Goal: Information Seeking & Learning: Learn about a topic

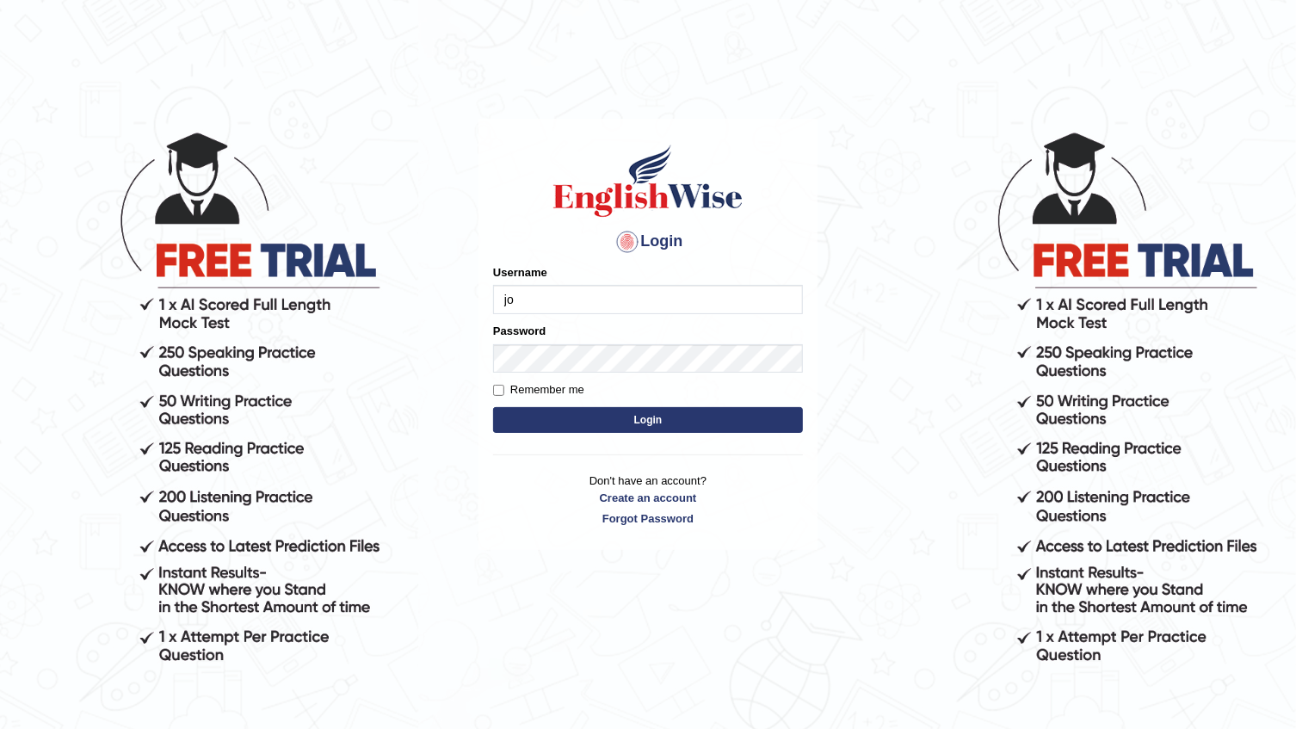
type input "j"
type input "Johnlloyd"
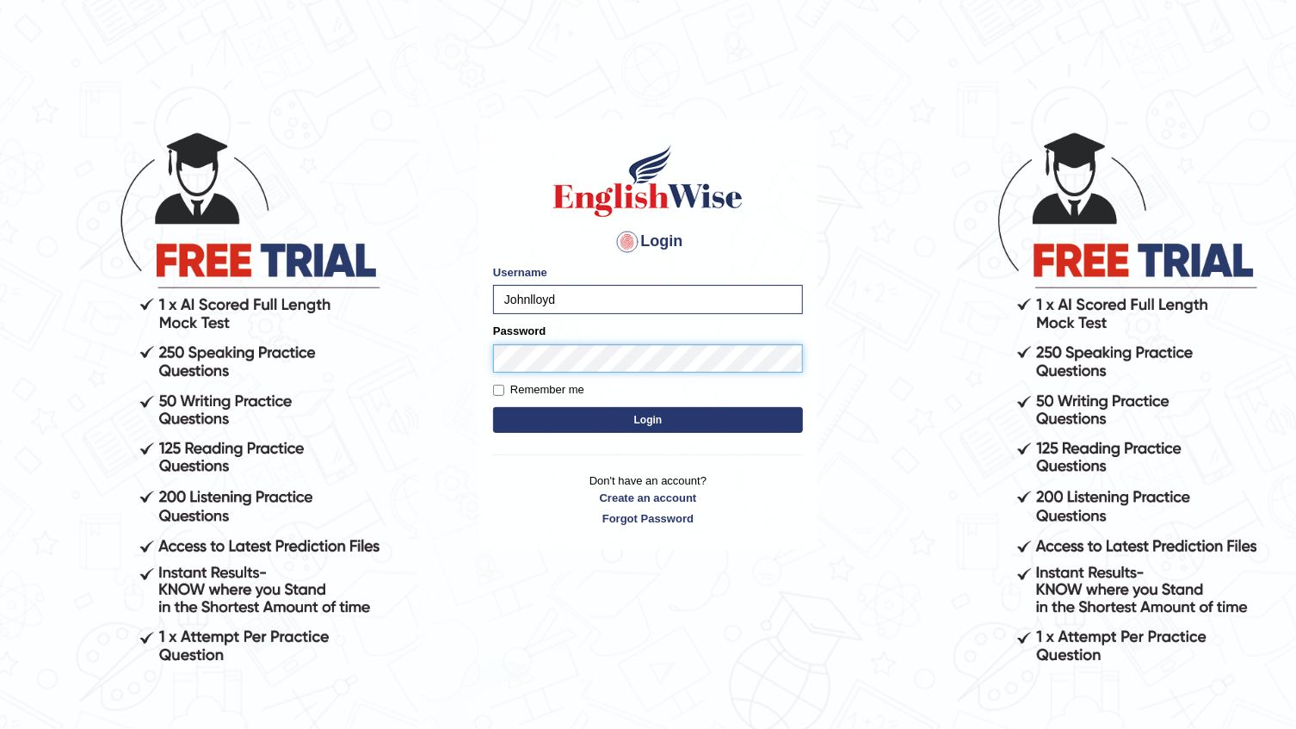
click at [493, 407] on button "Login" at bounding box center [648, 420] width 310 height 26
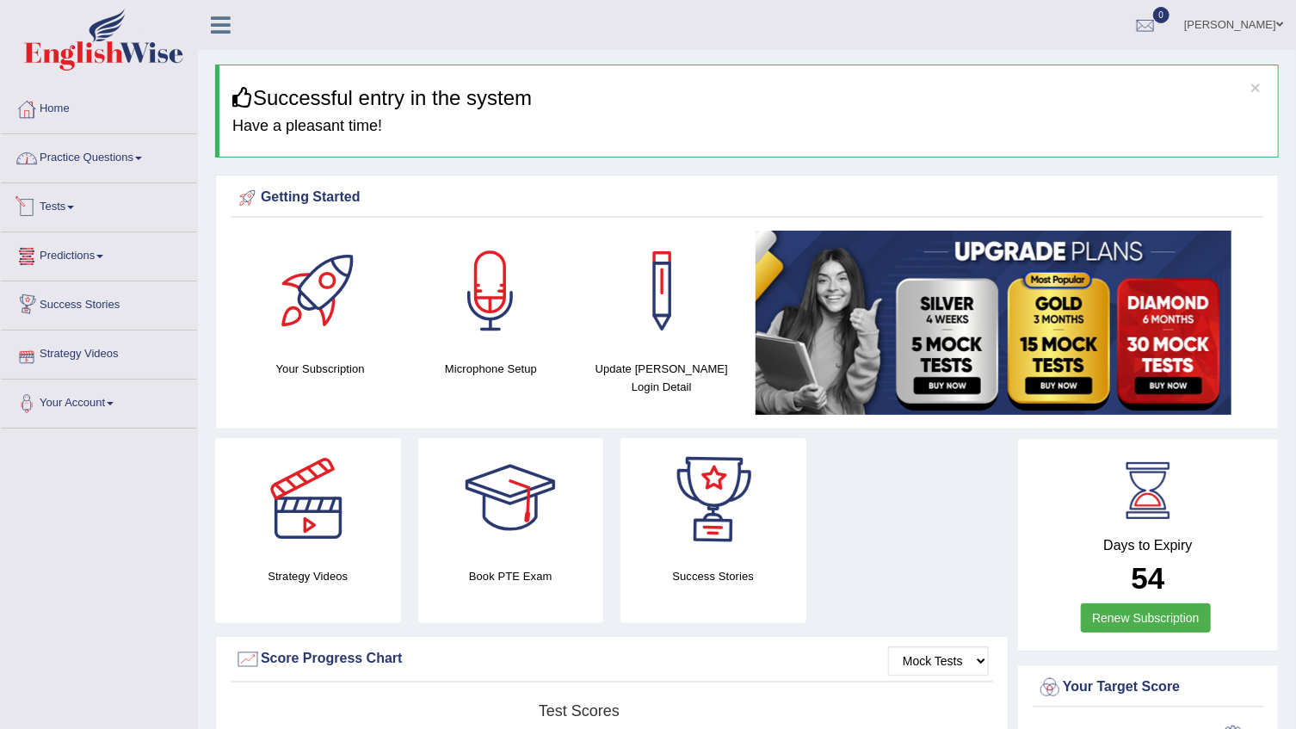
click at [76, 156] on link "Practice Questions" at bounding box center [99, 155] width 196 height 43
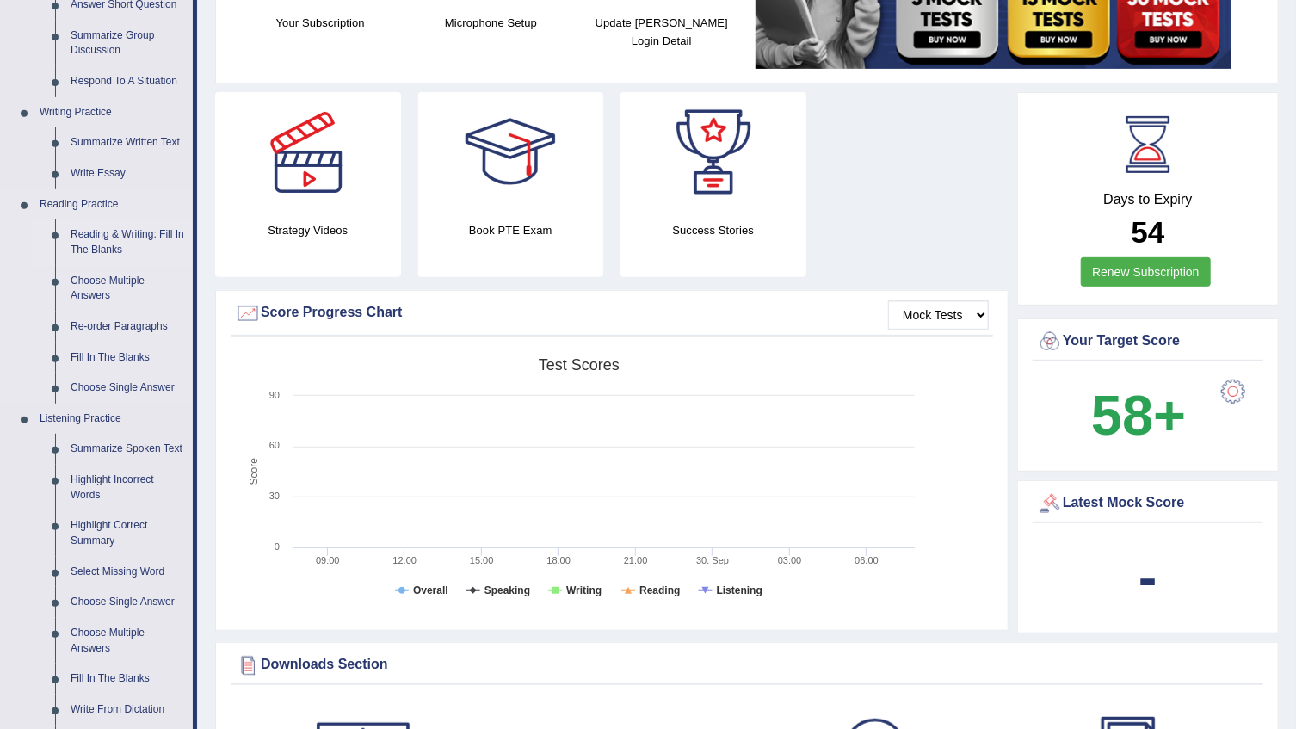
scroll to position [312, 0]
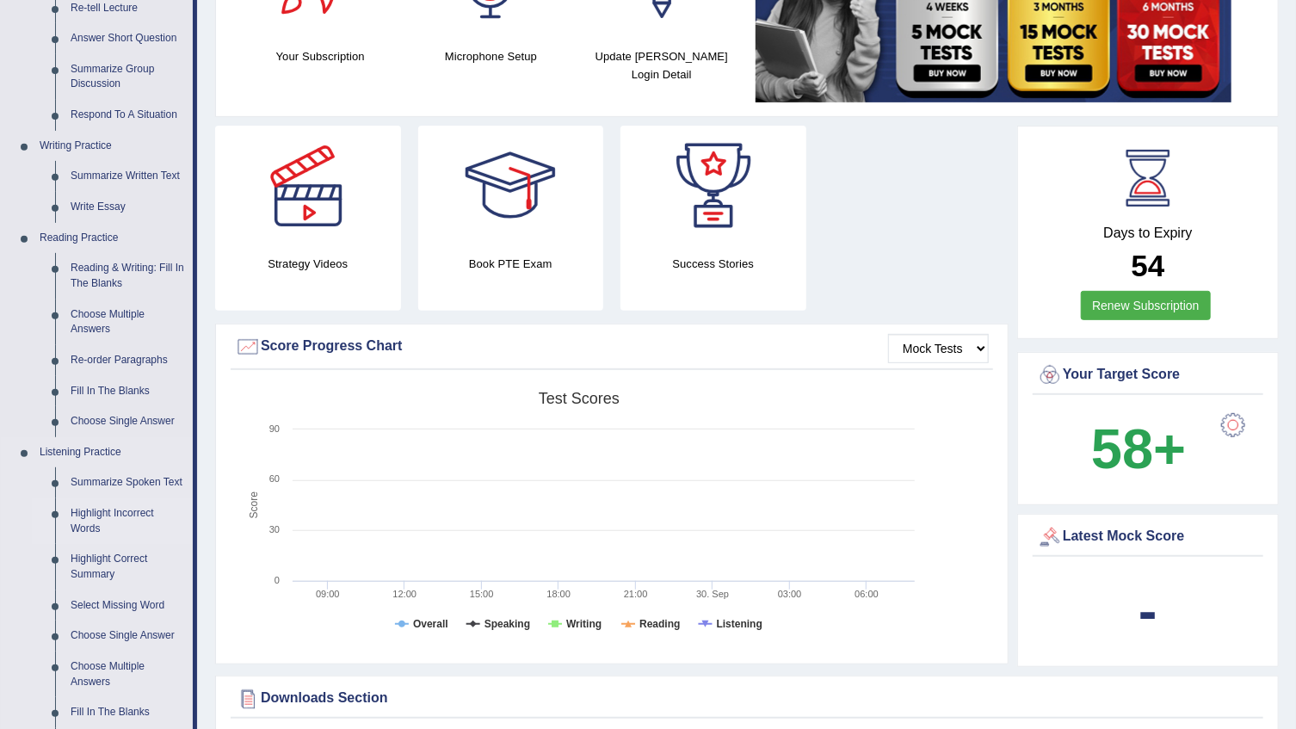
click at [114, 521] on link "Highlight Incorrect Words" at bounding box center [128, 521] width 130 height 46
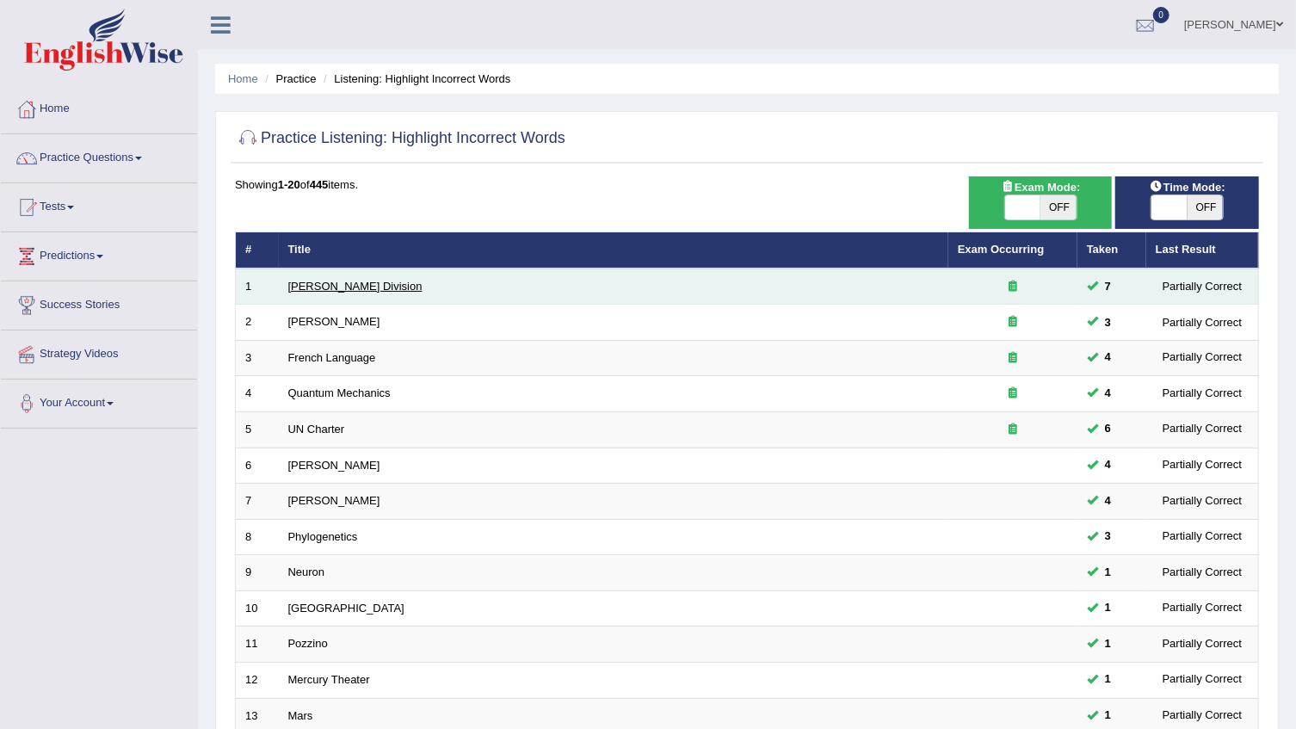
click at [335, 282] on link "Ward Division" at bounding box center [355, 286] width 134 height 13
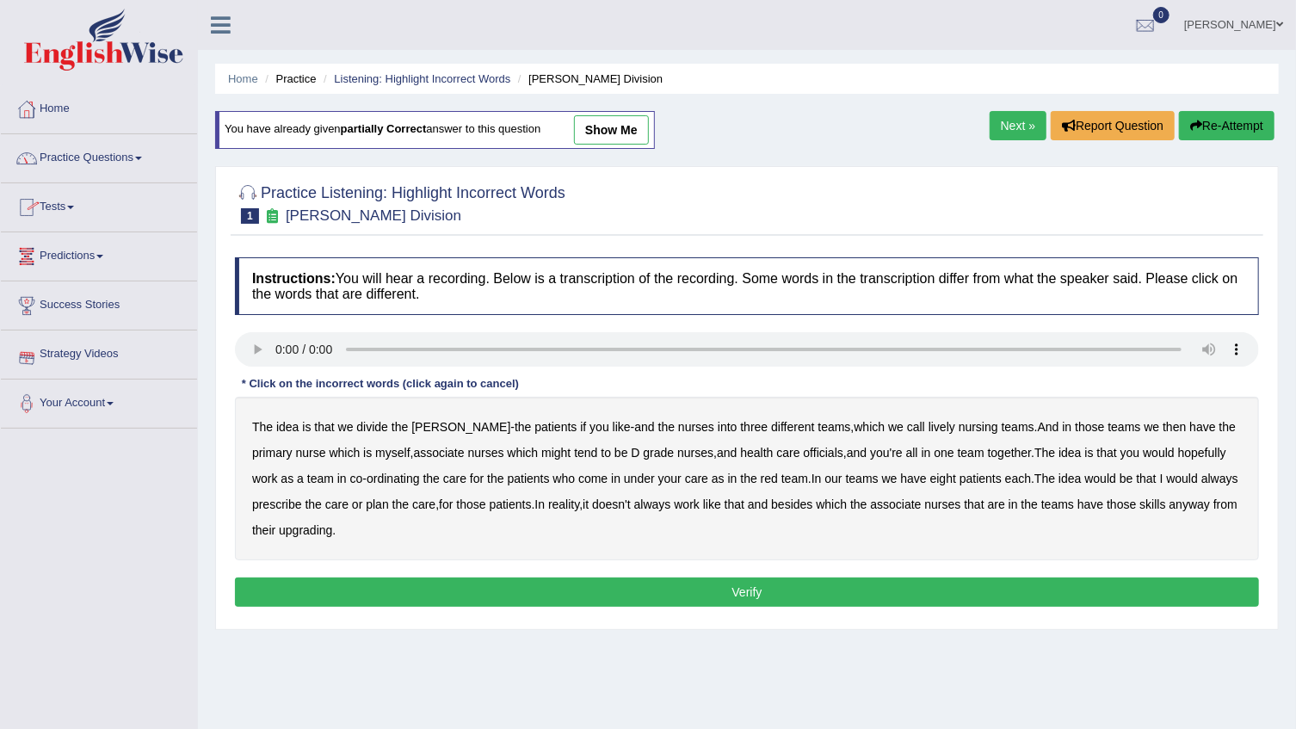
click at [133, 153] on link "Practice Questions" at bounding box center [99, 155] width 196 height 43
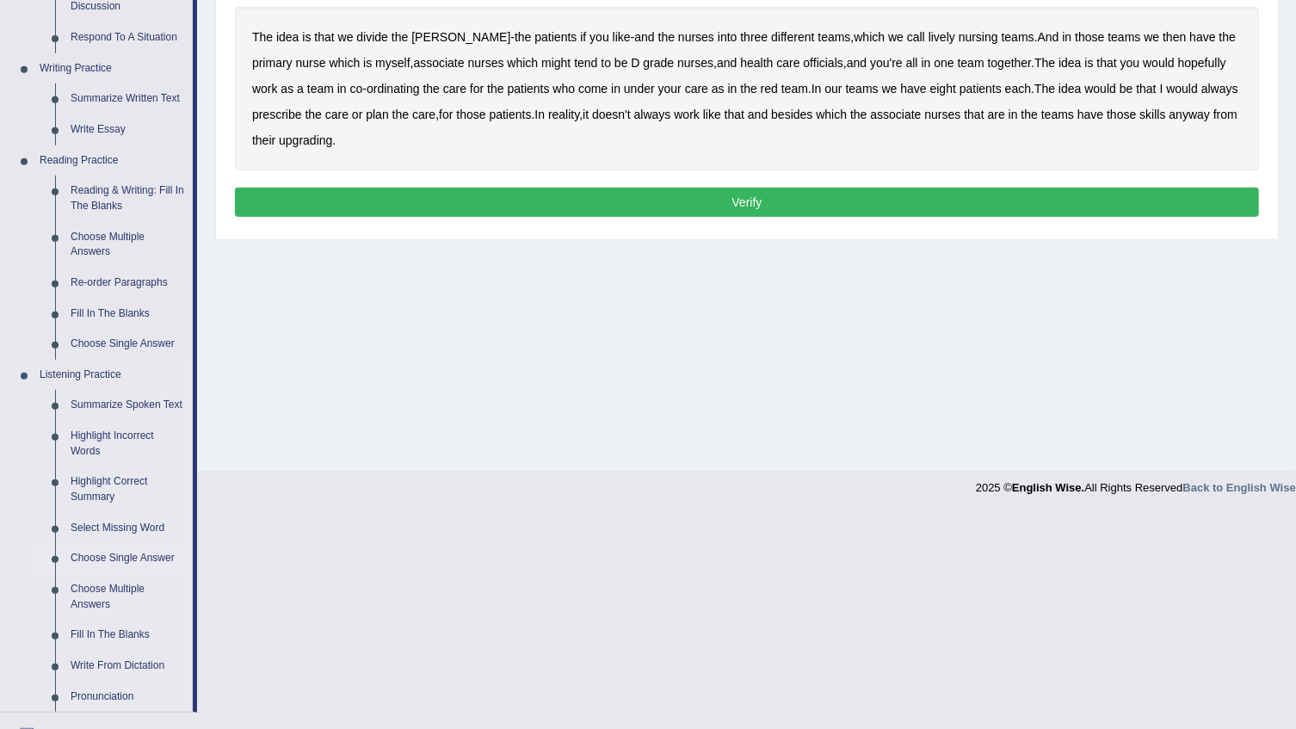
scroll to position [391, 0]
click at [116, 626] on link "Fill In The Blanks" at bounding box center [128, 634] width 130 height 31
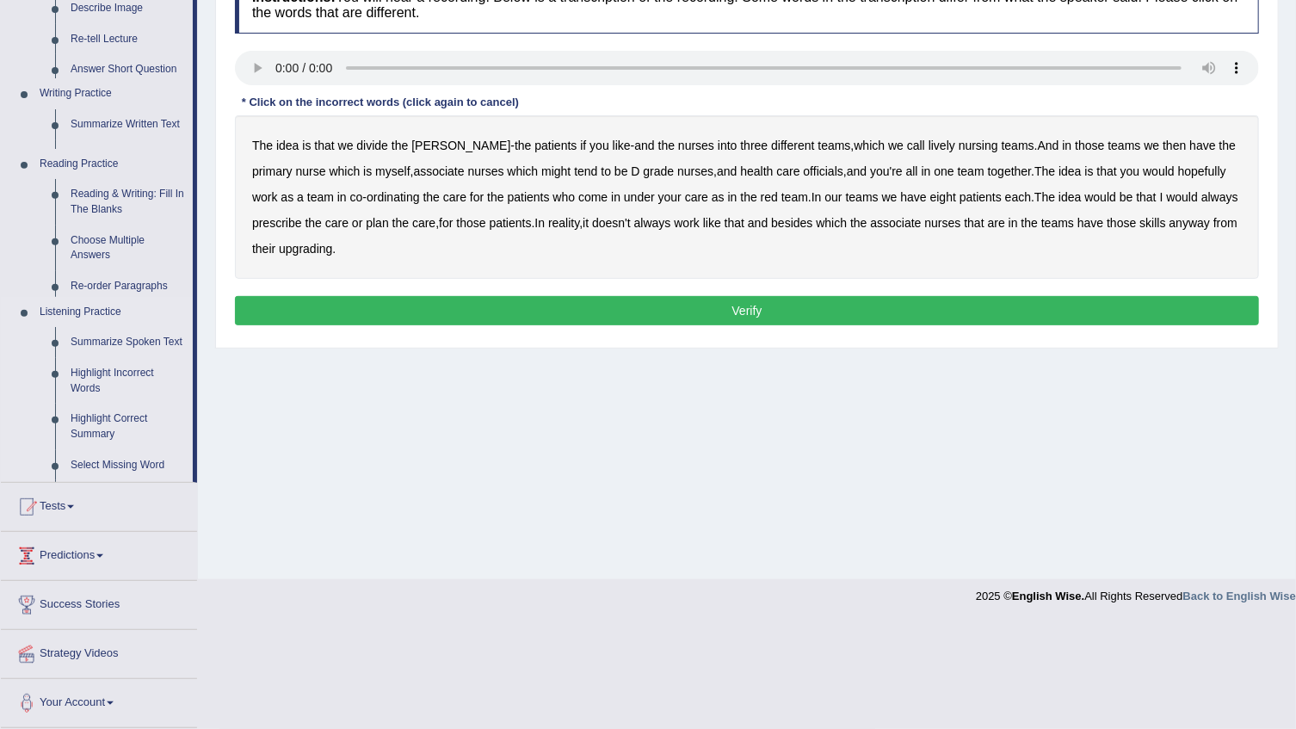
scroll to position [174, 0]
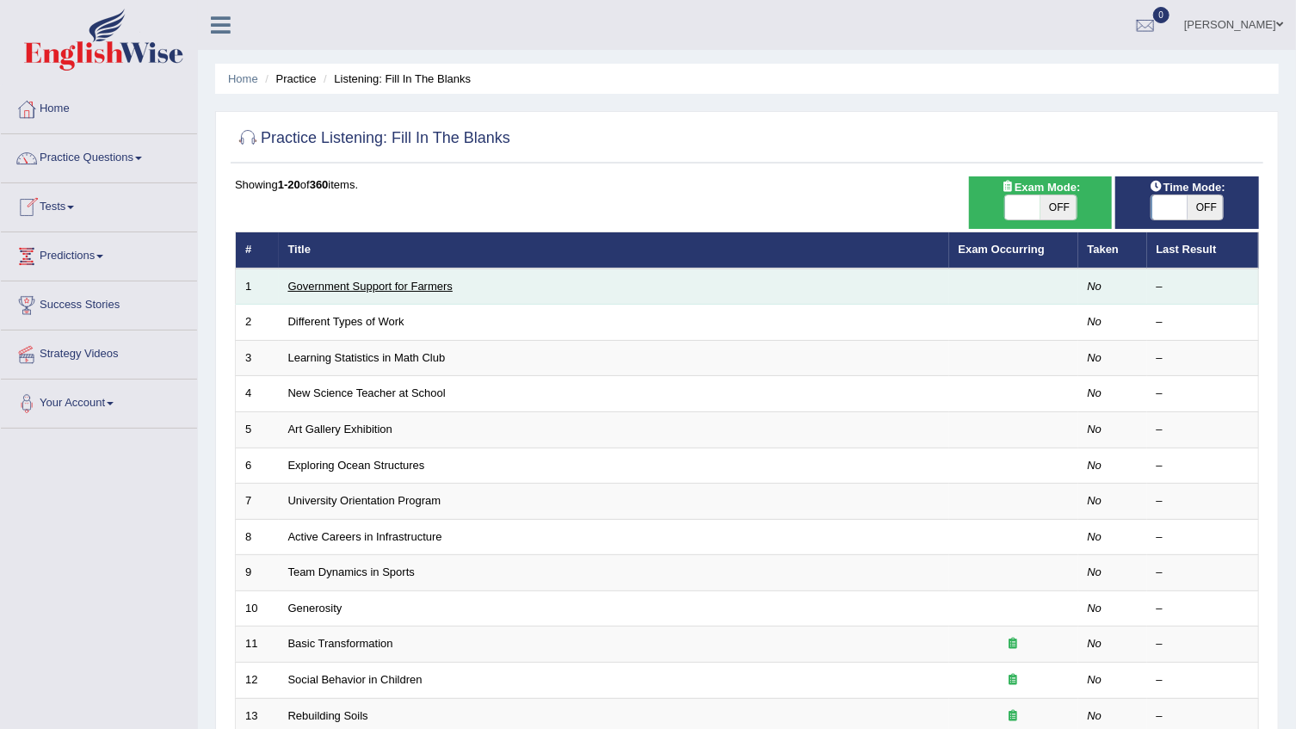
click at [330, 286] on link "Government Support for Farmers" at bounding box center [370, 286] width 164 height 13
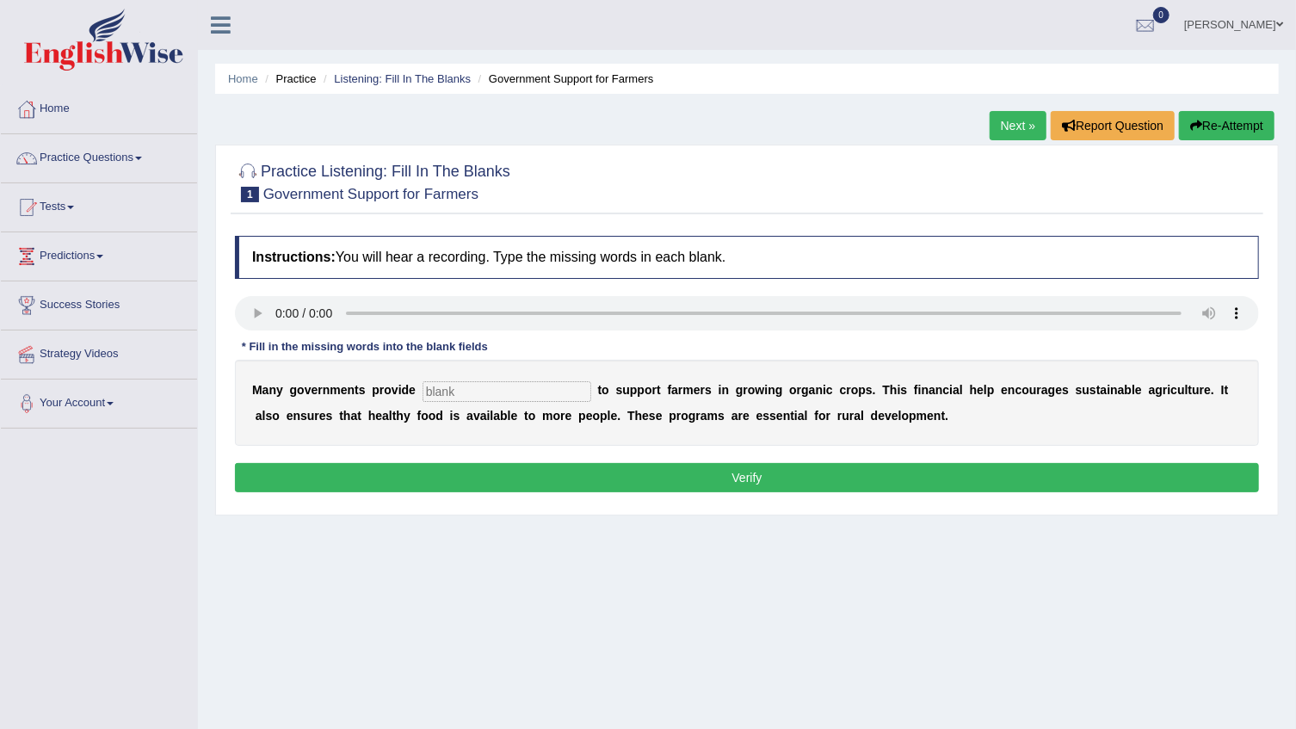
click at [480, 393] on input "text" at bounding box center [507, 391] width 169 height 21
click at [512, 398] on input "text" at bounding box center [507, 391] width 169 height 21
click at [446, 395] on input "subsedy" at bounding box center [507, 391] width 169 height 21
type input "subsidy"
click at [453, 463] on button "Verify" at bounding box center [747, 477] width 1024 height 29
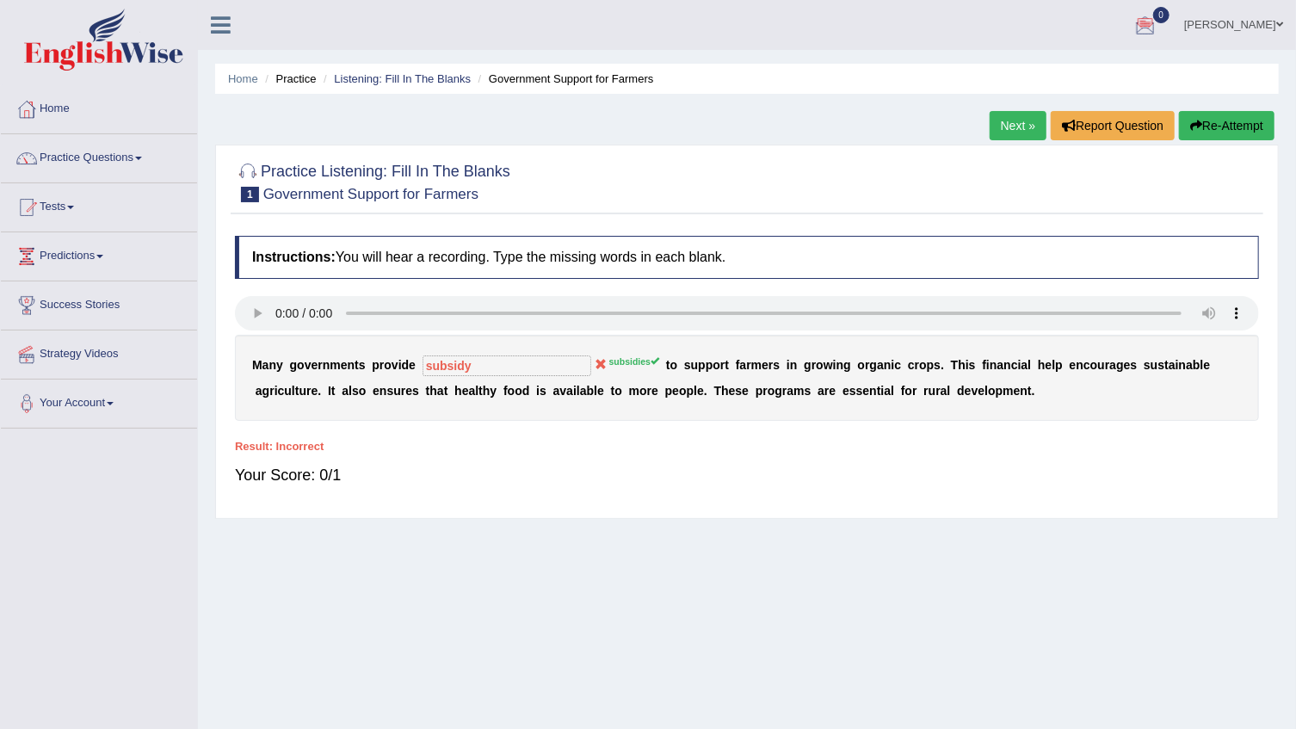
click at [1205, 120] on button "Re-Attempt" at bounding box center [1227, 125] width 96 height 29
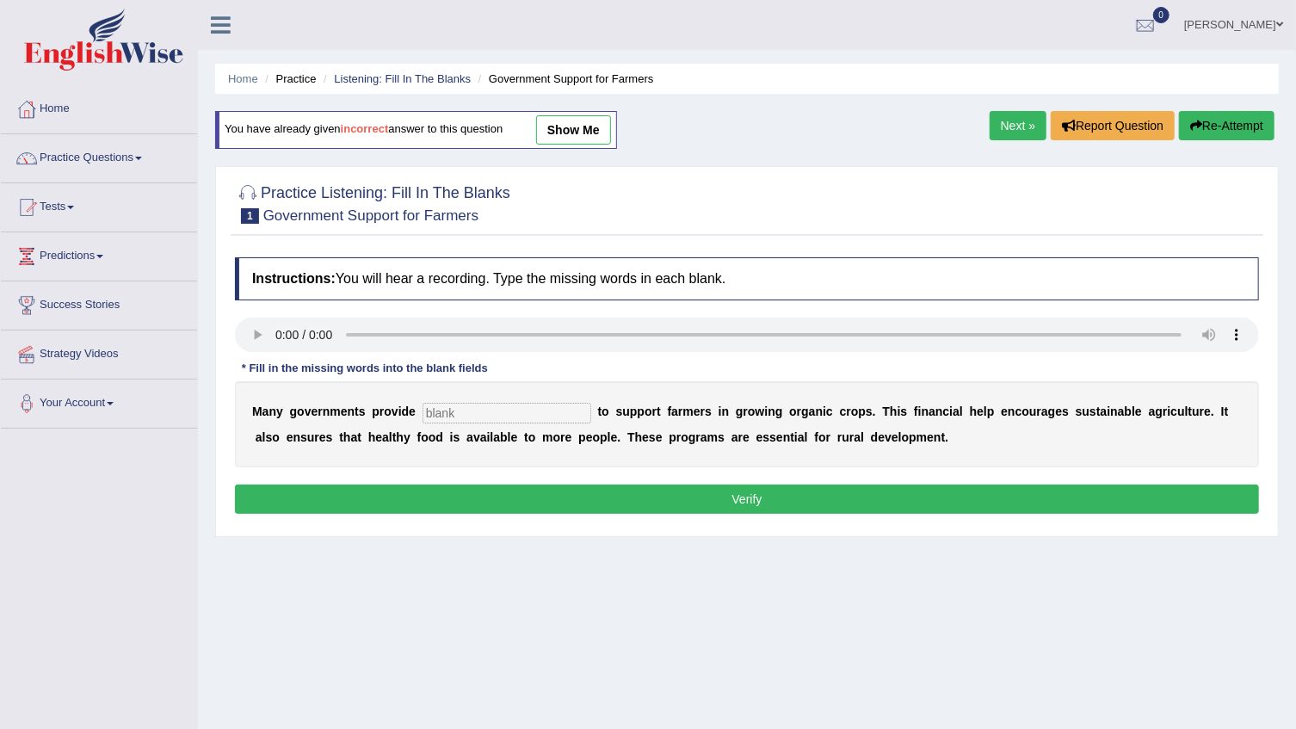
click at [469, 404] on input "text" at bounding box center [507, 413] width 169 height 21
type input "subsidies"
click at [670, 511] on button "Verify" at bounding box center [747, 498] width 1024 height 29
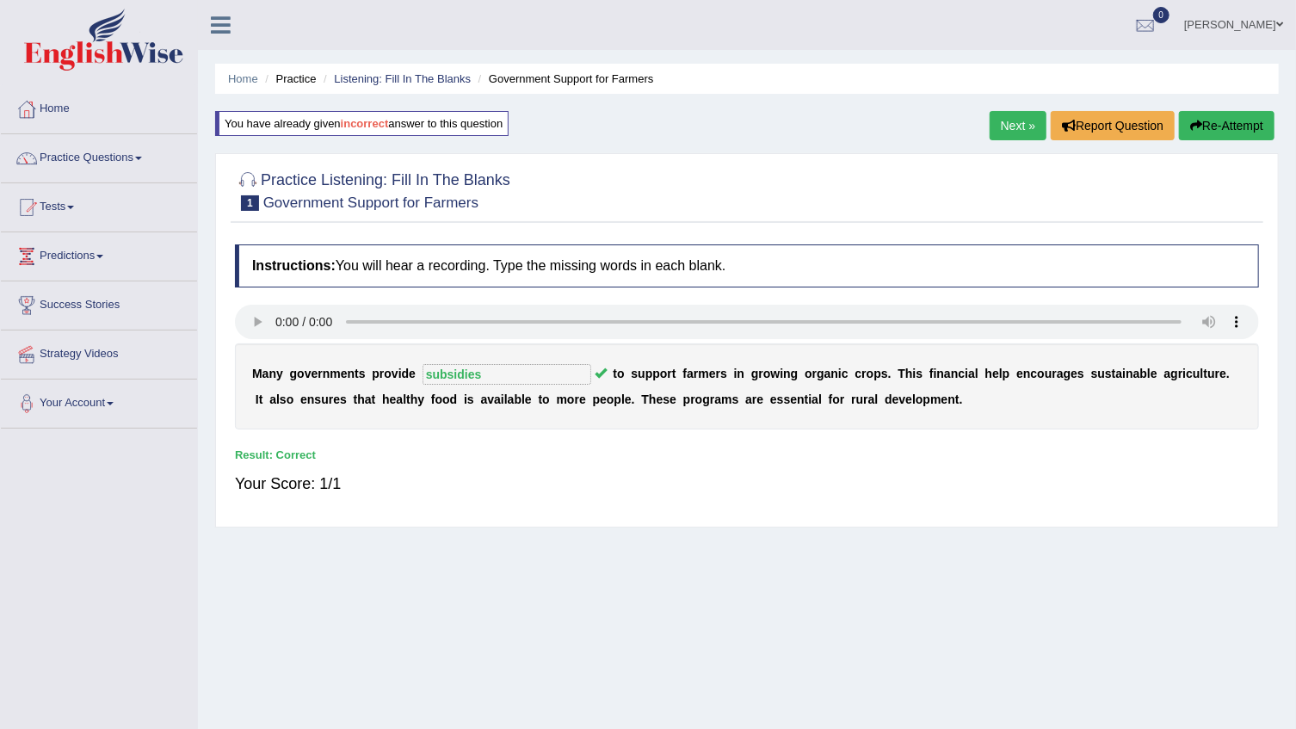
click at [1019, 123] on link "Next »" at bounding box center [1018, 125] width 57 height 29
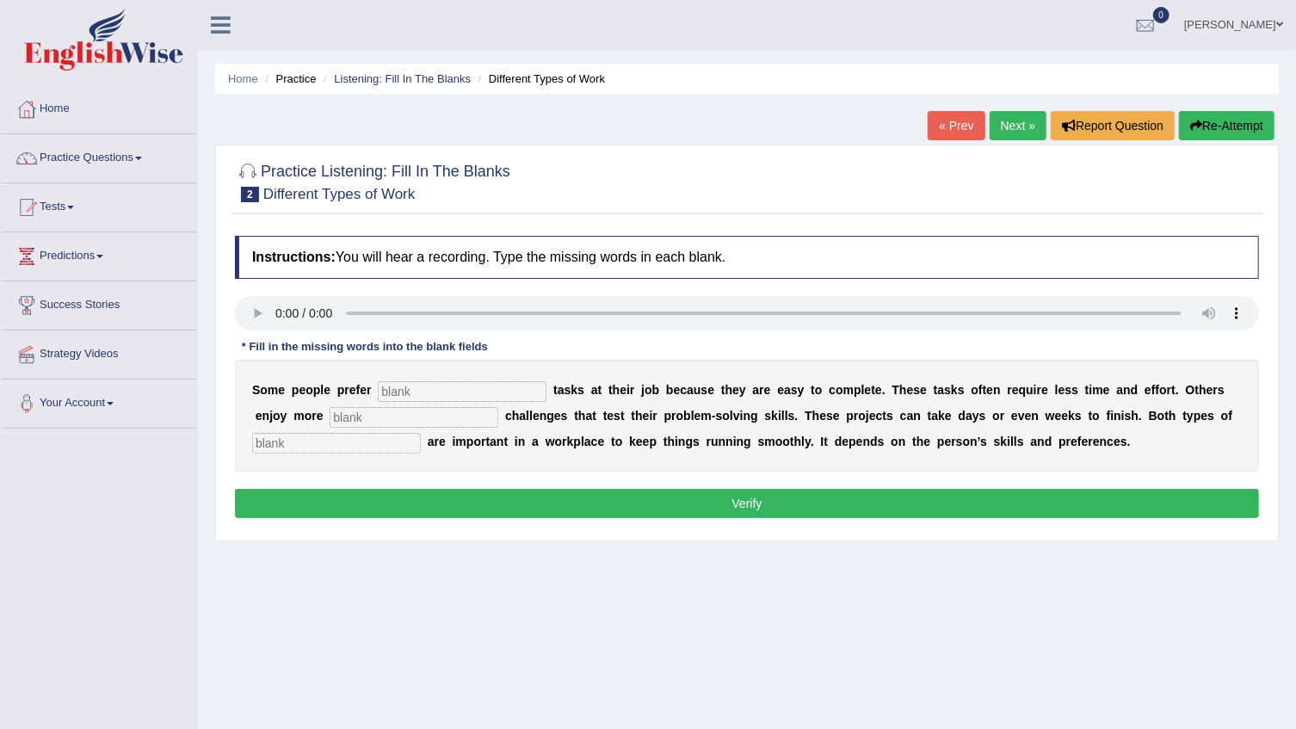
click at [411, 383] on input "text" at bounding box center [462, 391] width 169 height 21
type input "simple"
click at [330, 412] on input "text" at bounding box center [414, 417] width 169 height 21
type input "more complex"
click at [305, 449] on input "text" at bounding box center [336, 443] width 169 height 21
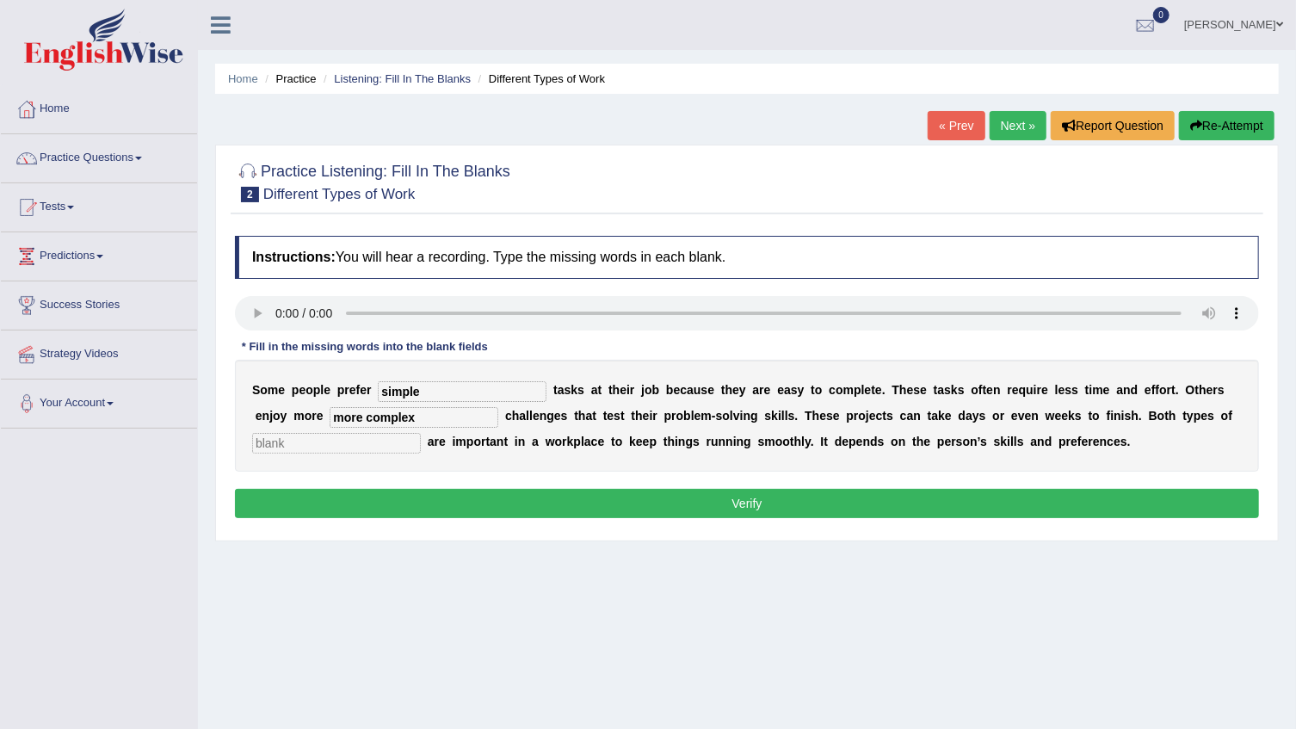
click at [305, 449] on input "text" at bounding box center [336, 443] width 169 height 21
click at [542, 504] on button "Verify" at bounding box center [747, 503] width 1024 height 29
click at [268, 442] on input "text" at bounding box center [336, 443] width 169 height 21
type input "work"
click at [542, 506] on button "Verify" at bounding box center [747, 503] width 1024 height 29
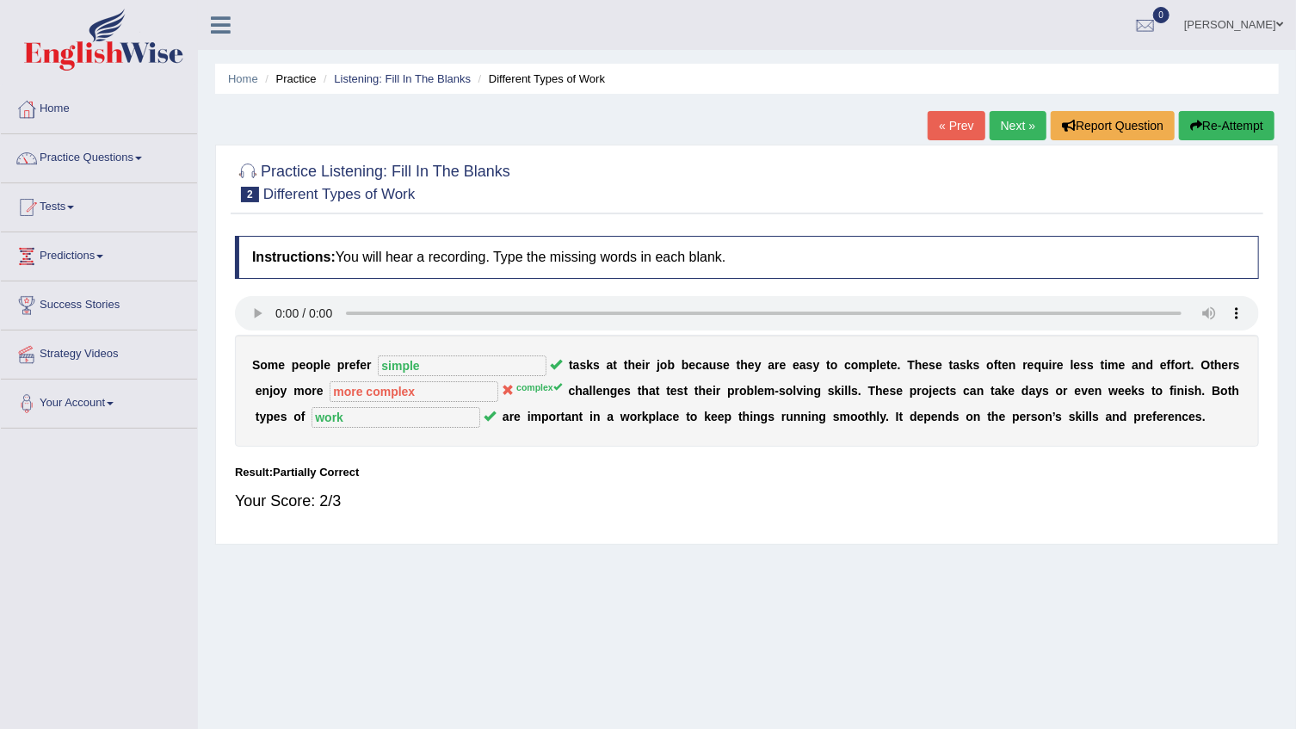
click at [1237, 120] on button "Re-Attempt" at bounding box center [1227, 125] width 96 height 29
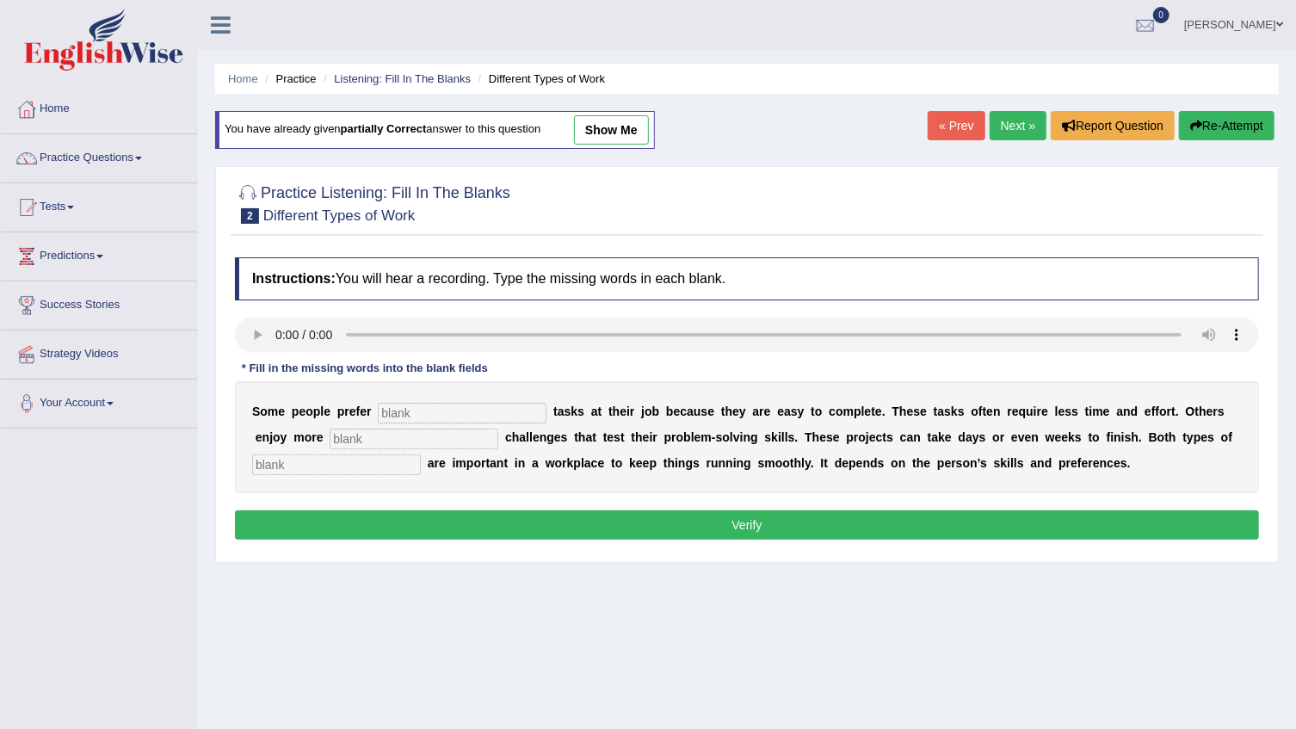
click at [444, 412] on input "text" at bounding box center [462, 413] width 169 height 21
type input "simple"
click at [330, 436] on input "text" at bounding box center [414, 439] width 169 height 21
type input "complex"
click at [367, 466] on input "text" at bounding box center [336, 464] width 169 height 21
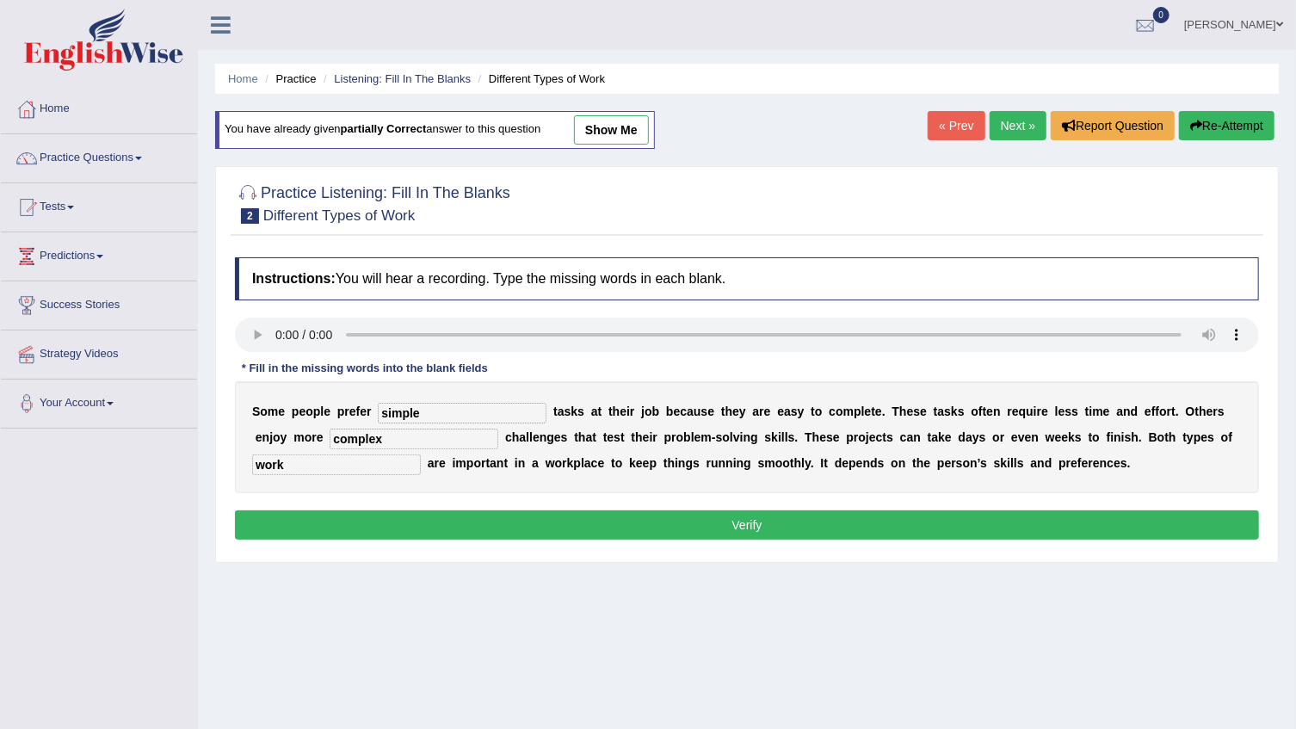
type input "work"
click at [706, 531] on button "Verify" at bounding box center [747, 524] width 1024 height 29
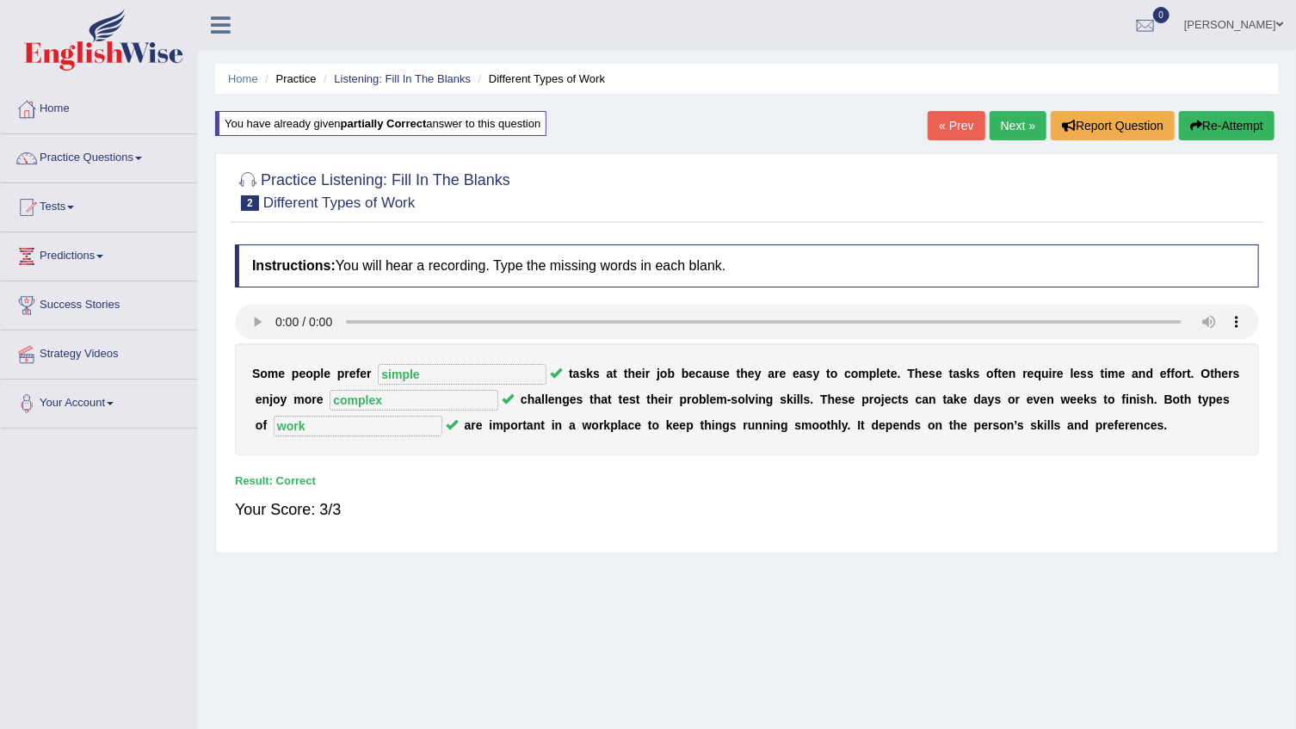
click at [1008, 126] on link "Next »" at bounding box center [1018, 125] width 57 height 29
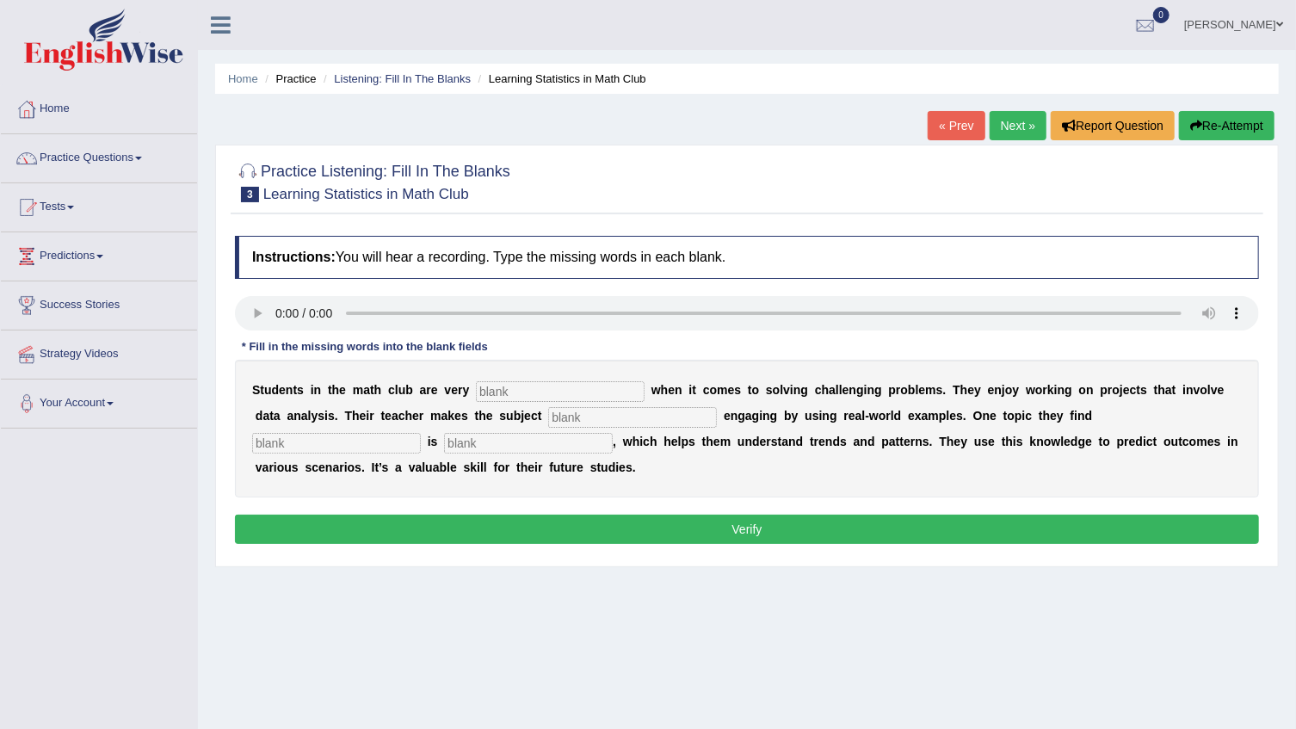
click at [493, 395] on input "text" at bounding box center [560, 391] width 169 height 21
type input "active"
click at [548, 418] on input "text" at bounding box center [632, 417] width 169 height 21
click at [444, 441] on input "text" at bounding box center [528, 443] width 169 height 21
click at [548, 412] on input "complitly" at bounding box center [632, 417] width 169 height 21
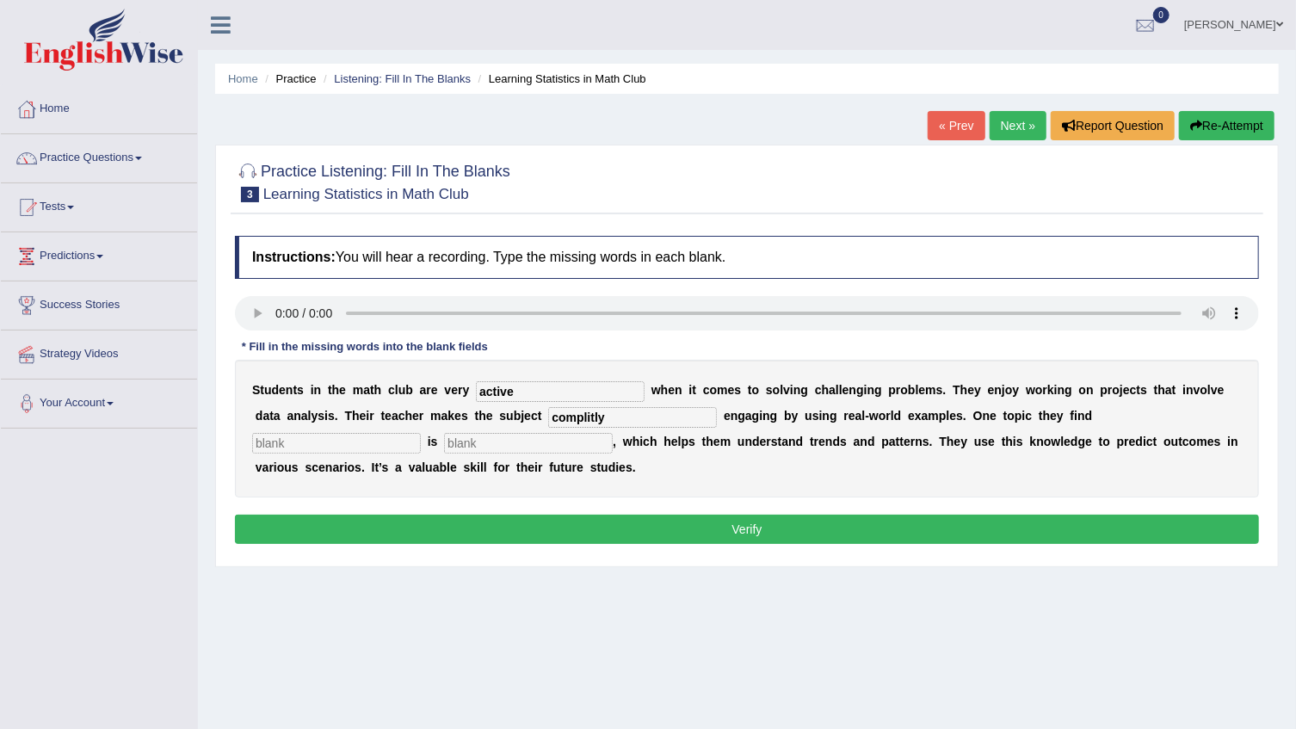
click at [548, 419] on input "complitly" at bounding box center [632, 417] width 169 height 21
type input "complitly"
click at [421, 433] on input "text" at bounding box center [336, 443] width 169 height 21
click at [421, 433] on input "intiristing" at bounding box center [336, 443] width 169 height 21
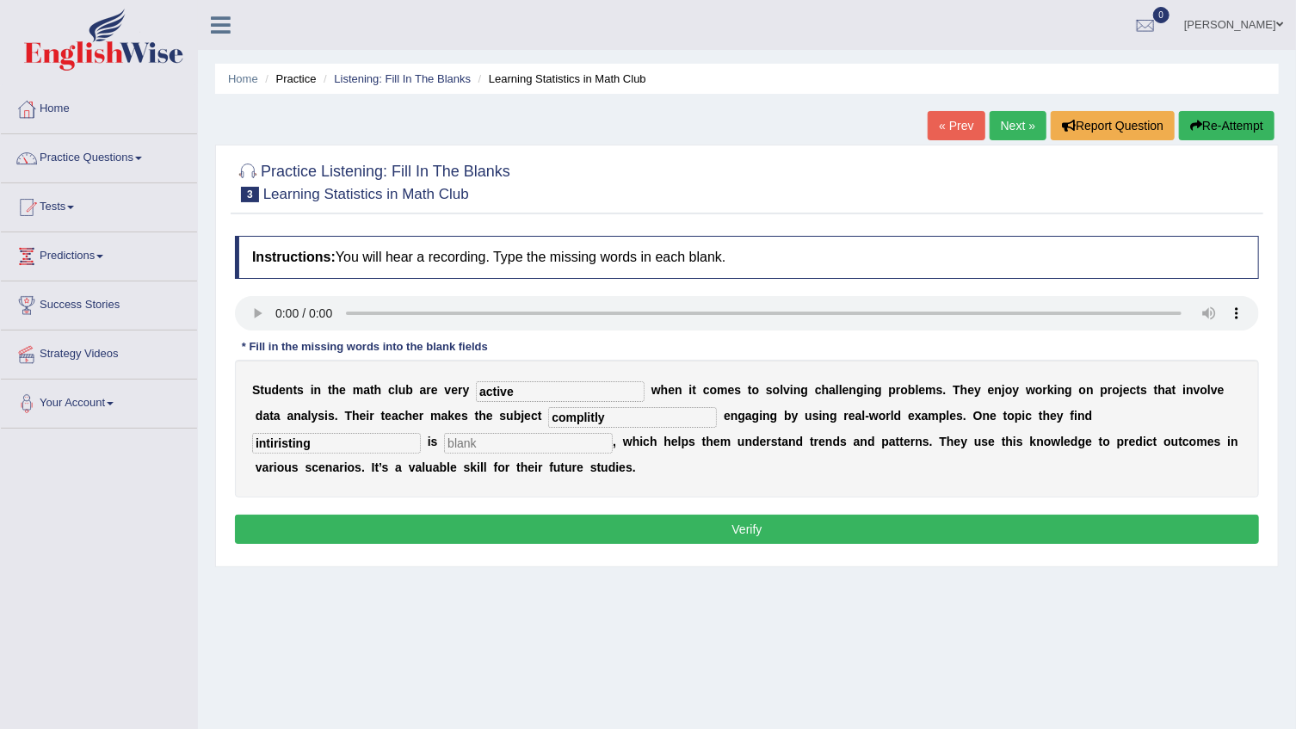
click at [421, 433] on input "intiristing" at bounding box center [336, 443] width 169 height 21
type input "interisting"
click at [444, 439] on input "text" at bounding box center [528, 443] width 169 height 21
click at [444, 440] on input "text" at bounding box center [528, 443] width 169 height 21
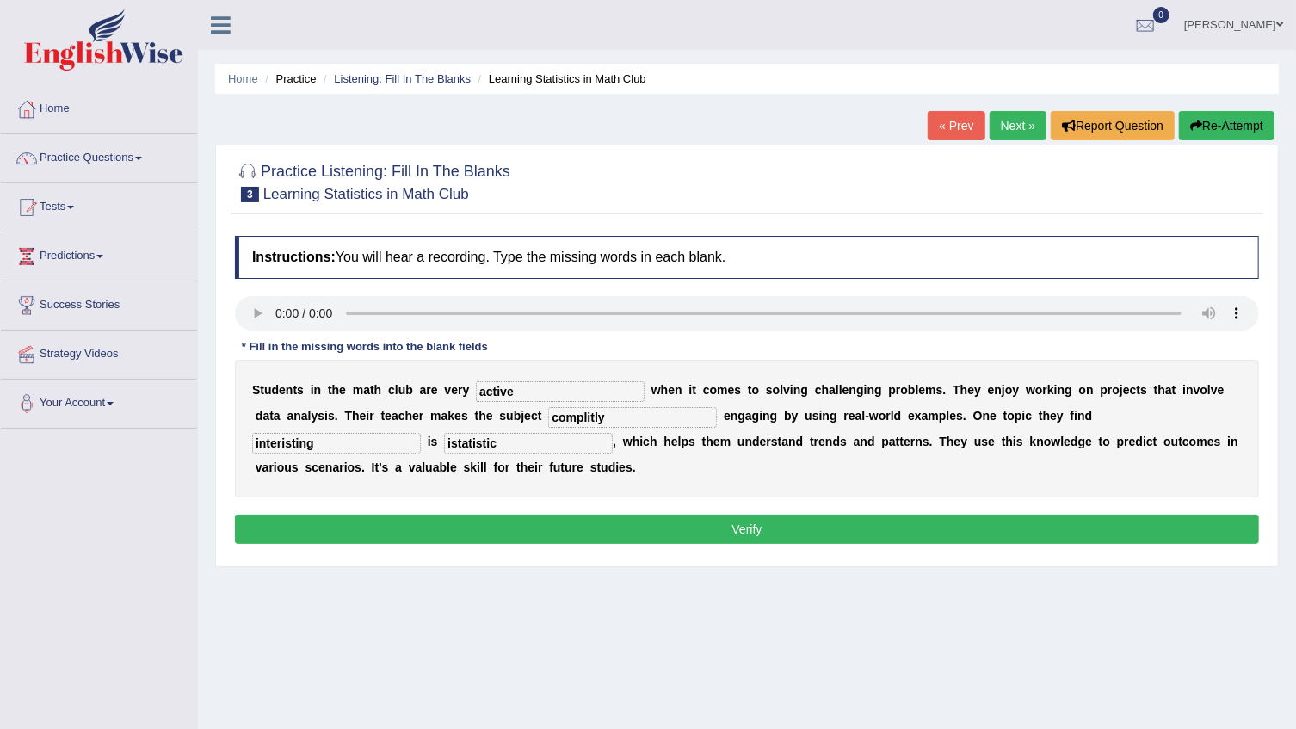
type input "istatistic"
click at [351, 521] on button "Verify" at bounding box center [747, 529] width 1024 height 29
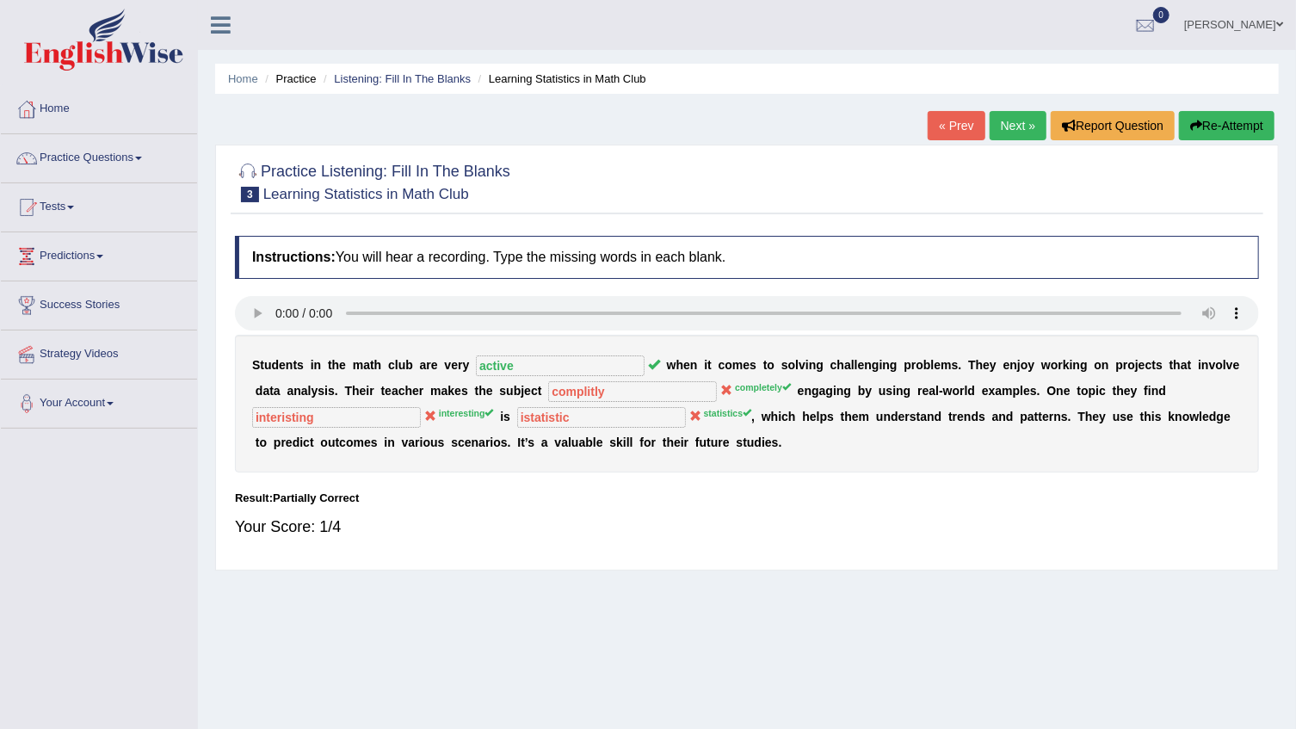
click at [1238, 128] on button "Re-Attempt" at bounding box center [1227, 125] width 96 height 29
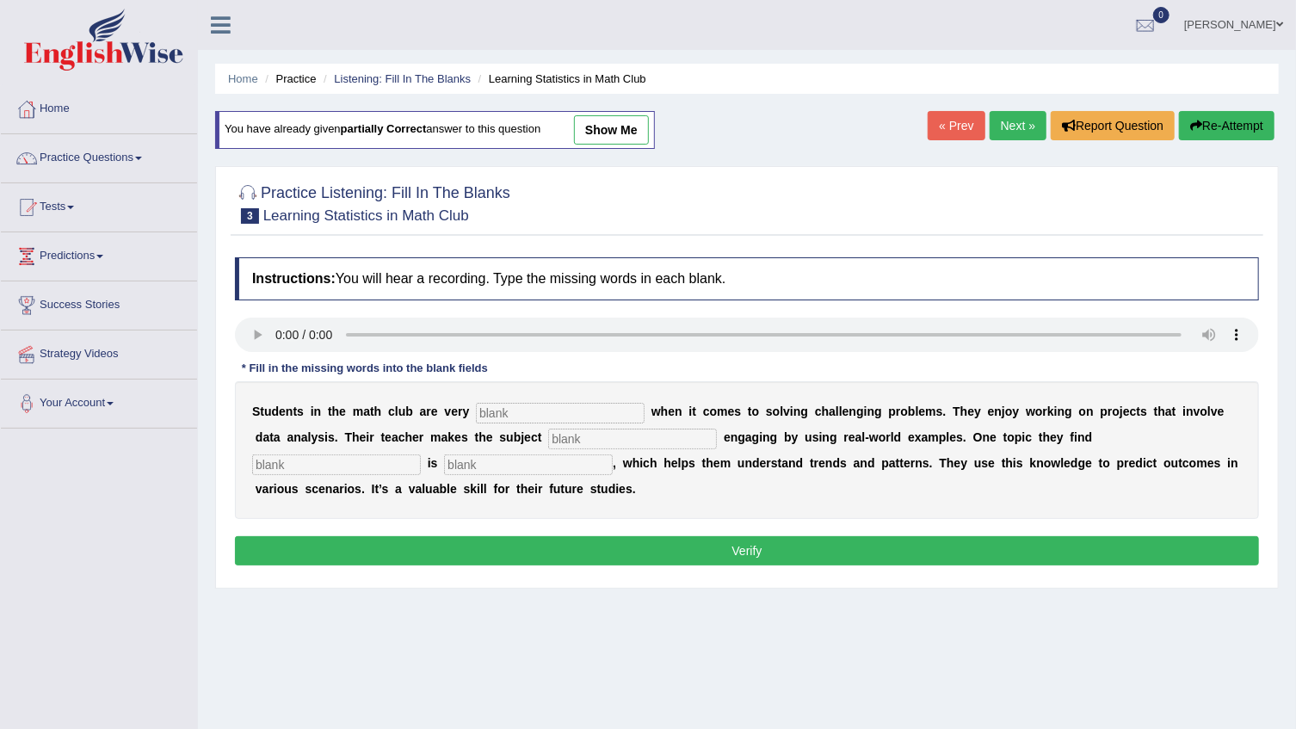
click at [537, 404] on input "text" at bounding box center [560, 413] width 169 height 21
type input "active"
click at [560, 441] on input "text" at bounding box center [632, 439] width 169 height 21
type input "completely"
click at [421, 454] on input "text" at bounding box center [336, 464] width 169 height 21
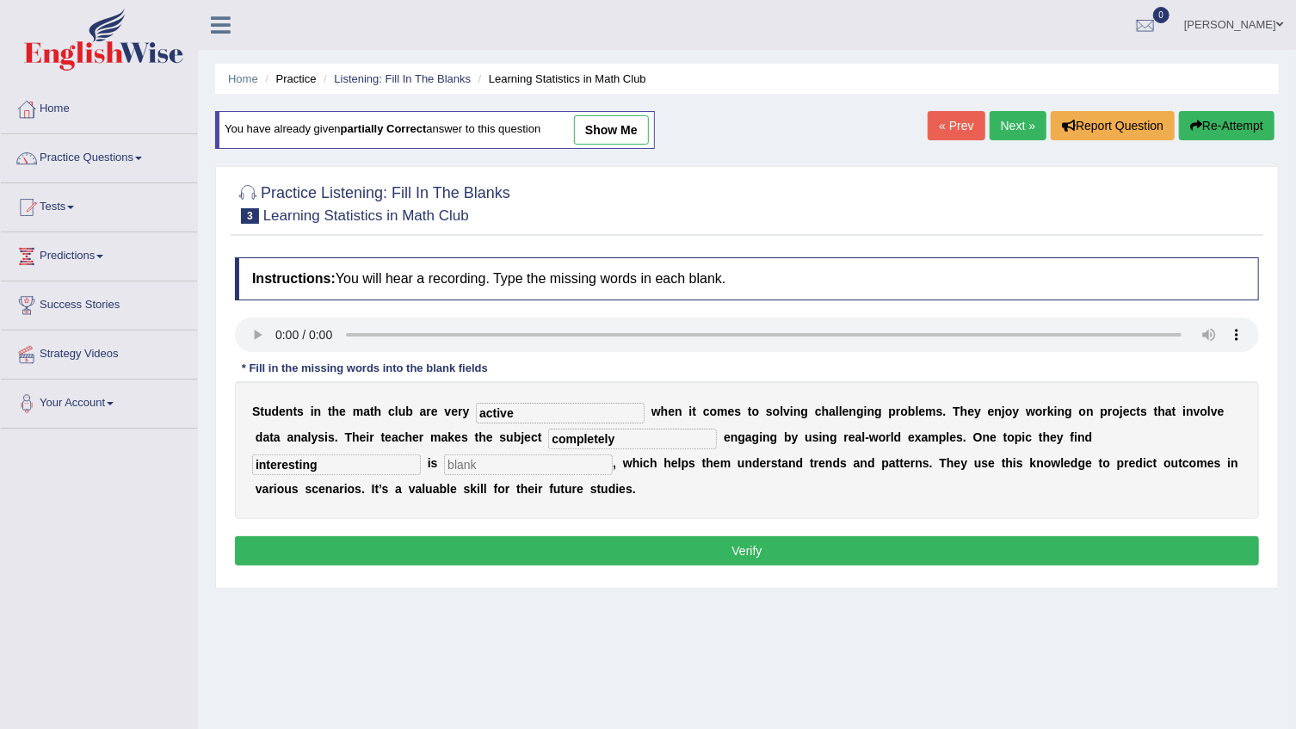
type input "interesting"
click at [444, 462] on input "text" at bounding box center [528, 464] width 169 height 21
type input "statistics"
click at [408, 559] on button "Verify" at bounding box center [747, 550] width 1024 height 29
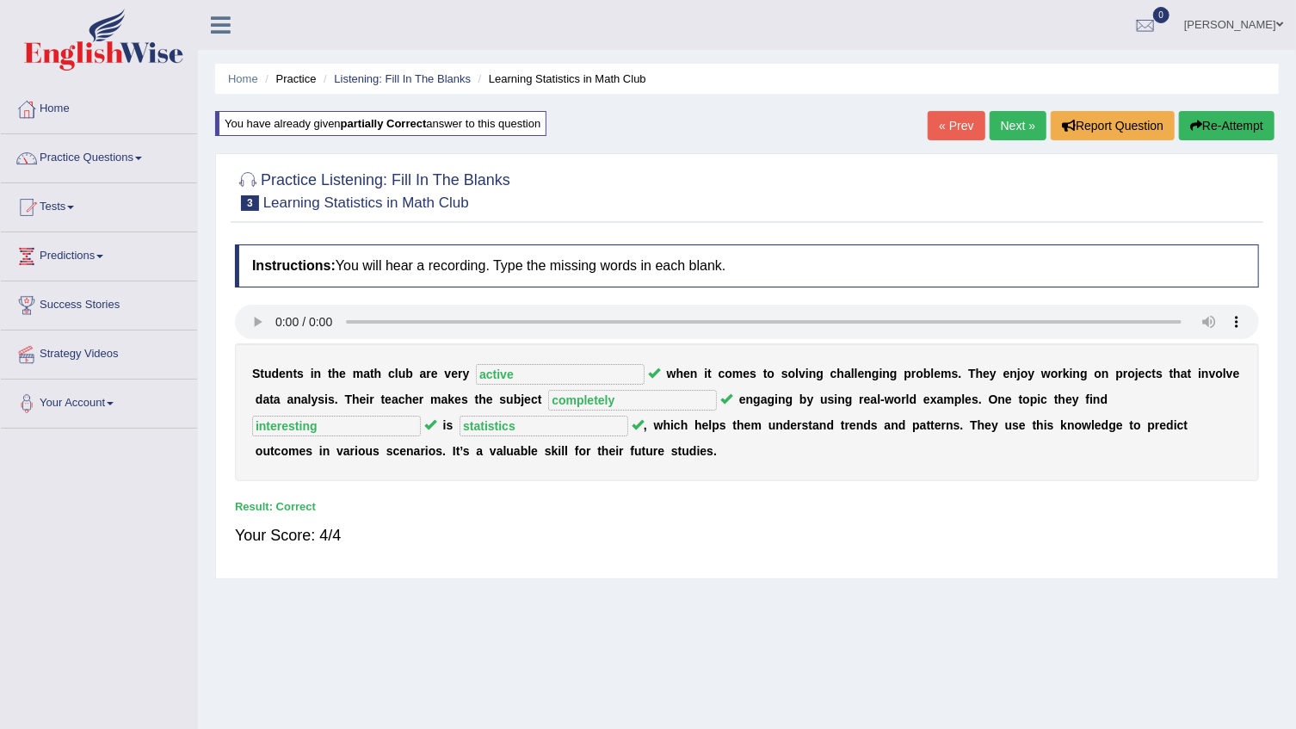
click at [1023, 127] on link "Next »" at bounding box center [1018, 125] width 57 height 29
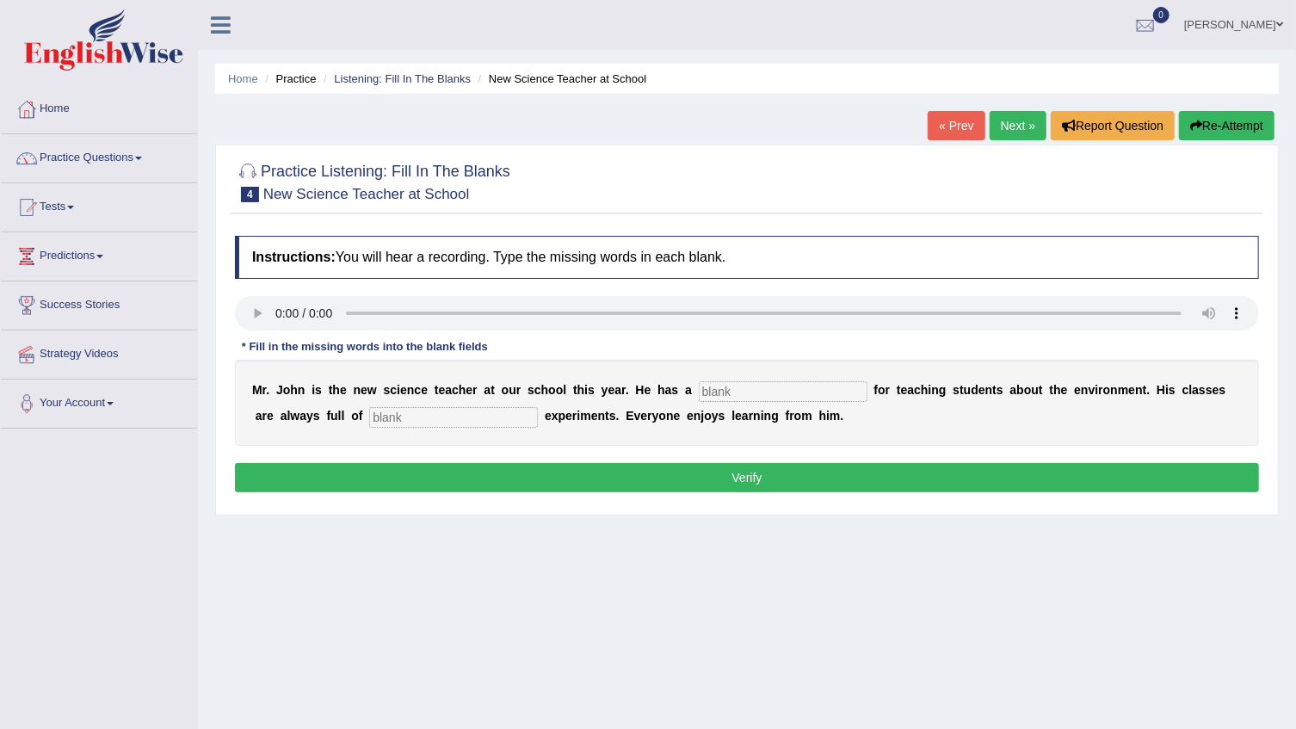
click at [699, 395] on input "text" at bounding box center [783, 391] width 169 height 21
click at [699, 389] on input "pussion" at bounding box center [783, 391] width 169 height 21
click at [699, 394] on input "possion" at bounding box center [783, 391] width 169 height 21
click at [699, 394] on input "passion" at bounding box center [783, 391] width 169 height 21
click at [699, 393] on input "passion" at bounding box center [783, 391] width 169 height 21
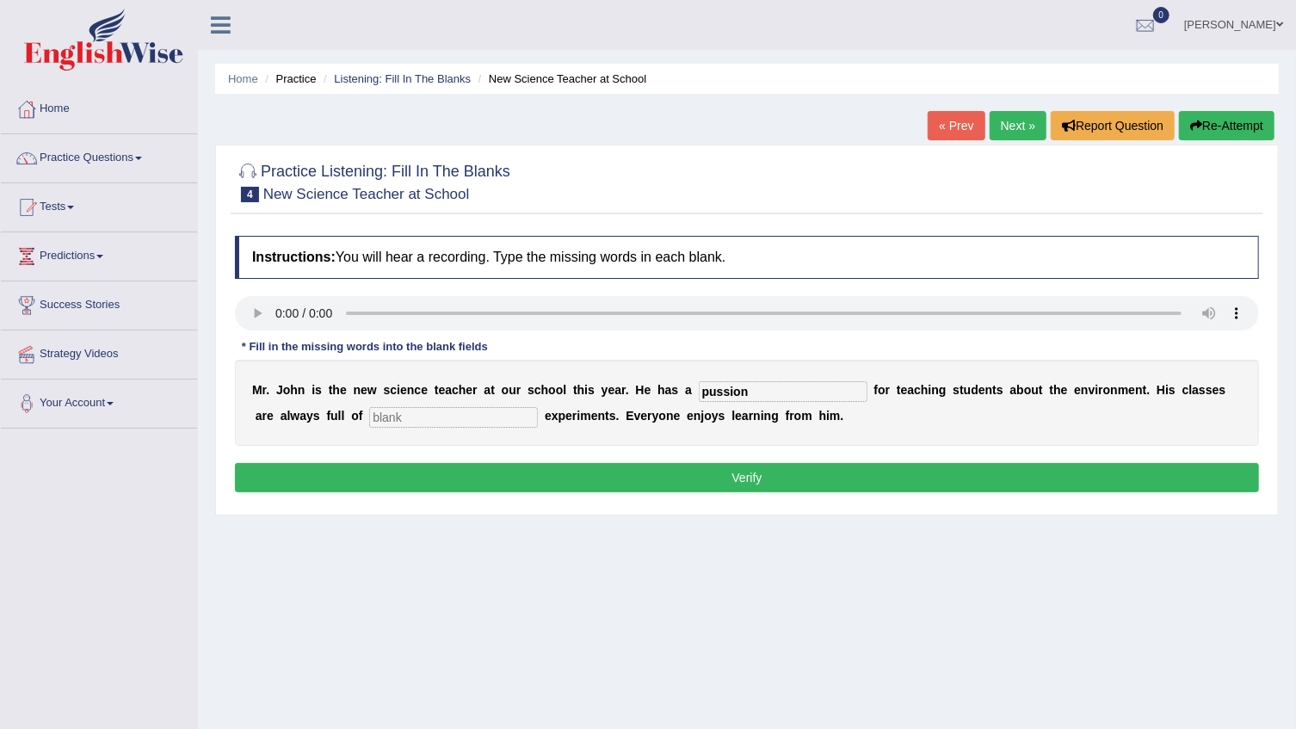
type input "pussion"
click at [347, 429] on div "[PERSON_NAME] J o h n i s t h e n e w s c i e n c e t e a c h e r a t o u r s c…" at bounding box center [747, 403] width 1024 height 86
type input "e"
type input "i"
click at [369, 417] on input "exsayting" at bounding box center [453, 417] width 169 height 21
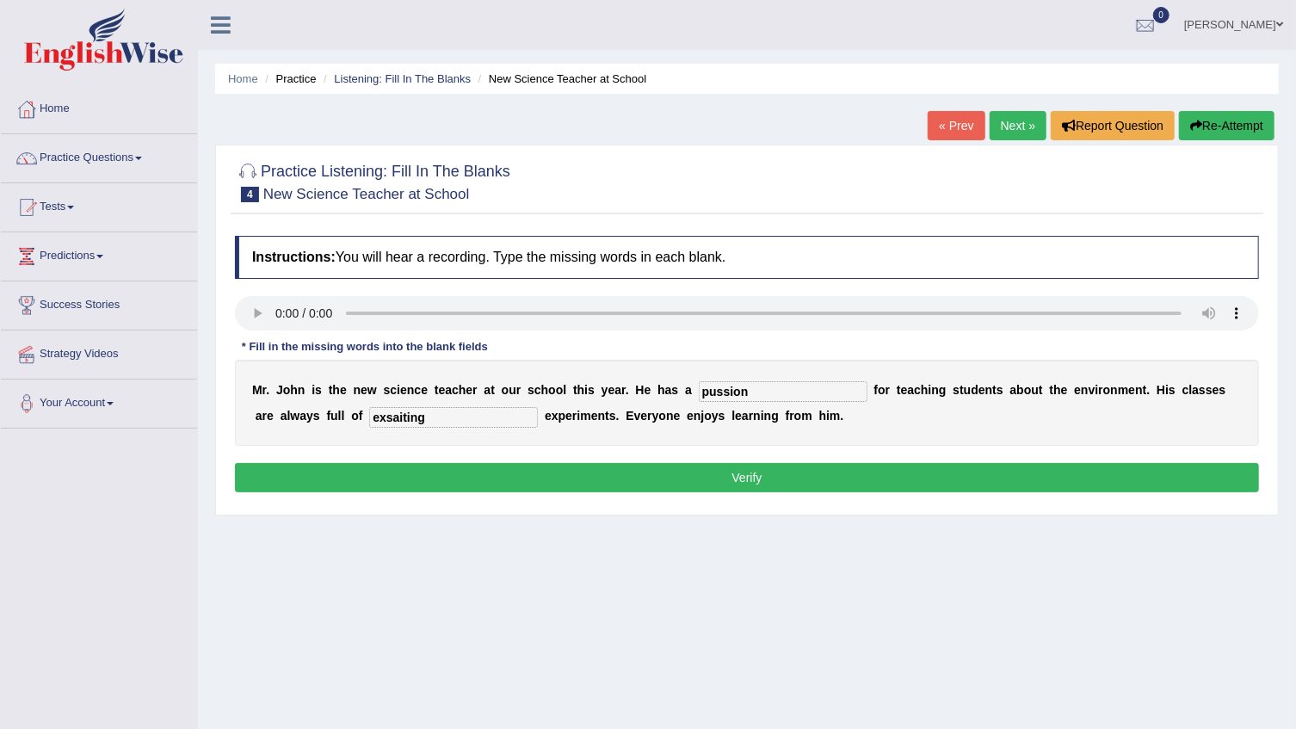
type input "exsaiting"
click at [469, 488] on button "Verify" at bounding box center [747, 477] width 1024 height 29
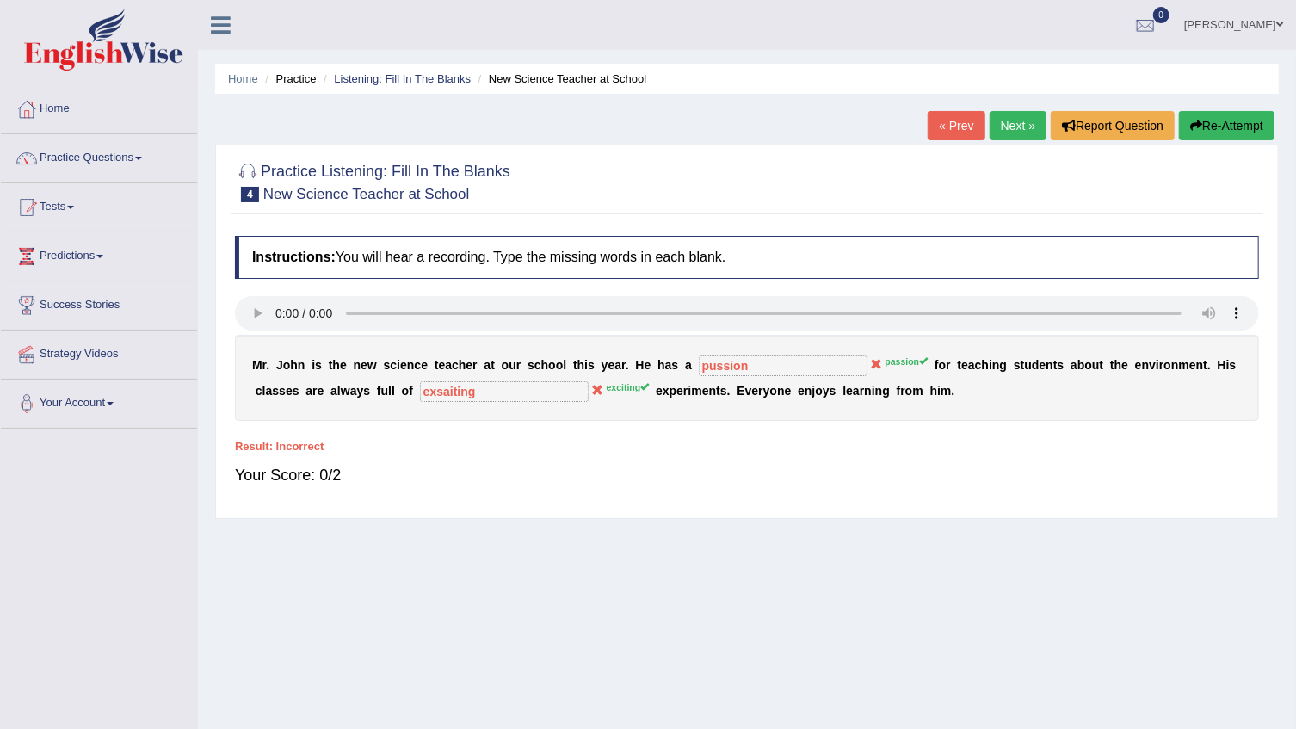
click at [1250, 124] on button "Re-Attempt" at bounding box center [1227, 125] width 96 height 29
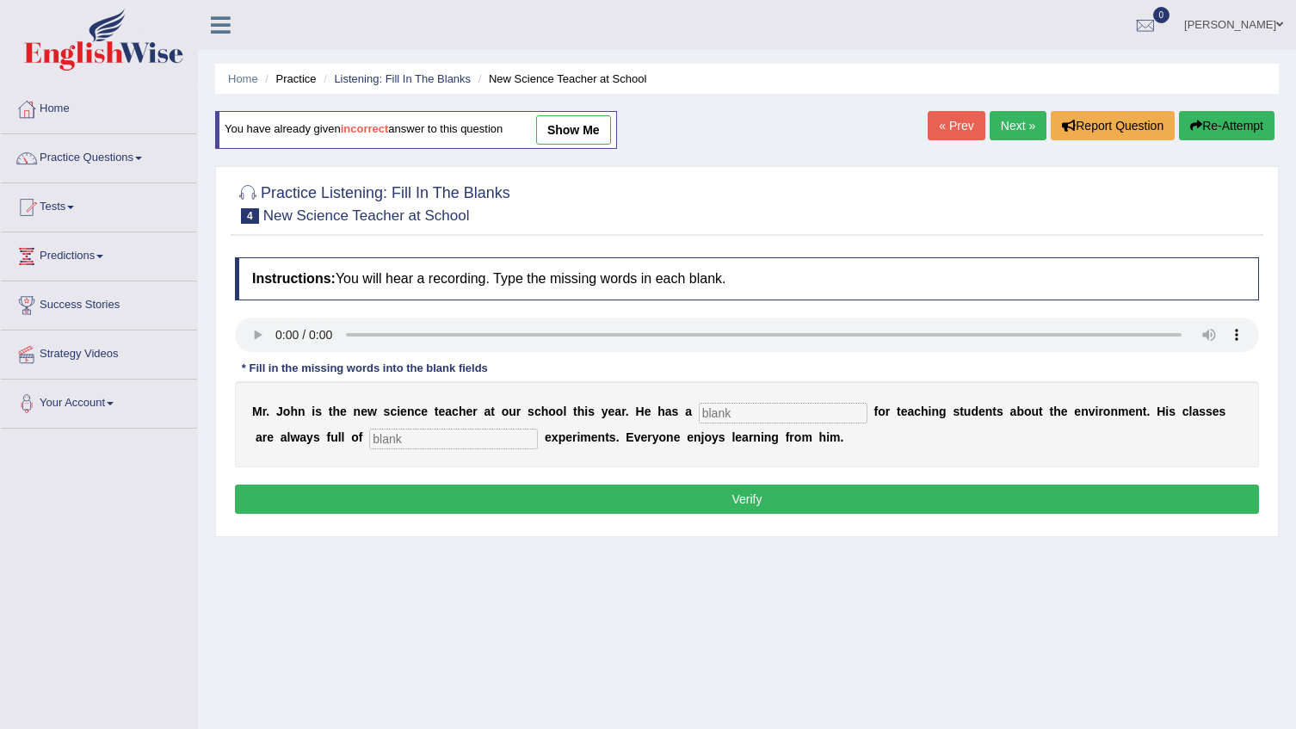
click at [699, 408] on input "text" at bounding box center [783, 413] width 169 height 21
type input "passion"
click at [369, 444] on input "text" at bounding box center [453, 439] width 169 height 21
type input "exciting"
click at [460, 503] on button "Verify" at bounding box center [747, 498] width 1024 height 29
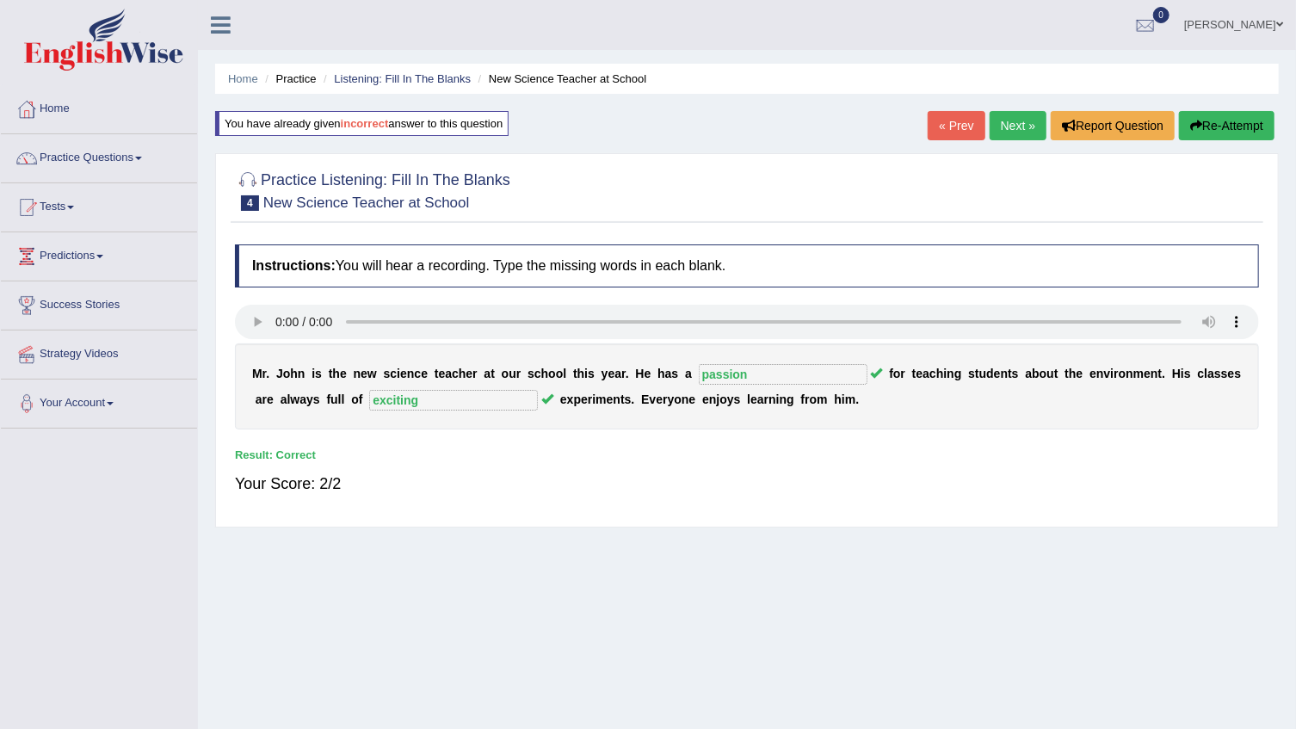
click at [1024, 129] on link "Next »" at bounding box center [1018, 125] width 57 height 29
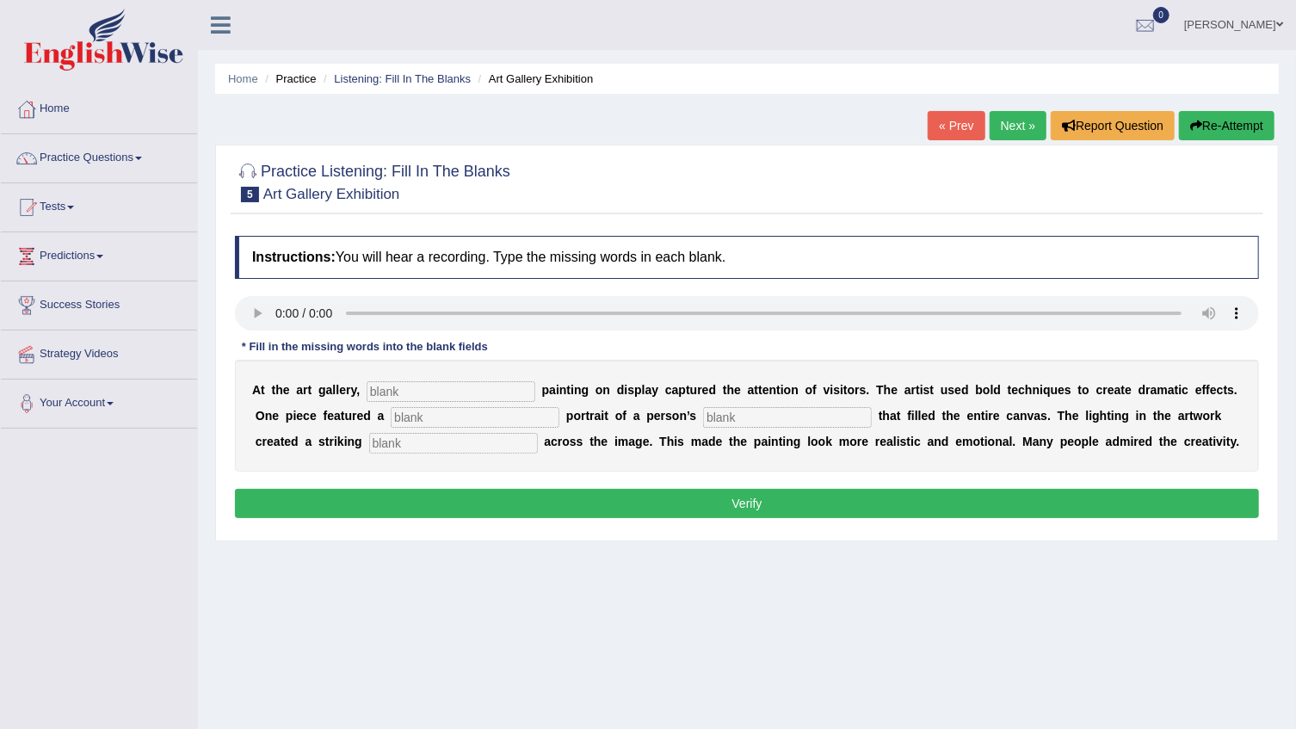
click at [373, 392] on input "text" at bounding box center [451, 391] width 169 height 21
click at [390, 396] on input "text" at bounding box center [451, 391] width 169 height 21
type input "every"
click at [415, 415] on input "text" at bounding box center [475, 417] width 169 height 21
click at [391, 416] on input "uge" at bounding box center [475, 417] width 169 height 21
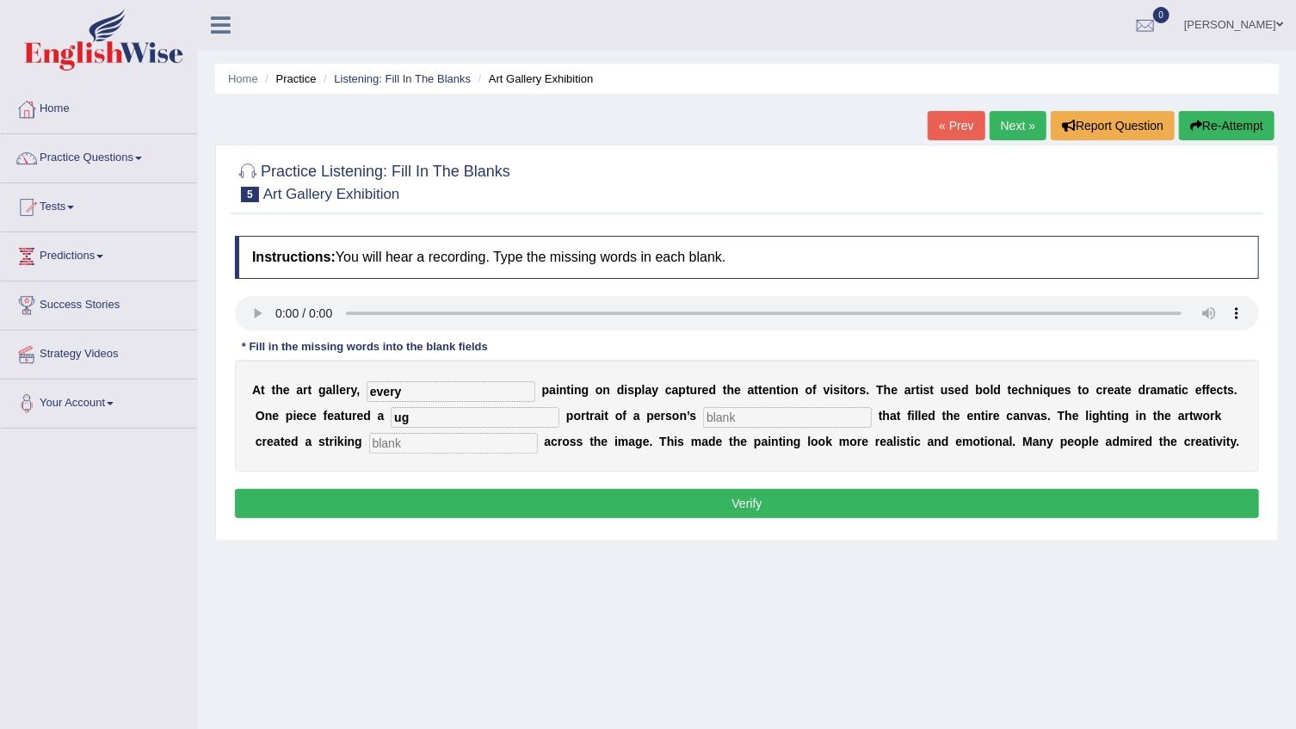
type input "u"
type input "huge"
click at [703, 414] on input "text" at bounding box center [787, 417] width 169 height 21
type input "pass"
click at [369, 443] on input "text" at bounding box center [453, 443] width 169 height 21
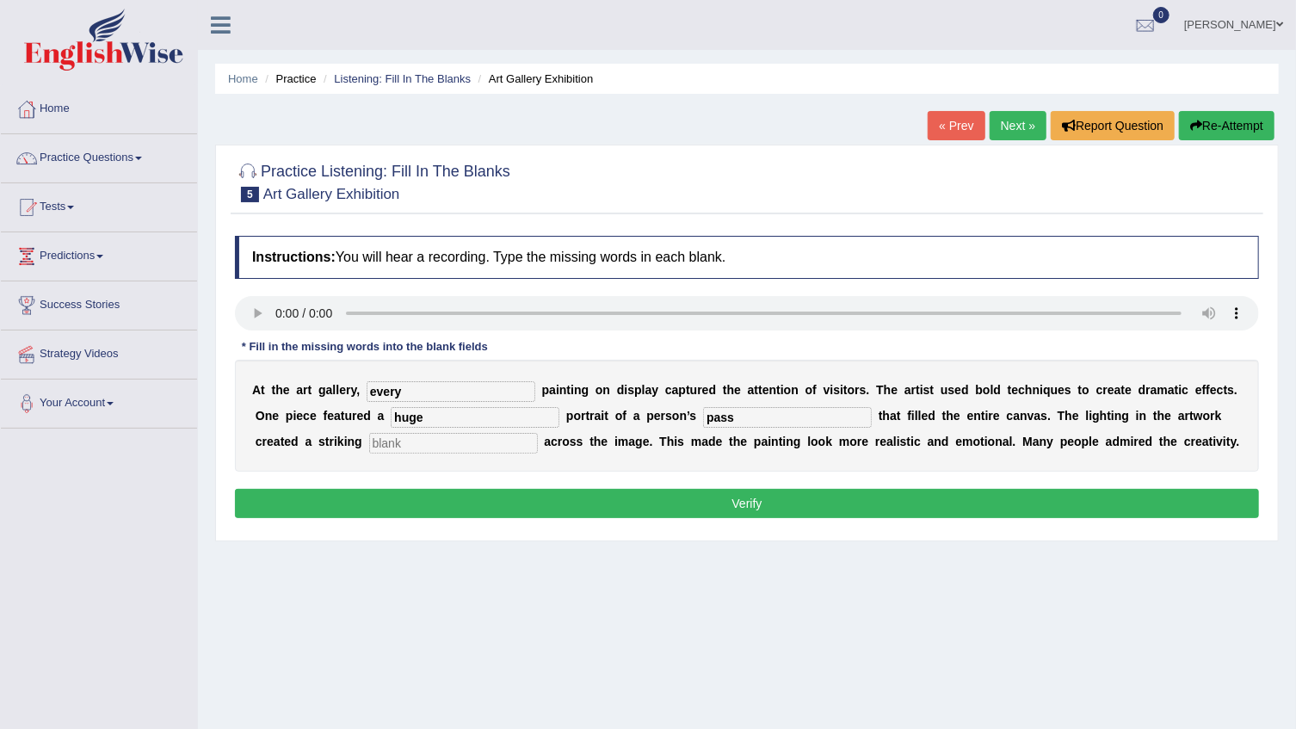
click at [369, 450] on input "text" at bounding box center [453, 443] width 169 height 21
type input "shadow"
click at [392, 506] on button "Verify" at bounding box center [747, 503] width 1024 height 29
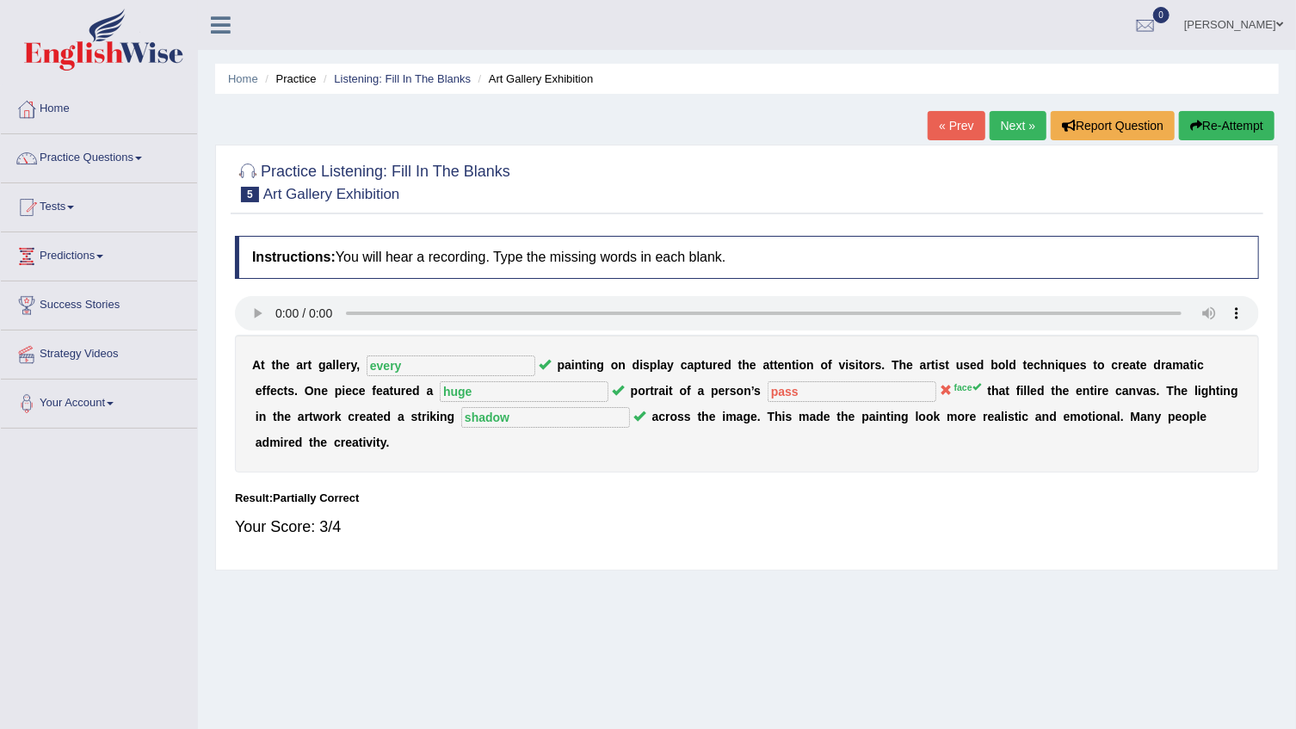
click at [1015, 124] on link "Next »" at bounding box center [1018, 125] width 57 height 29
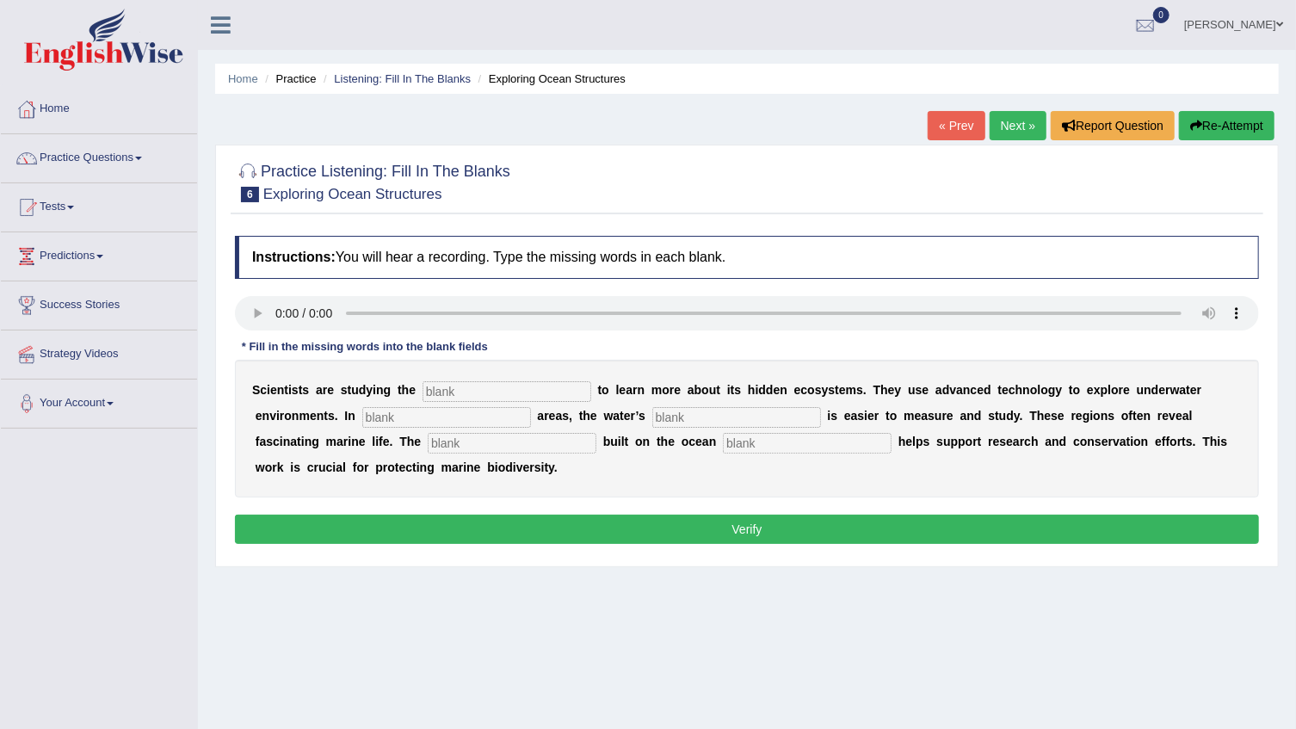
click at [441, 395] on input "text" at bounding box center [507, 391] width 169 height 21
type input "ocean"
click at [362, 421] on input "text" at bounding box center [446, 417] width 169 height 21
type input "shallow"
click at [652, 426] on input "text" at bounding box center [736, 417] width 169 height 21
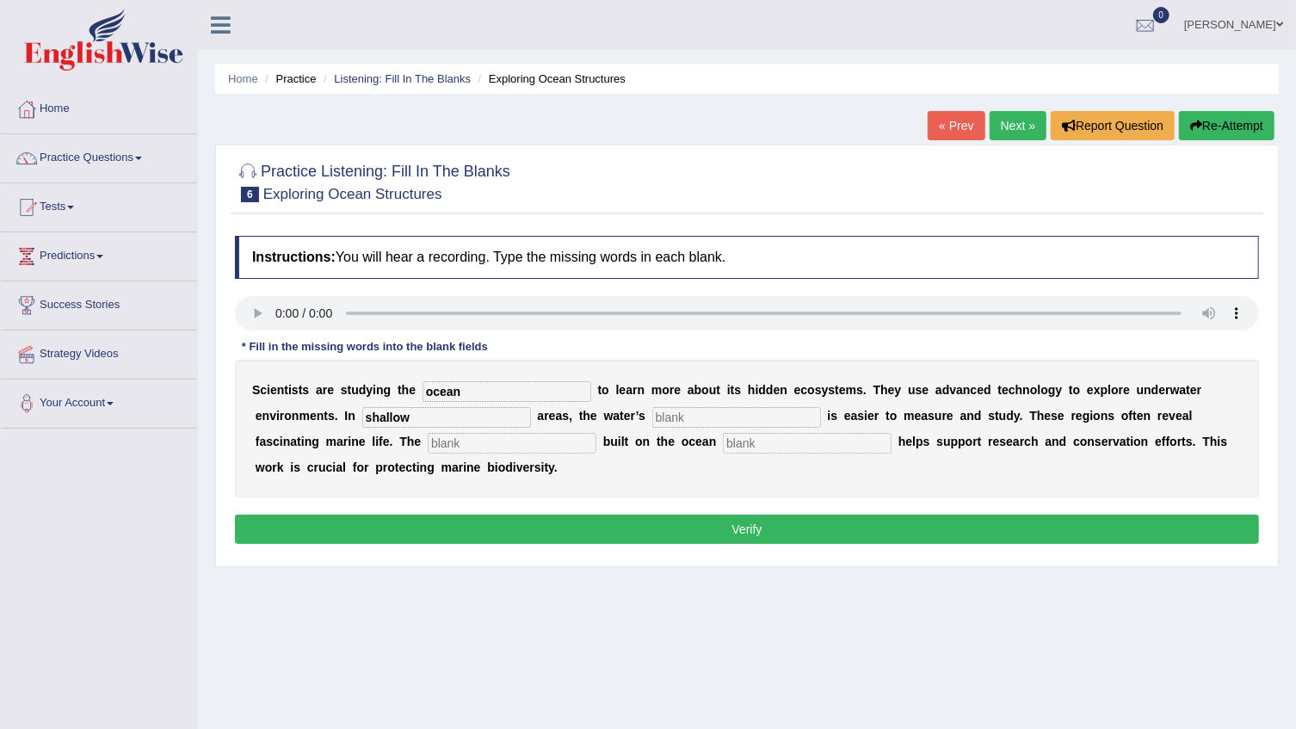
click at [723, 444] on input "text" at bounding box center [807, 443] width 169 height 21
click at [652, 417] on input "text" at bounding box center [736, 417] width 169 height 21
type input "deit"
click at [428, 440] on input "text" at bounding box center [512, 443] width 169 height 21
click at [428, 444] on input "text" at bounding box center [512, 443] width 169 height 21
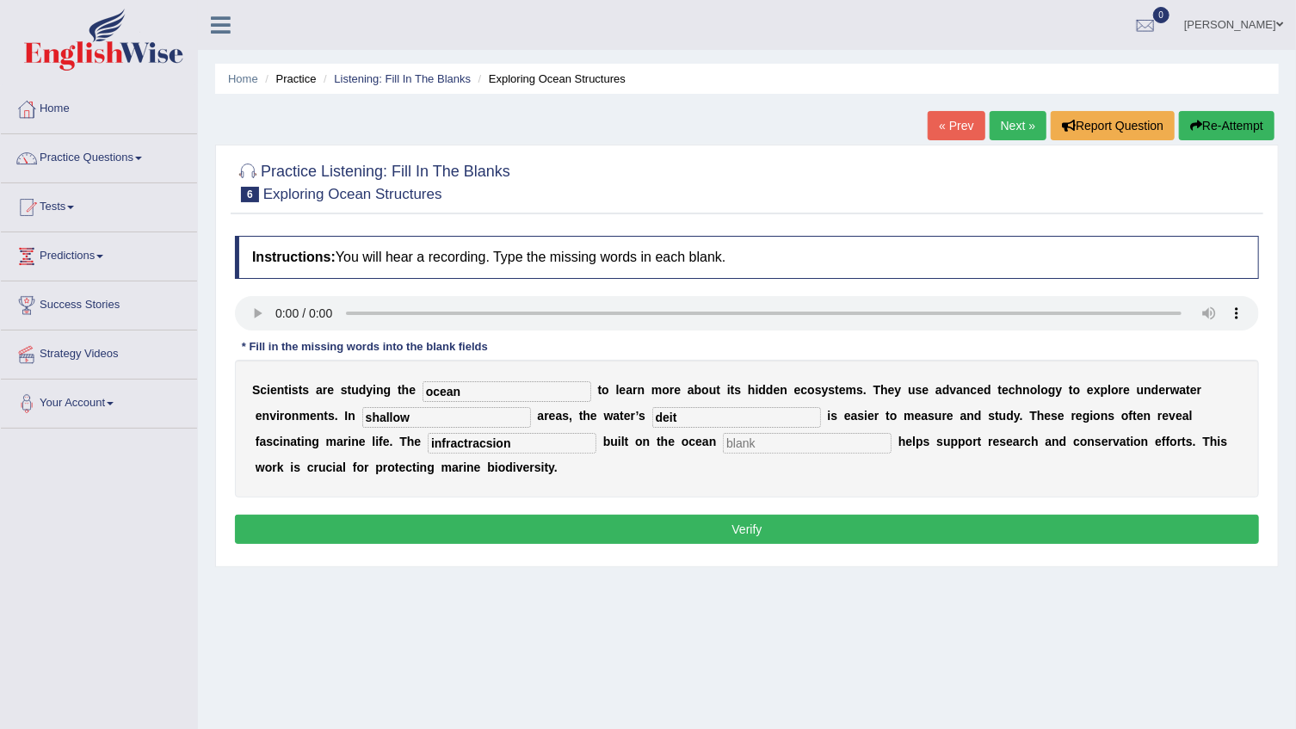
type input "infractracsion"
click at [723, 440] on input "text" at bounding box center [807, 443] width 169 height 21
click at [723, 442] on input "text" at bounding box center [807, 443] width 169 height 21
type input "p"
type input "floor"
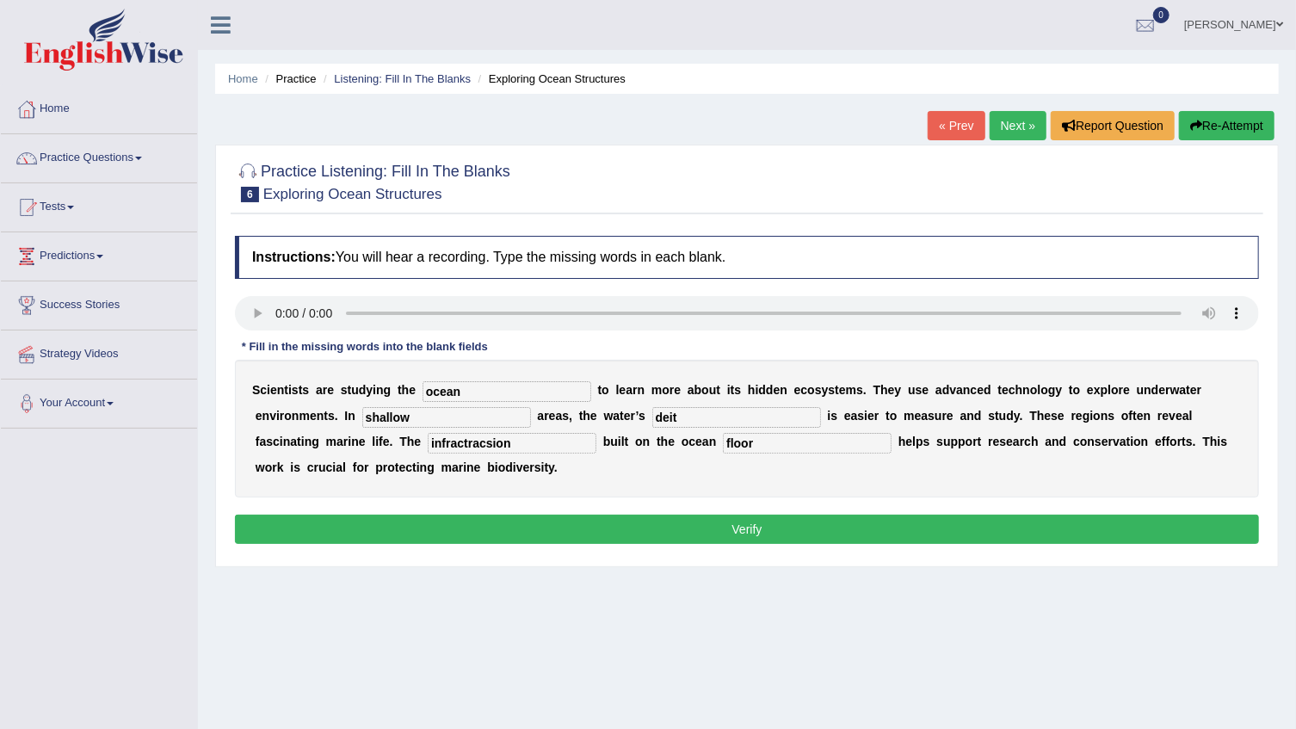
click at [593, 541] on button "Verify" at bounding box center [747, 529] width 1024 height 29
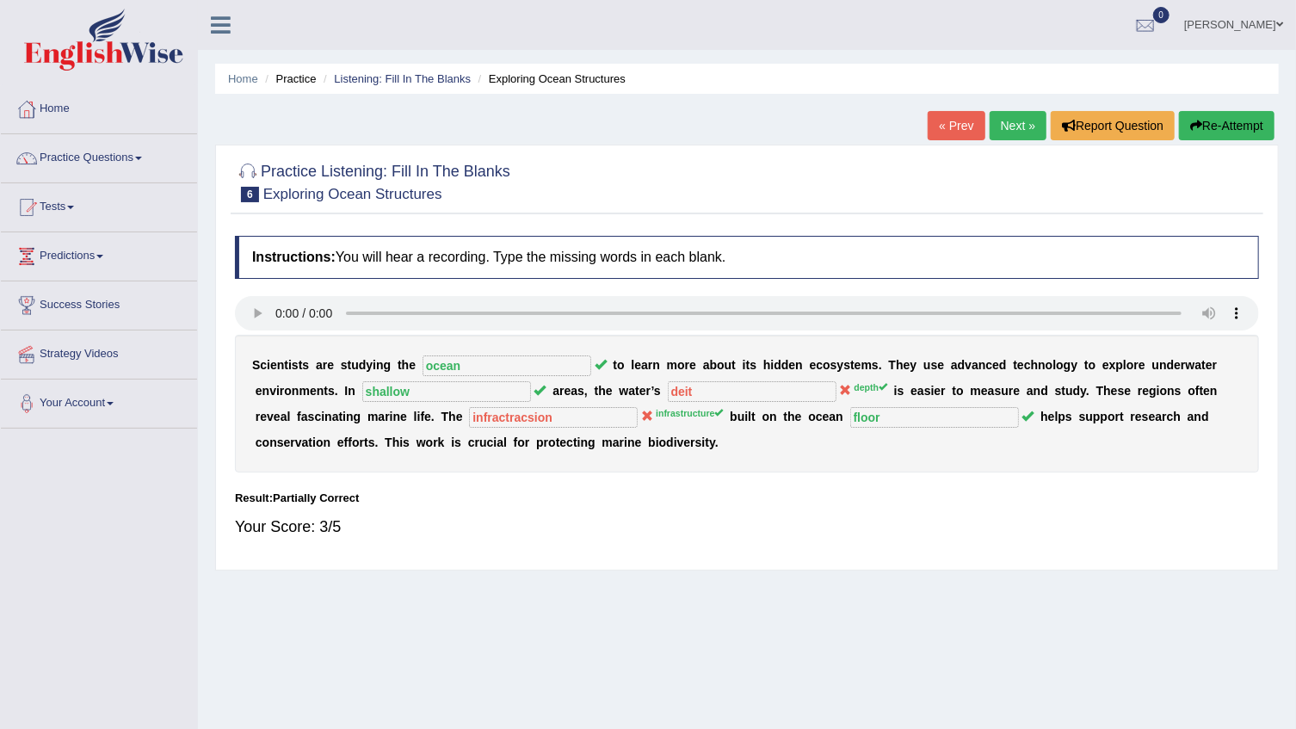
click at [1019, 121] on link "Next »" at bounding box center [1018, 125] width 57 height 29
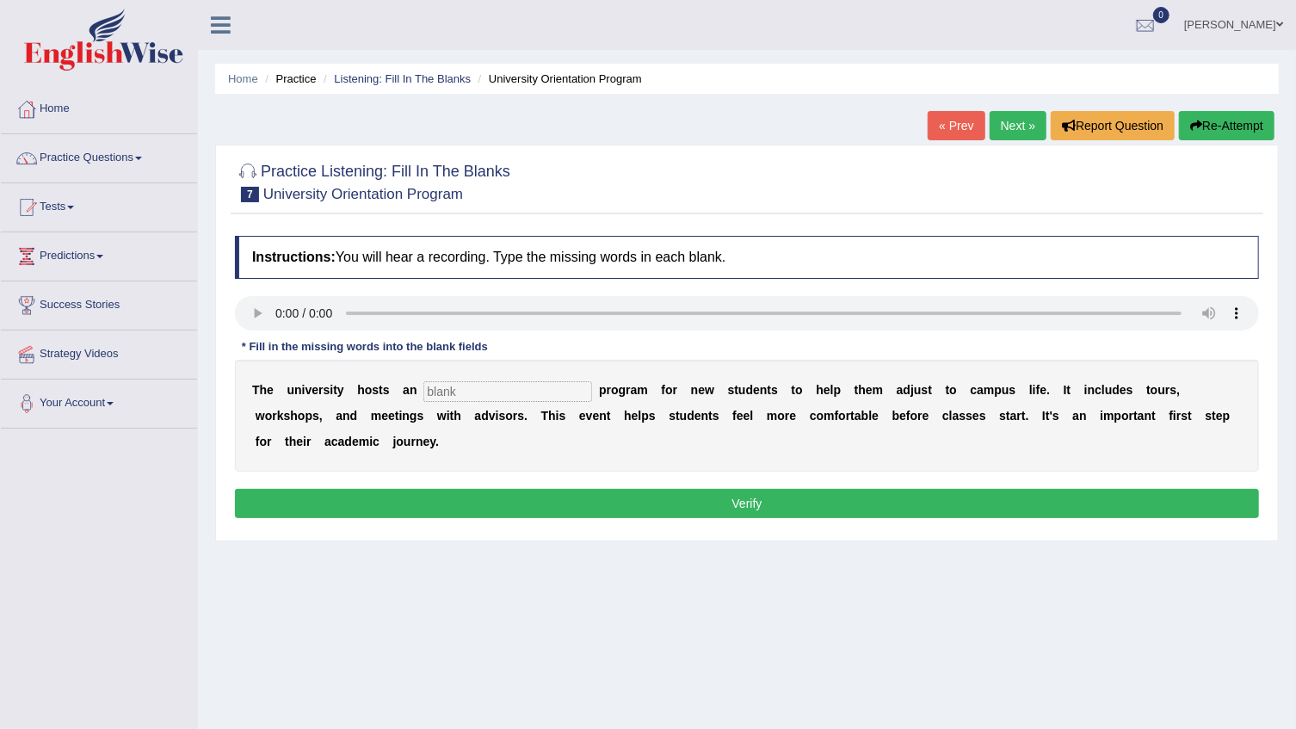
click at [479, 387] on input "text" at bounding box center [507, 391] width 169 height 21
type input "oryentaition"
click at [502, 494] on button "Verify" at bounding box center [747, 503] width 1024 height 29
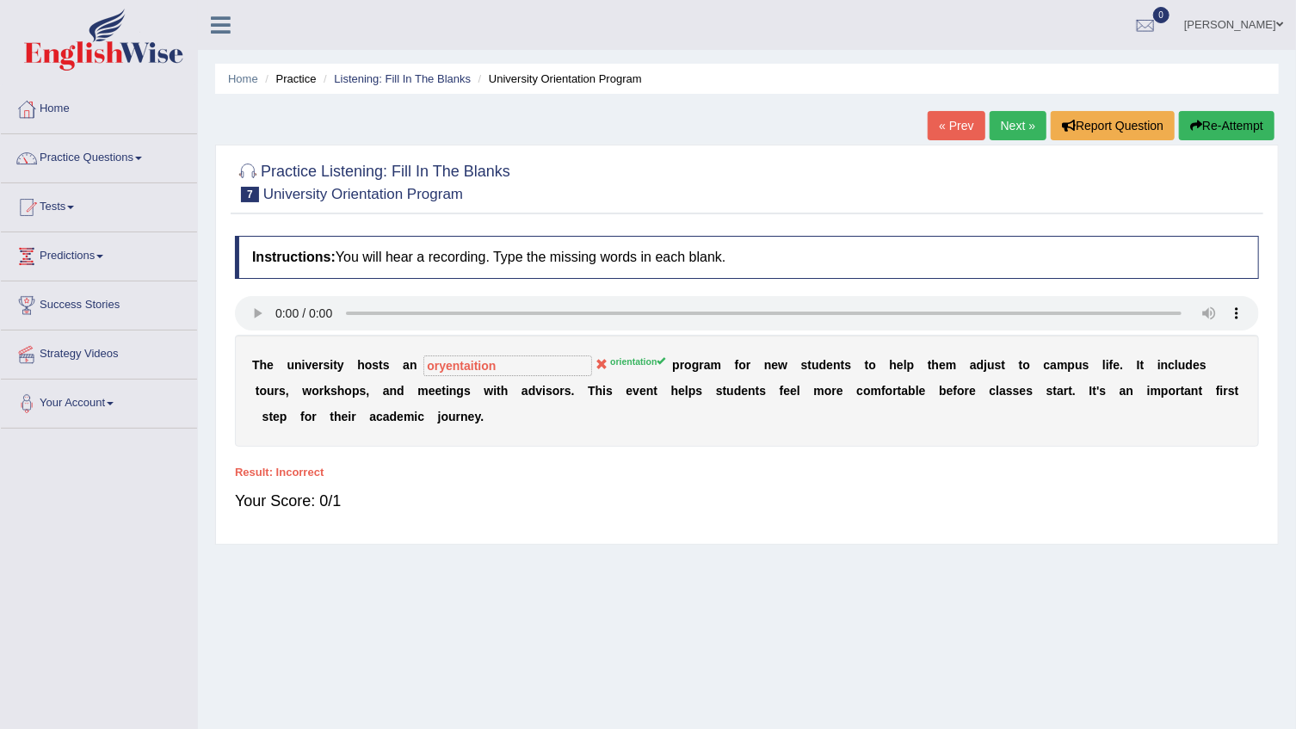
click at [1015, 132] on link "Next »" at bounding box center [1018, 125] width 57 height 29
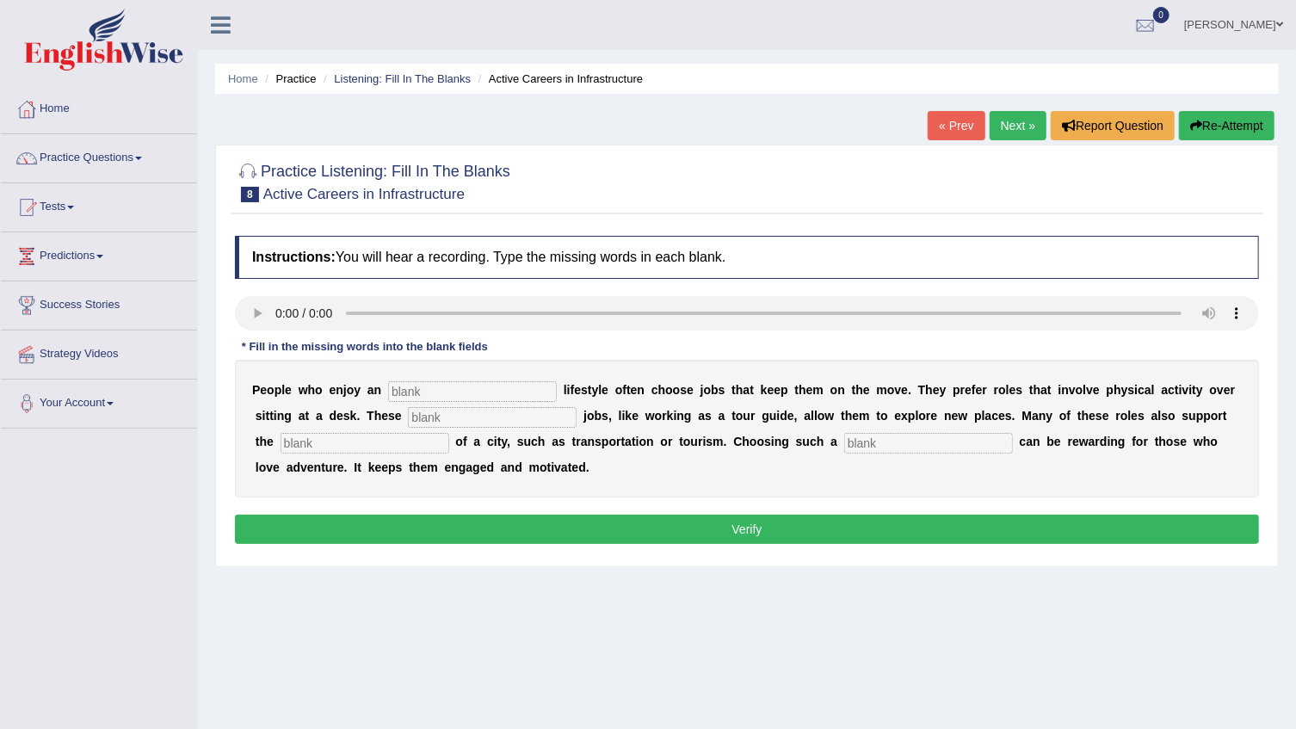
click at [394, 398] on input "text" at bounding box center [472, 391] width 169 height 21
type input "active"
click at [404, 430] on div "P e o p l e w h o e n j o y a n active l i f e s t y l e o f t e n c h o o s e …" at bounding box center [747, 429] width 1024 height 138
click at [408, 422] on input "text" at bounding box center [492, 417] width 169 height 21
type input "interisting"
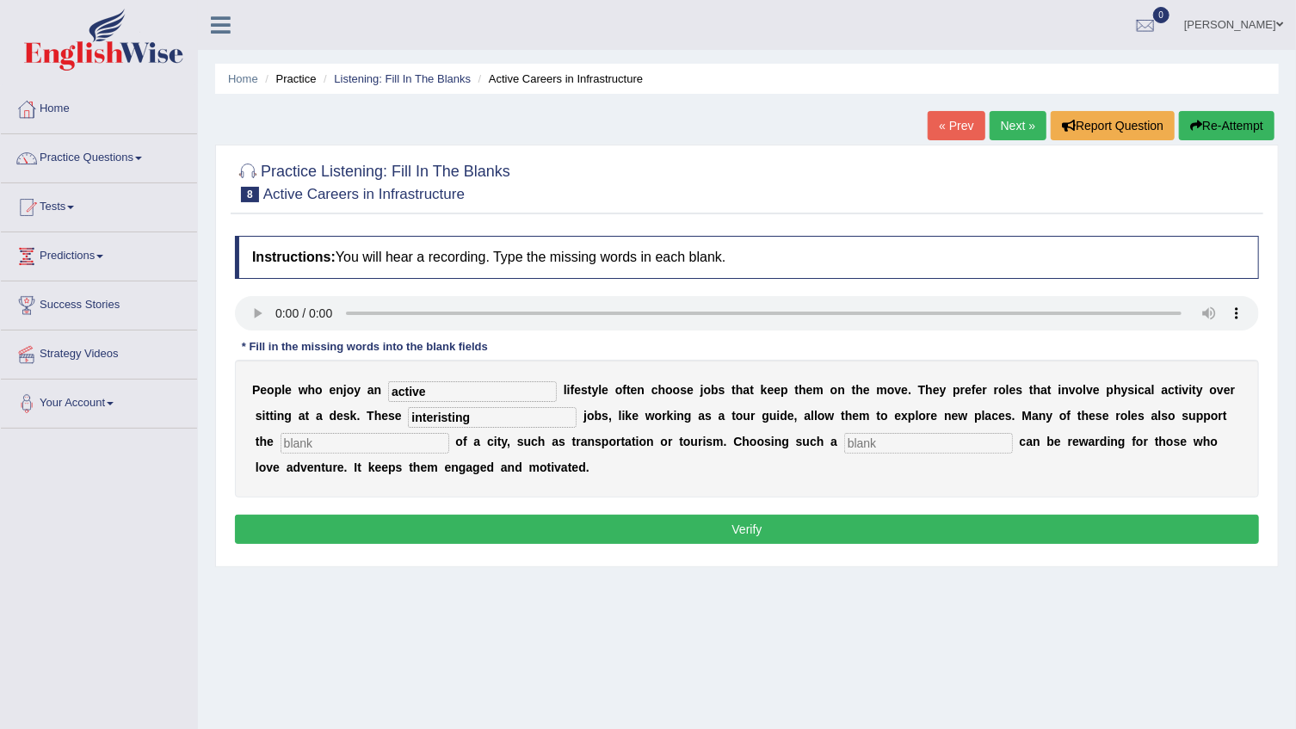
click at [326, 439] on input "text" at bounding box center [365, 443] width 169 height 21
click at [844, 447] on input "text" at bounding box center [928, 443] width 169 height 21
type input "carrier"
click at [335, 436] on input "text" at bounding box center [365, 443] width 169 height 21
click at [368, 443] on input "text" at bounding box center [365, 443] width 169 height 21
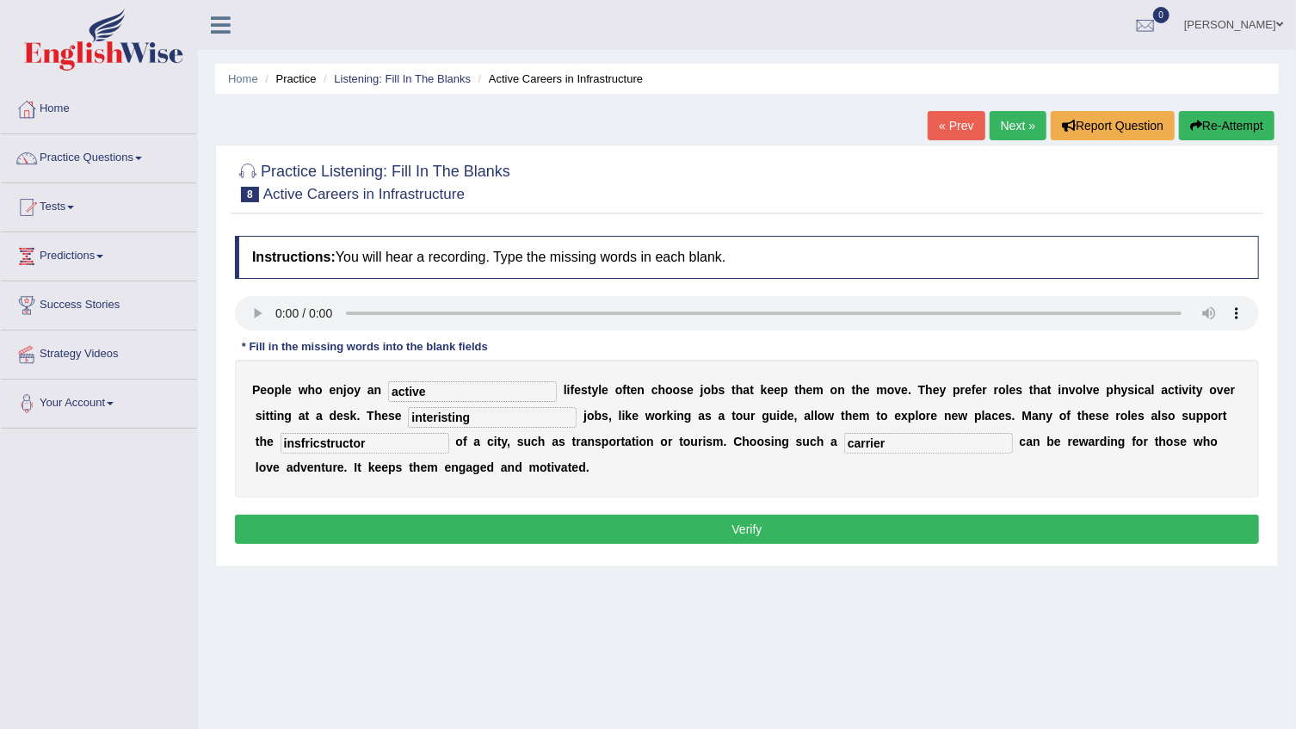
type input "insfricstructor"
click at [429, 527] on button "Verify" at bounding box center [747, 529] width 1024 height 29
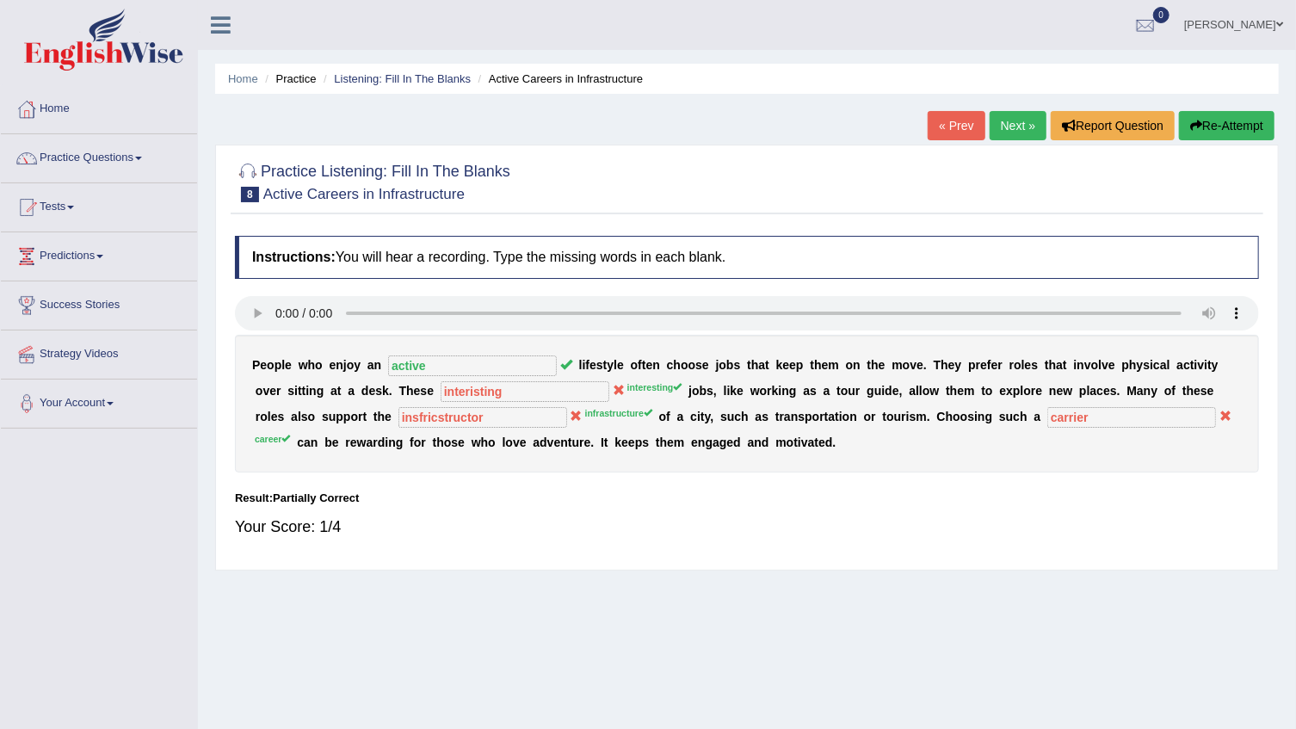
click at [1208, 124] on button "Re-Attempt" at bounding box center [1227, 125] width 96 height 29
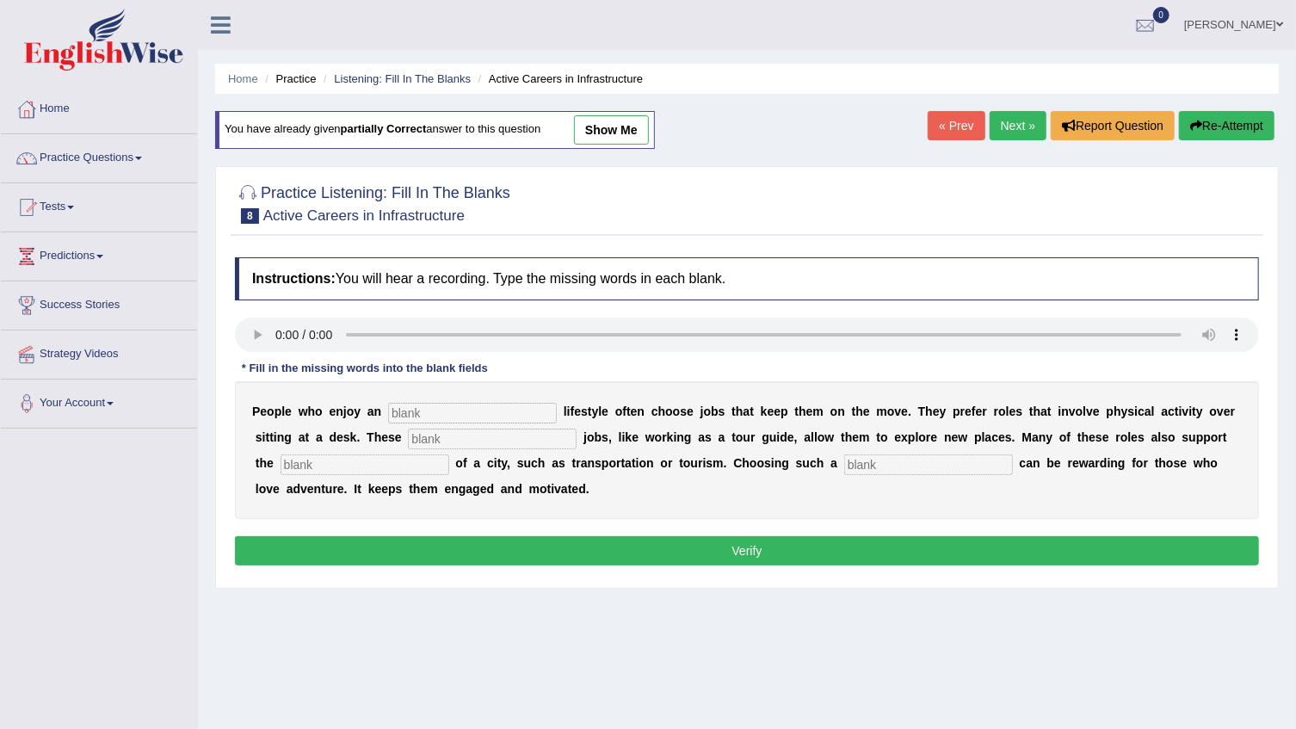
click at [473, 416] on input "text" at bounding box center [472, 413] width 169 height 21
click at [431, 404] on input "text" at bounding box center [472, 413] width 169 height 21
type input "active"
click at [408, 443] on input "text" at bounding box center [492, 439] width 169 height 21
type input "interesting"
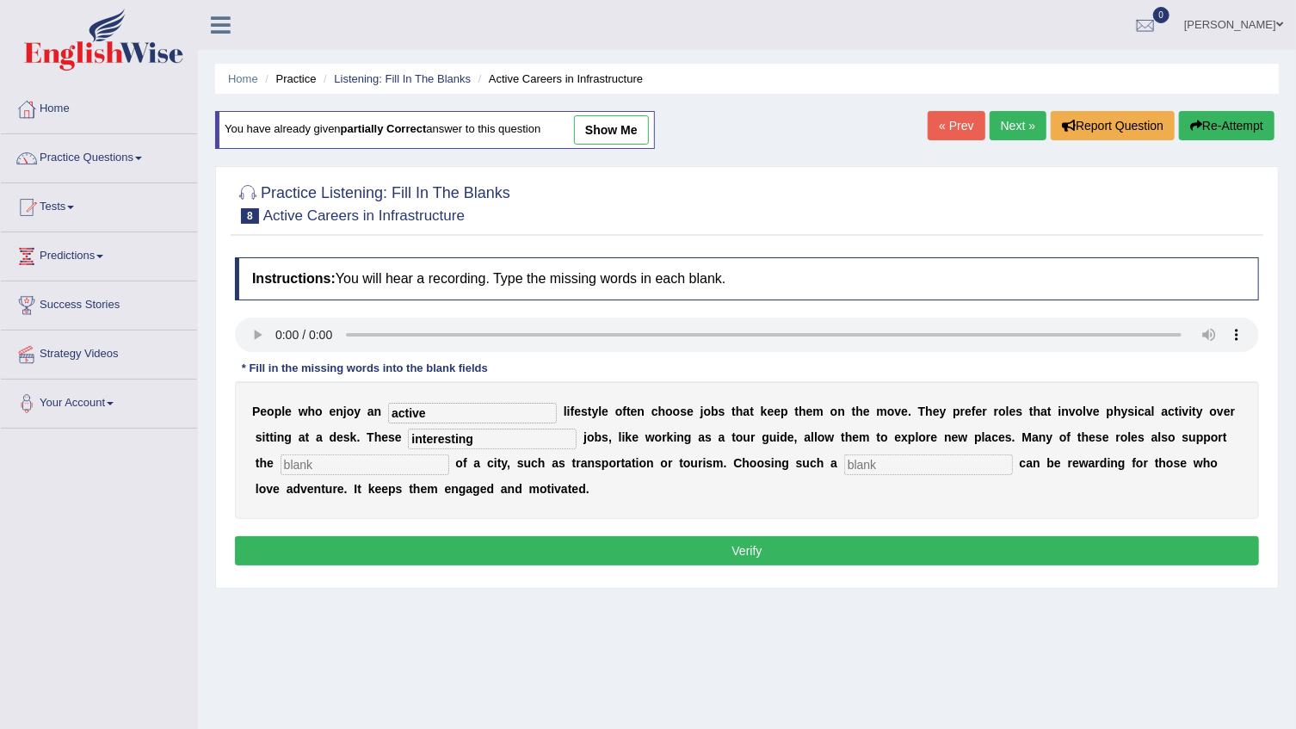
click at [868, 461] on input "text" at bounding box center [928, 464] width 169 height 21
type input "career"
click at [326, 457] on input "text" at bounding box center [365, 464] width 169 height 21
type input "insfrucstructor"
click at [441, 544] on button "Verify" at bounding box center [747, 550] width 1024 height 29
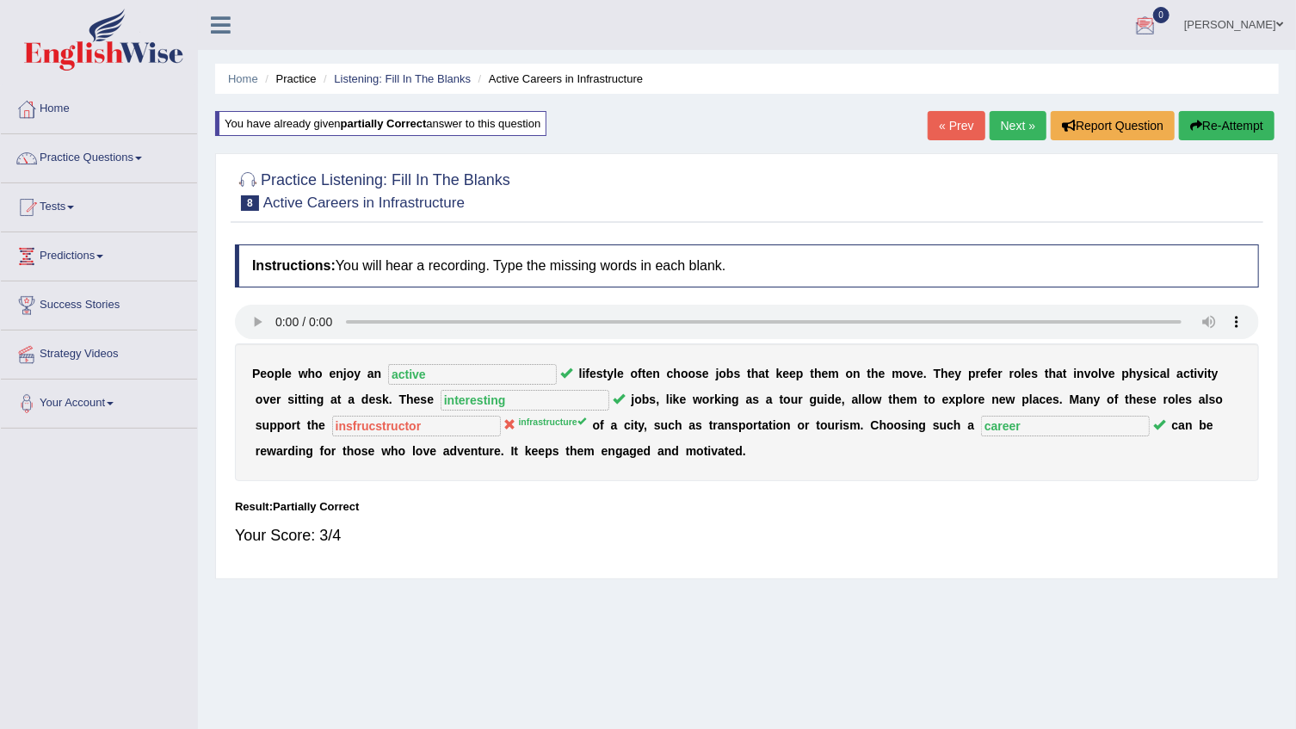
click at [1009, 120] on link "Next »" at bounding box center [1018, 125] width 57 height 29
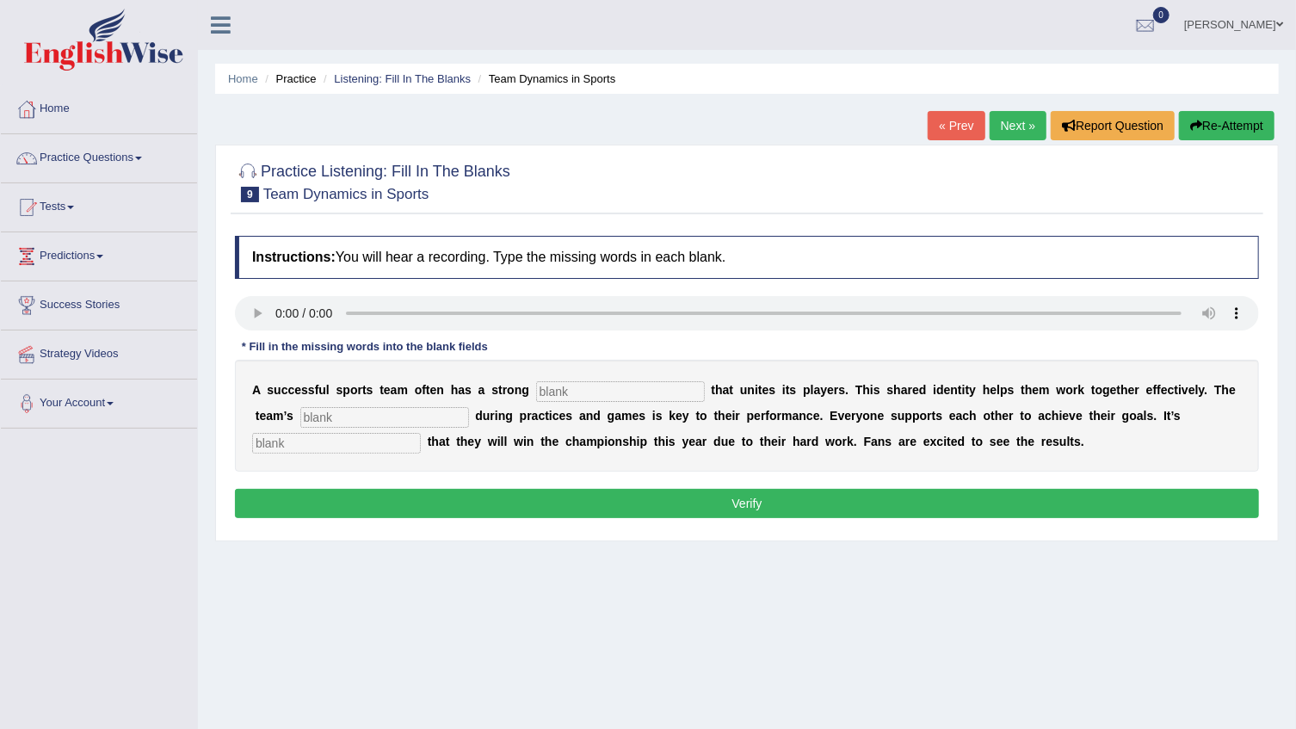
click at [566, 395] on input "text" at bounding box center [620, 391] width 169 height 21
type input "t"
type input "team"
click at [421, 433] on input "text" at bounding box center [336, 443] width 169 height 21
click at [421, 433] on input "exfected" at bounding box center [336, 443] width 169 height 21
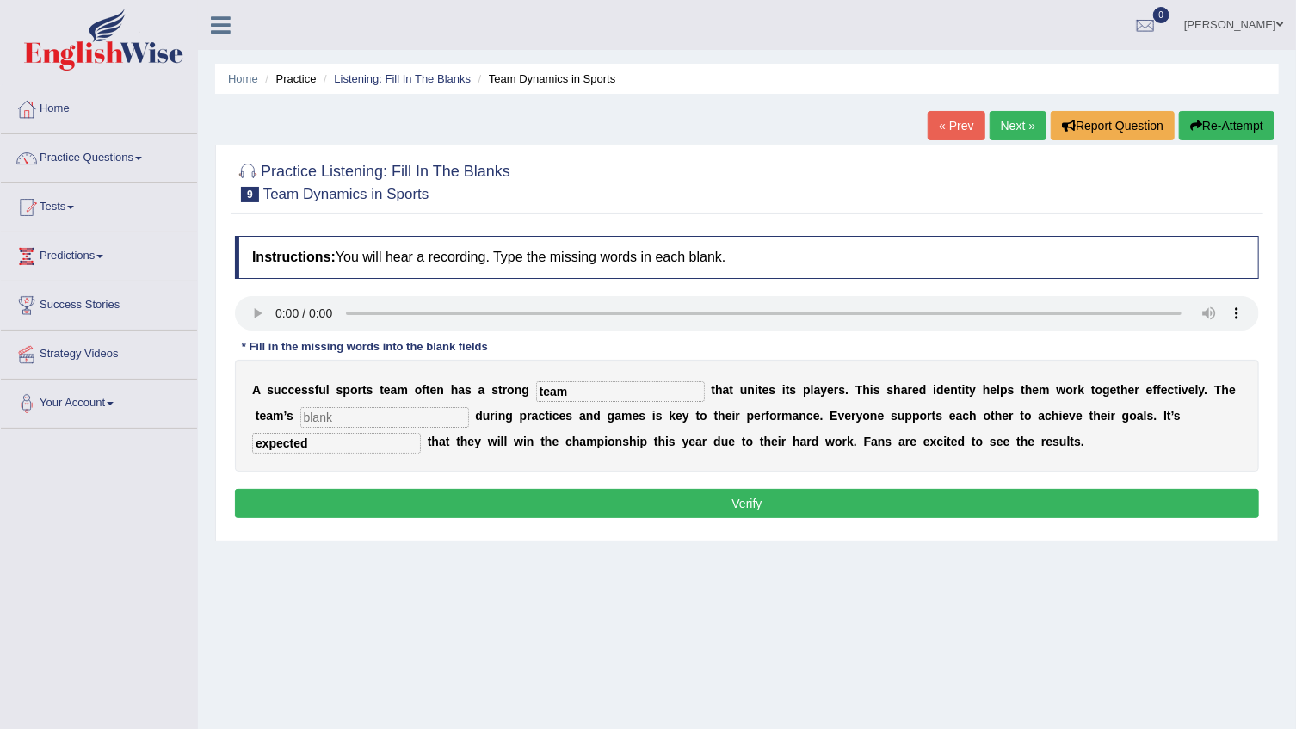
type input "expected"
click at [300, 411] on input "text" at bounding box center [384, 417] width 169 height 21
type input "cooperition"
click at [411, 503] on button "Verify" at bounding box center [747, 503] width 1024 height 29
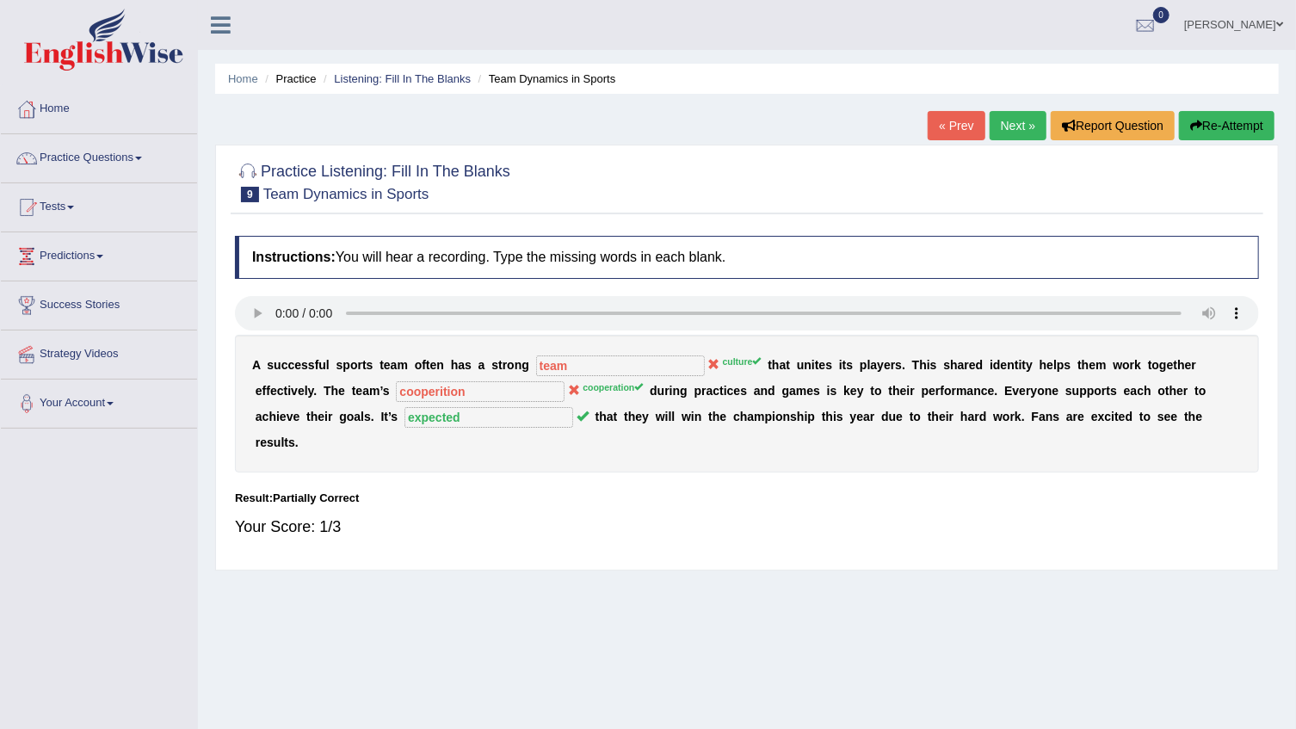
click at [1007, 129] on link "Next »" at bounding box center [1018, 125] width 57 height 29
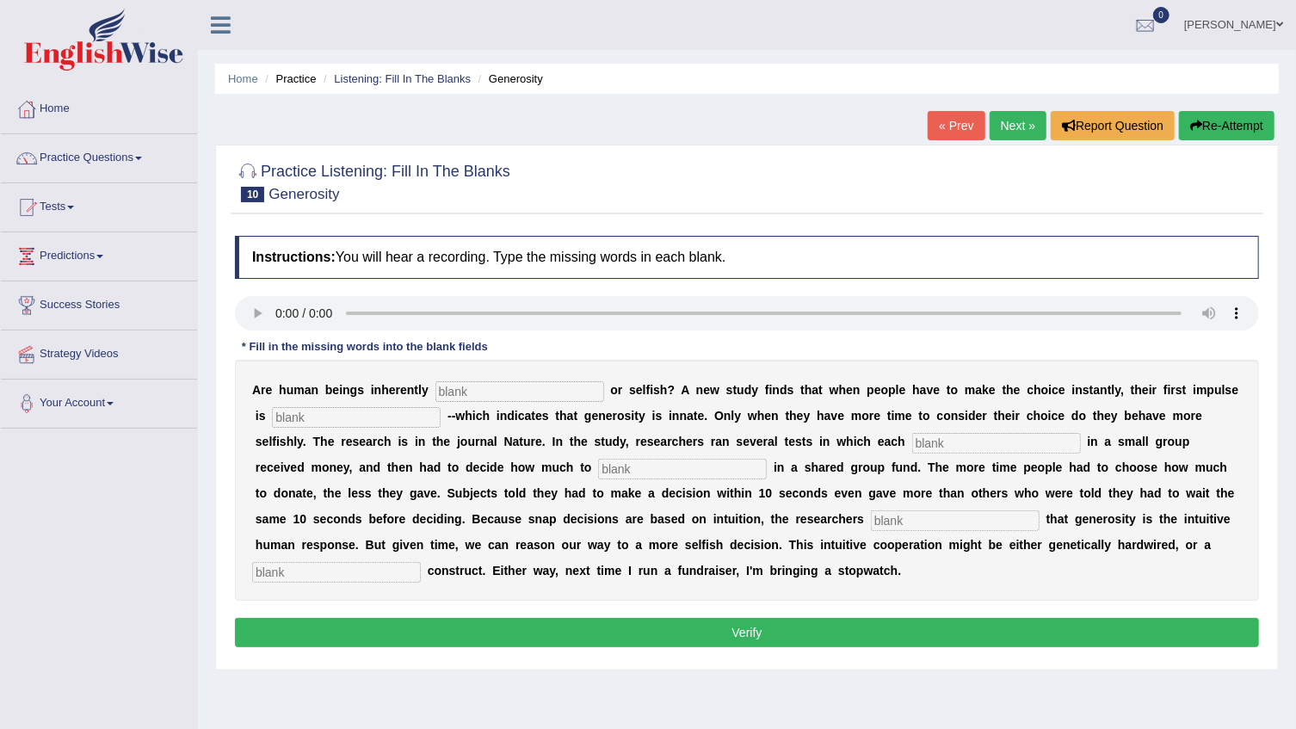
click at [478, 391] on input "text" at bounding box center [519, 391] width 169 height 21
type input "generuos"
click at [377, 419] on input "text" at bounding box center [356, 417] width 169 height 21
click at [912, 443] on input "text" at bounding box center [996, 443] width 169 height 21
type input "procade"
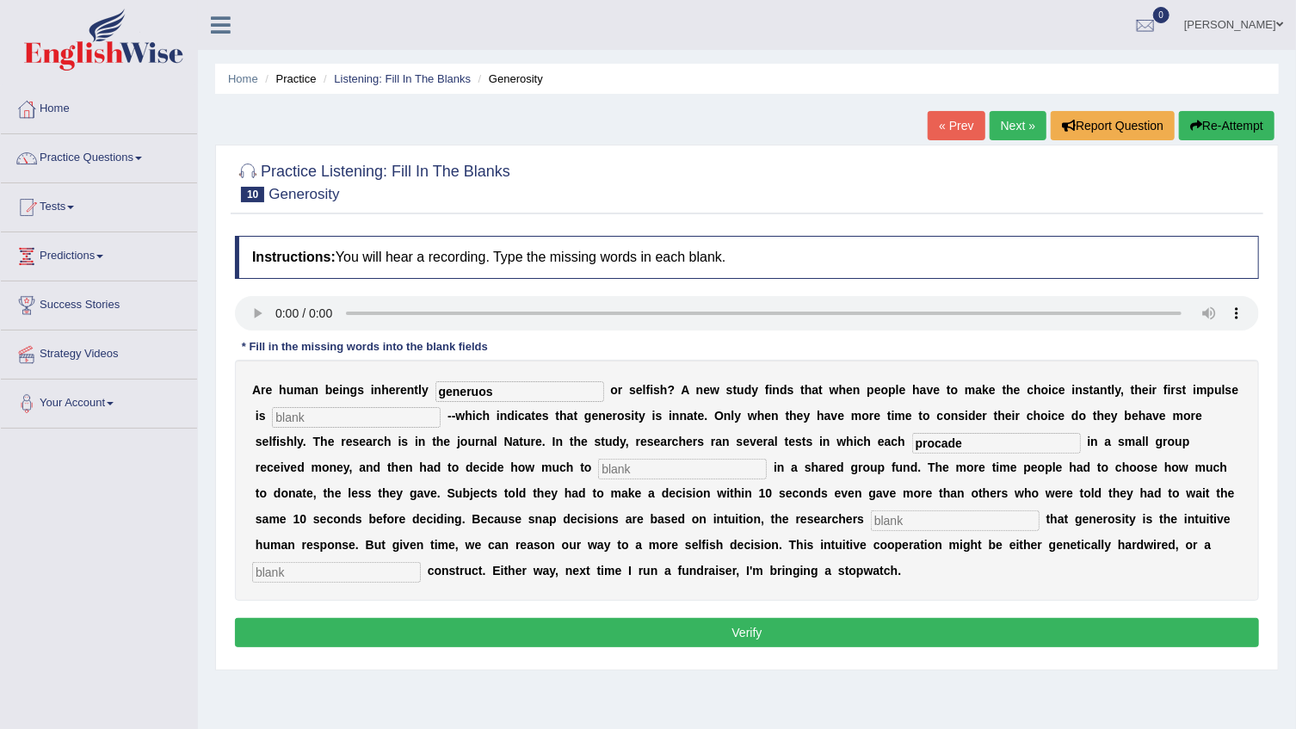
click at [421, 562] on input "text" at bounding box center [336, 572] width 169 height 21
click at [316, 419] on input "text" at bounding box center [356, 417] width 169 height 21
type input "indicate"
click at [912, 445] on input "procade" at bounding box center [996, 443] width 169 height 21
click at [598, 473] on input "text" at bounding box center [682, 469] width 169 height 21
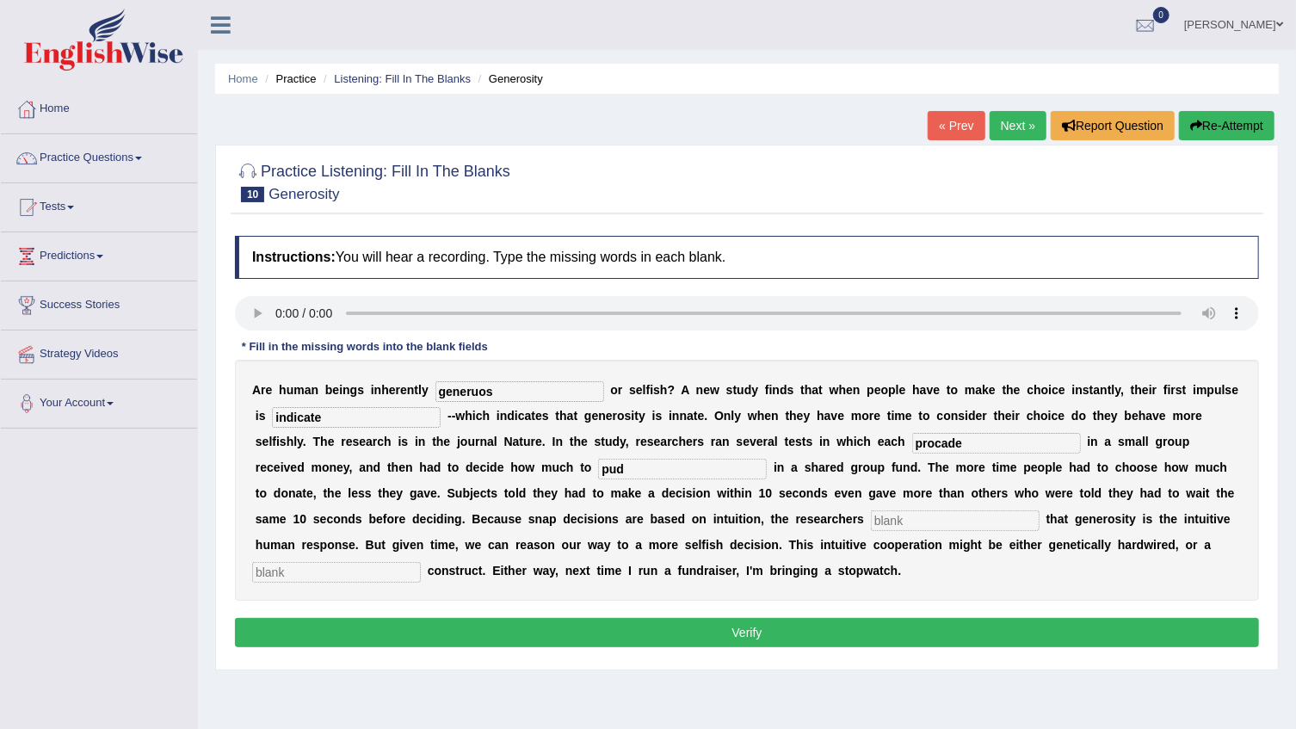
type input "pud"
click at [871, 530] on input "text" at bounding box center [955, 520] width 169 height 21
click at [871, 526] on input "generosity" at bounding box center [955, 520] width 169 height 21
type input "generusity"
click at [421, 562] on input "text" at bounding box center [336, 572] width 169 height 21
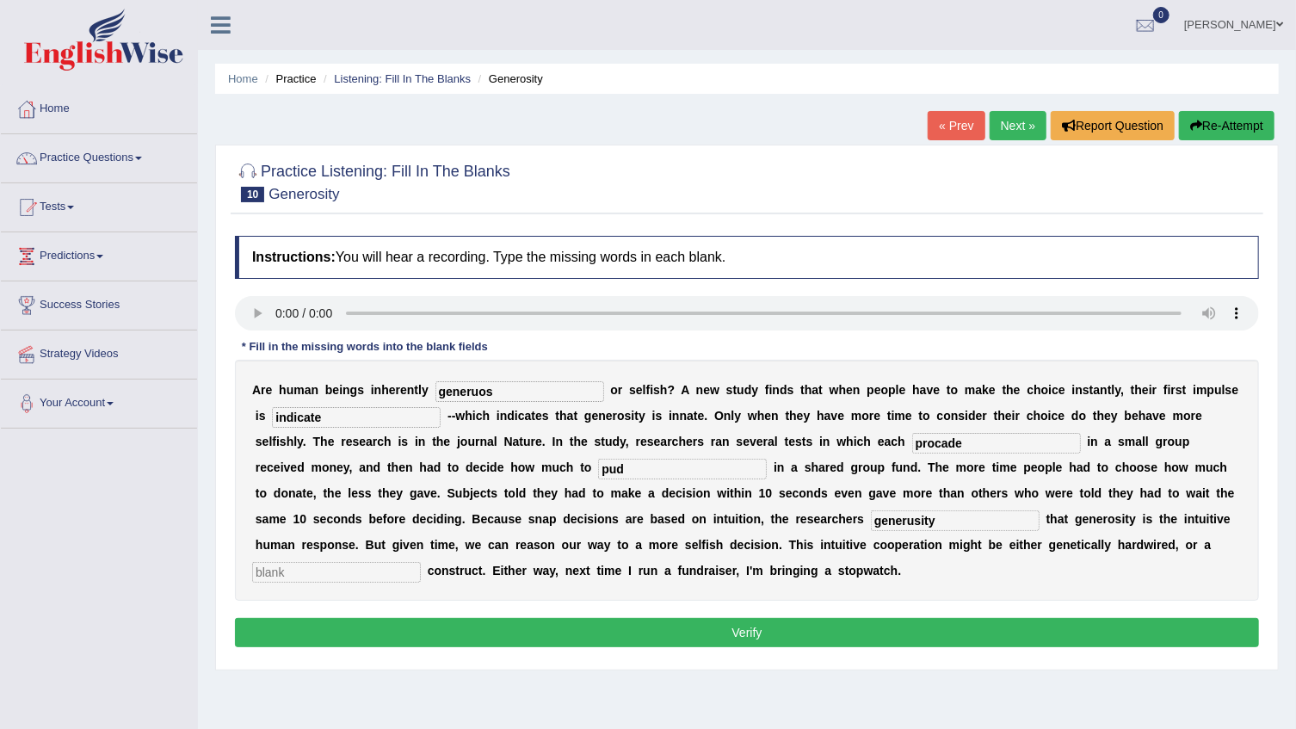
click at [421, 562] on input "text" at bounding box center [336, 572] width 169 height 21
type input "cultural"
click at [843, 632] on button "Verify" at bounding box center [747, 632] width 1024 height 29
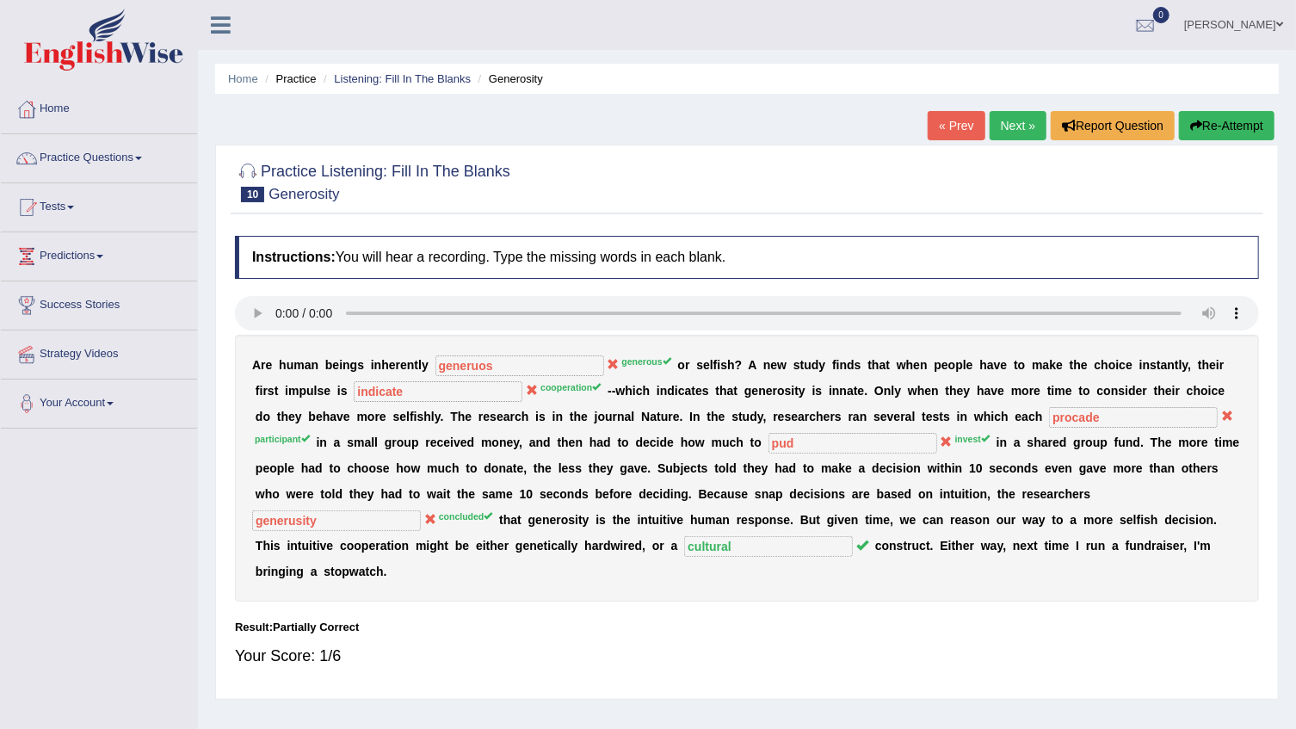
click at [1223, 131] on button "Re-Attempt" at bounding box center [1227, 125] width 96 height 29
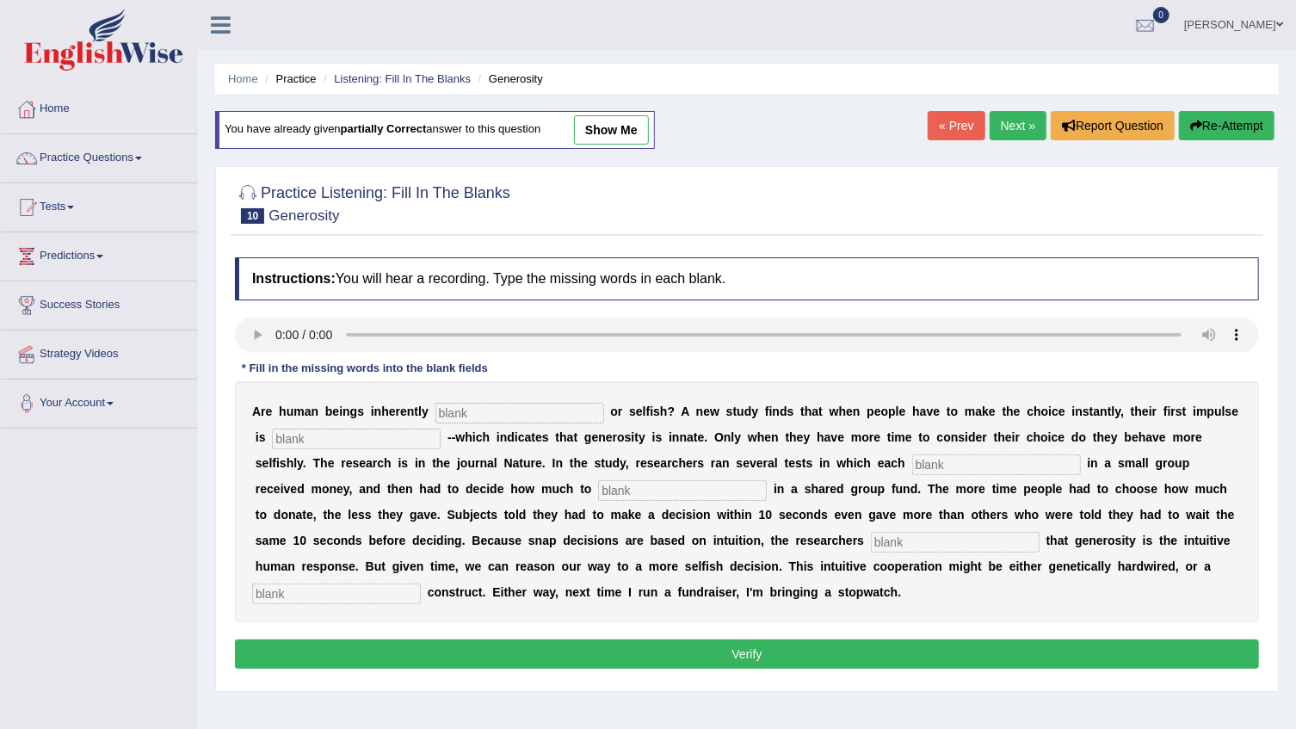
click at [472, 396] on div "A r e h u m a n b e i n g s i n h e r e n t l y o r s e l f i s h ? A n e w s t…" at bounding box center [747, 501] width 1024 height 241
click at [435, 410] on input "text" at bounding box center [519, 413] width 169 height 21
type input "generous"
click at [349, 439] on input "text" at bounding box center [356, 439] width 169 height 21
type input "generusity"
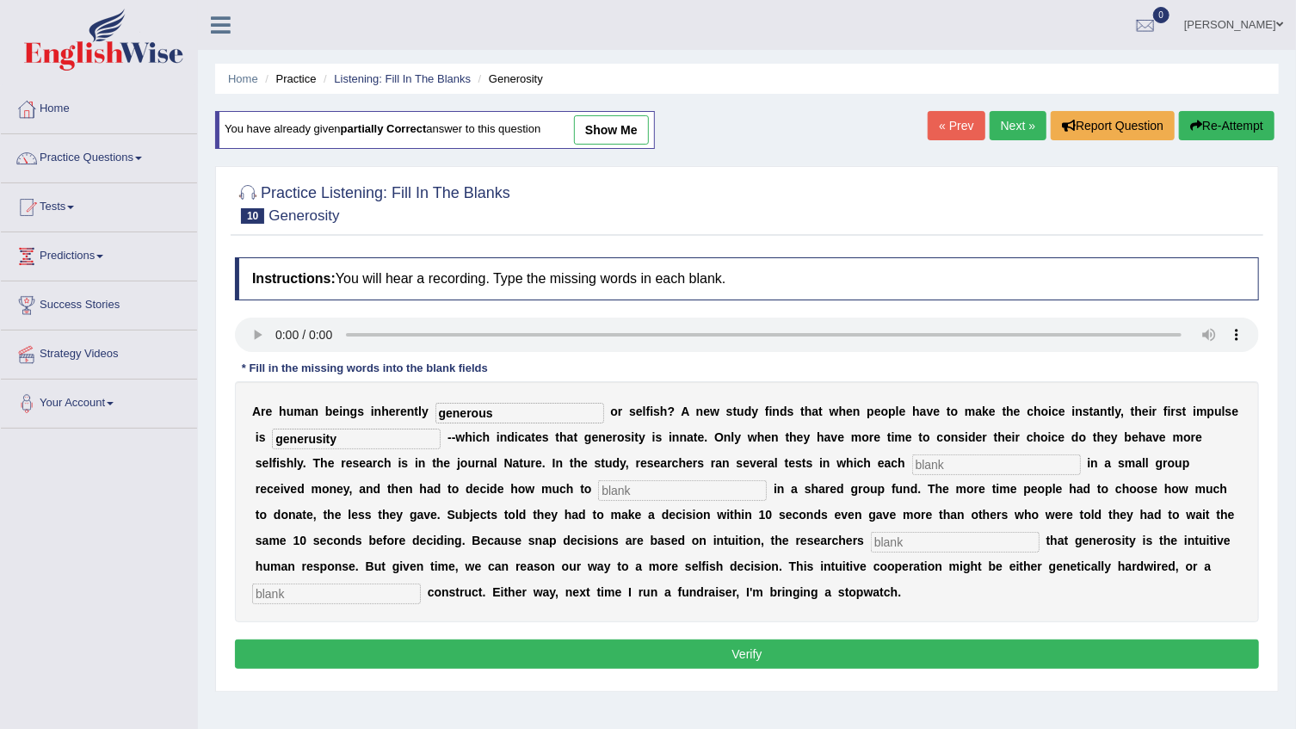
click at [912, 455] on input "text" at bounding box center [996, 464] width 169 height 21
click at [912, 464] on input "text" at bounding box center [996, 464] width 169 height 21
type input "proceed"
click at [427, 503] on div "A r e h u m a n b e i n g s i n h e r e n t l y generous o r s e l f i s h ? A …" at bounding box center [747, 501] width 1024 height 241
click at [598, 495] on input "text" at bounding box center [682, 490] width 169 height 21
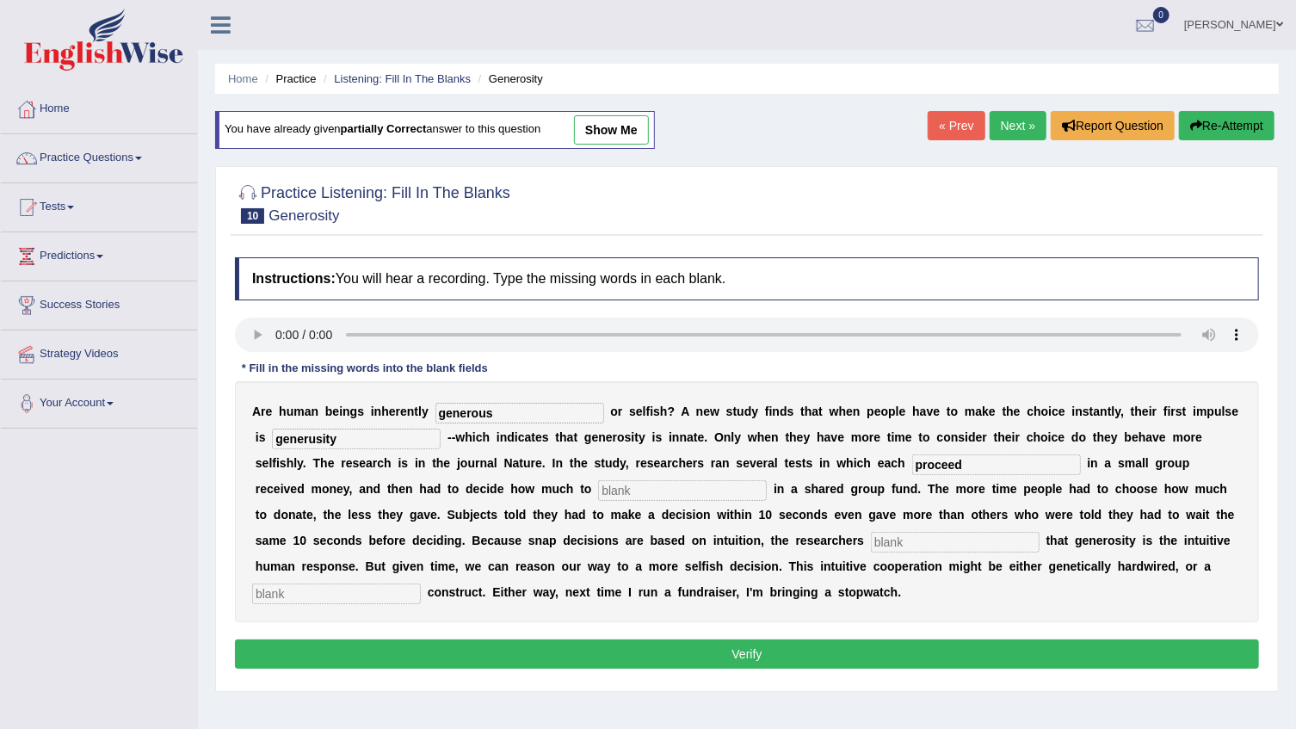
click at [598, 493] on input "text" at bounding box center [682, 490] width 169 height 21
click at [598, 492] on input "in" at bounding box center [682, 490] width 169 height 21
type input "i"
type input "fod"
click at [871, 547] on input "text" at bounding box center [955, 542] width 169 height 21
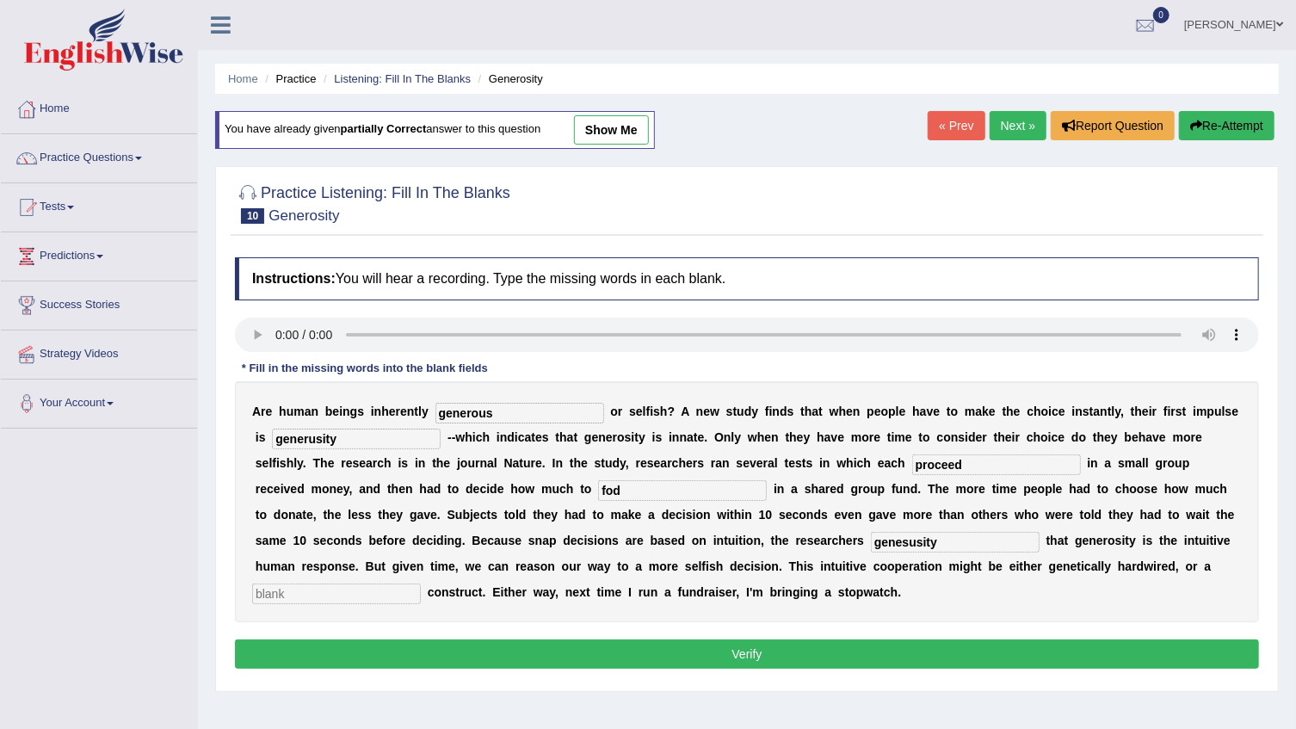
type input "genesusity"
click at [421, 583] on input "text" at bounding box center [336, 593] width 169 height 21
type input "cultural"
click at [700, 651] on button "Verify" at bounding box center [747, 653] width 1024 height 29
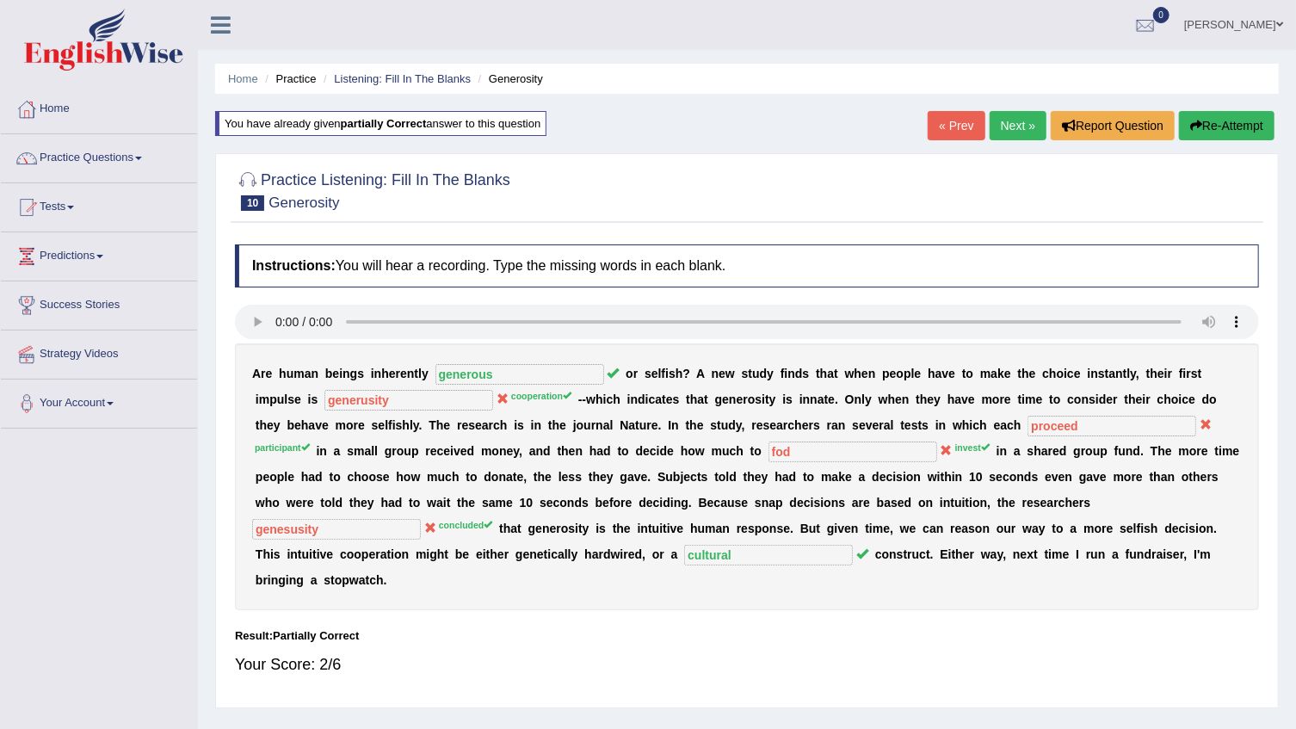
click at [231, 320] on div "Instructions: You will hear a recording. Type the missing words in each blank. …" at bounding box center [747, 467] width 1033 height 463
click at [1028, 128] on link "Next »" at bounding box center [1018, 125] width 57 height 29
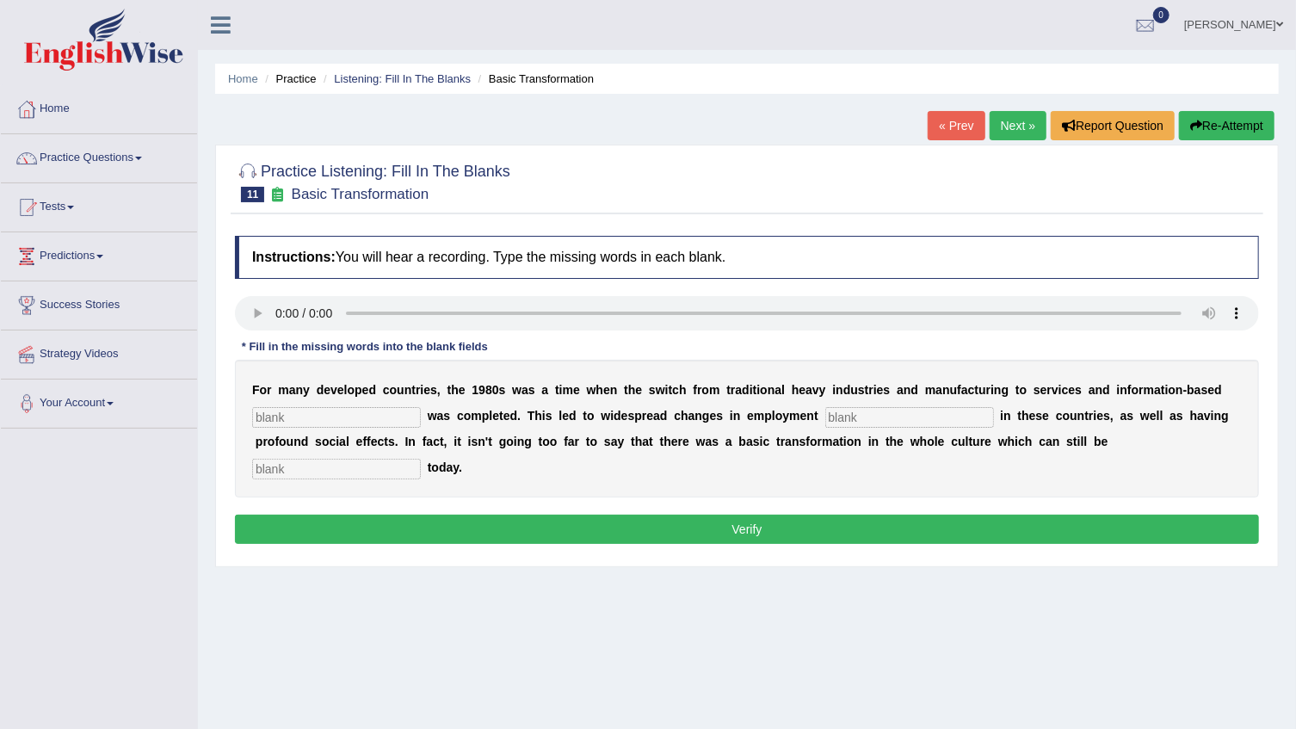
click at [310, 418] on input "text" at bounding box center [336, 417] width 169 height 21
type input "9"
click at [271, 420] on input "interprices" at bounding box center [336, 417] width 169 height 21
click at [273, 417] on input "interprices" at bounding box center [336, 417] width 169 height 21
click at [843, 414] on input "text" at bounding box center [909, 417] width 169 height 21
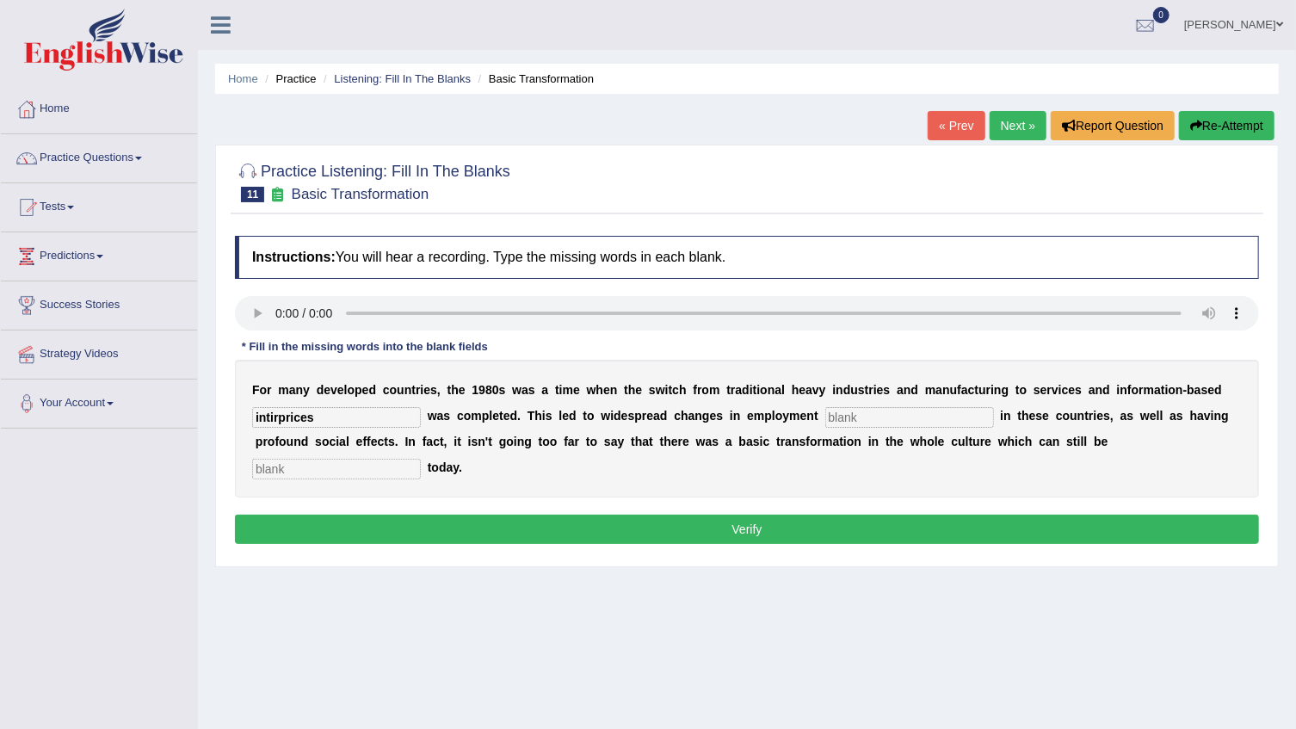
click at [274, 417] on input "intirprices" at bounding box center [336, 417] width 169 height 21
type input "interprices"
click at [825, 410] on input "text" at bounding box center [909, 417] width 169 height 21
click at [825, 423] on input "patter" at bounding box center [909, 417] width 169 height 21
type input "patter"
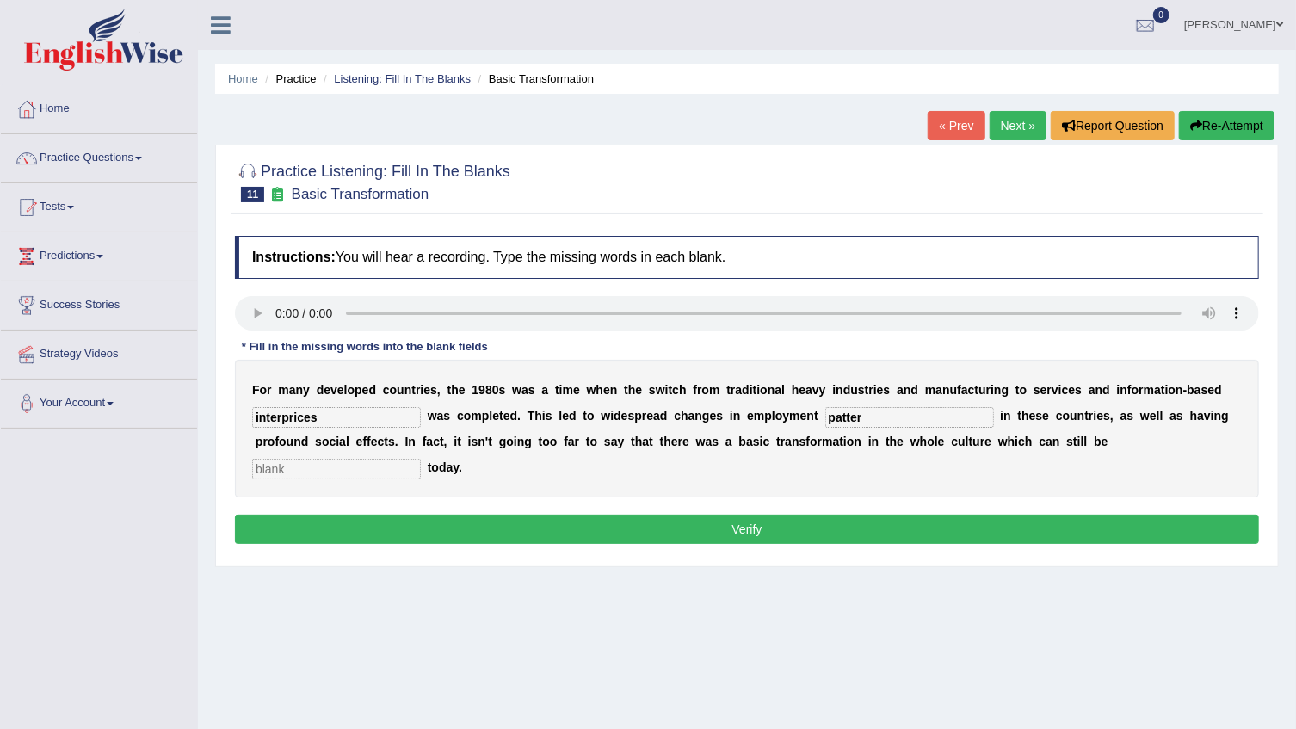
click at [421, 459] on input "text" at bounding box center [336, 469] width 169 height 21
type input "obsorve"
click at [860, 515] on button "Verify" at bounding box center [747, 529] width 1024 height 29
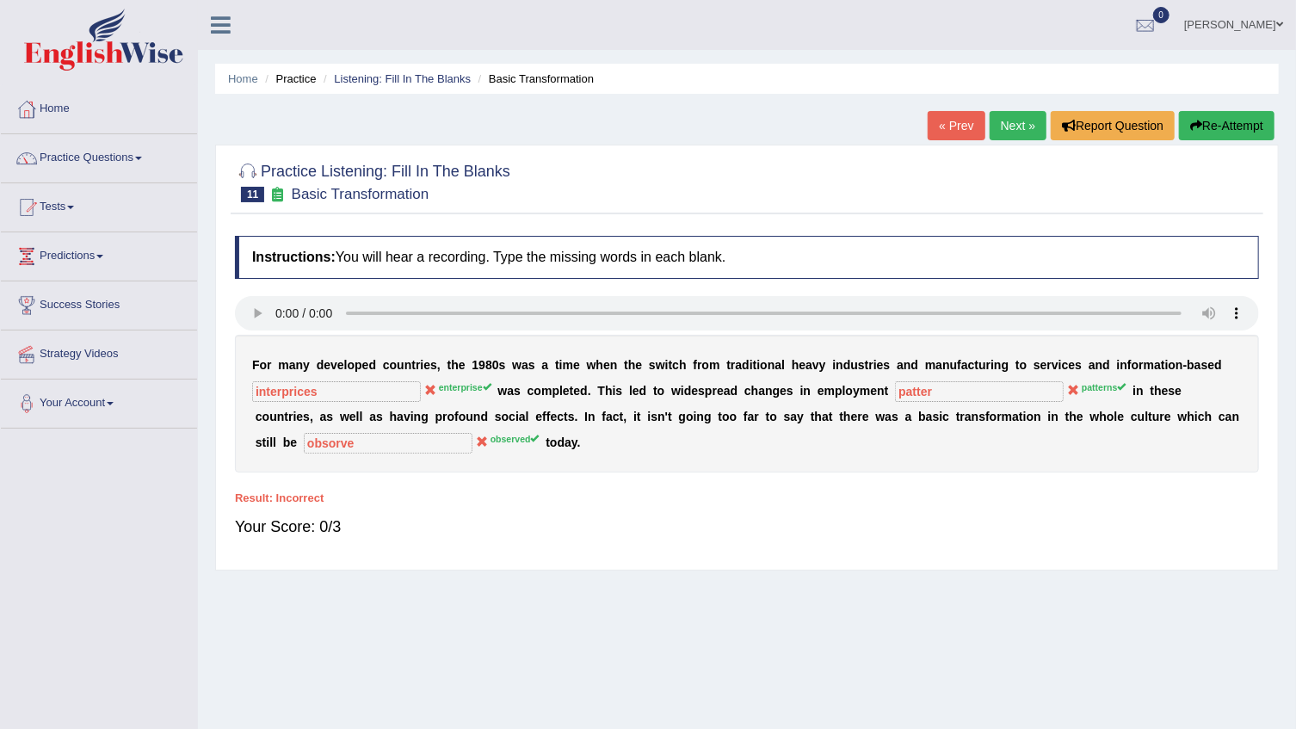
click at [1025, 129] on link "Next »" at bounding box center [1018, 125] width 57 height 29
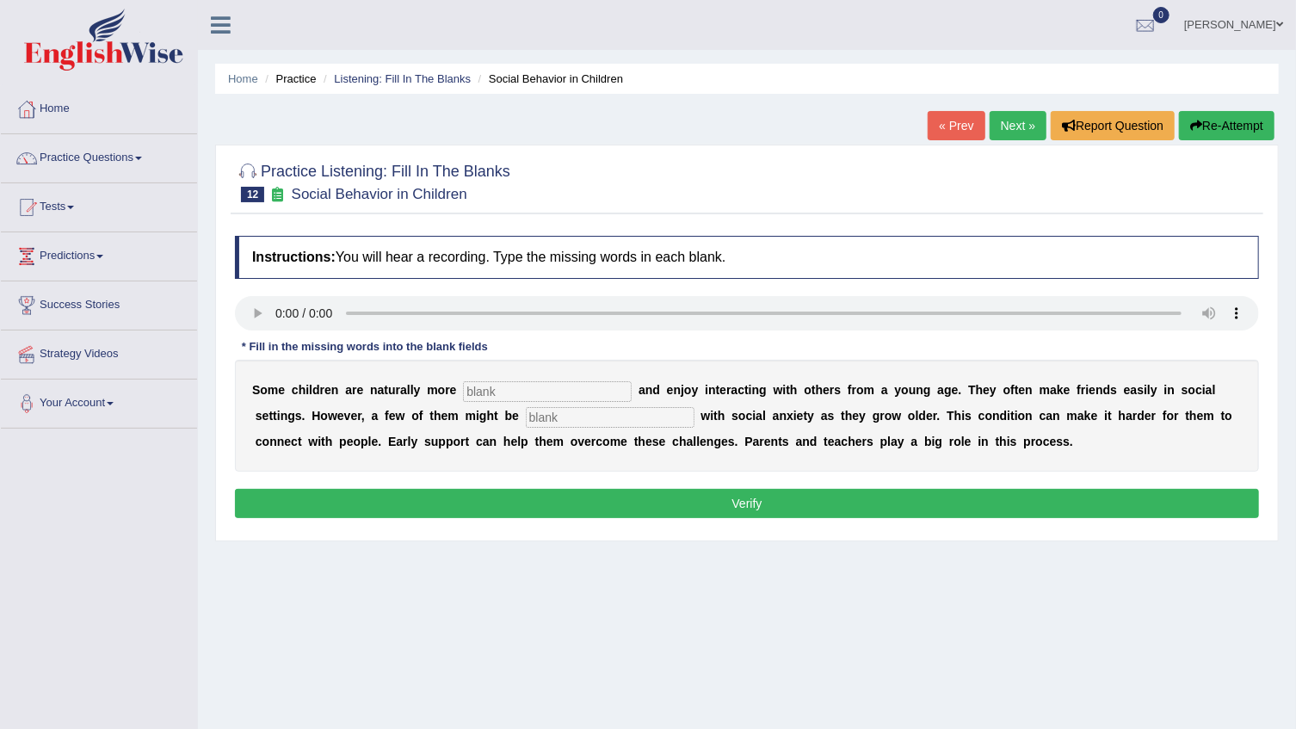
click at [499, 398] on input "text" at bounding box center [547, 391] width 169 height 21
type input "shosavole"
click at [529, 419] on input "text" at bounding box center [610, 417] width 169 height 21
type input "diagnois"
click at [587, 501] on button "Verify" at bounding box center [747, 503] width 1024 height 29
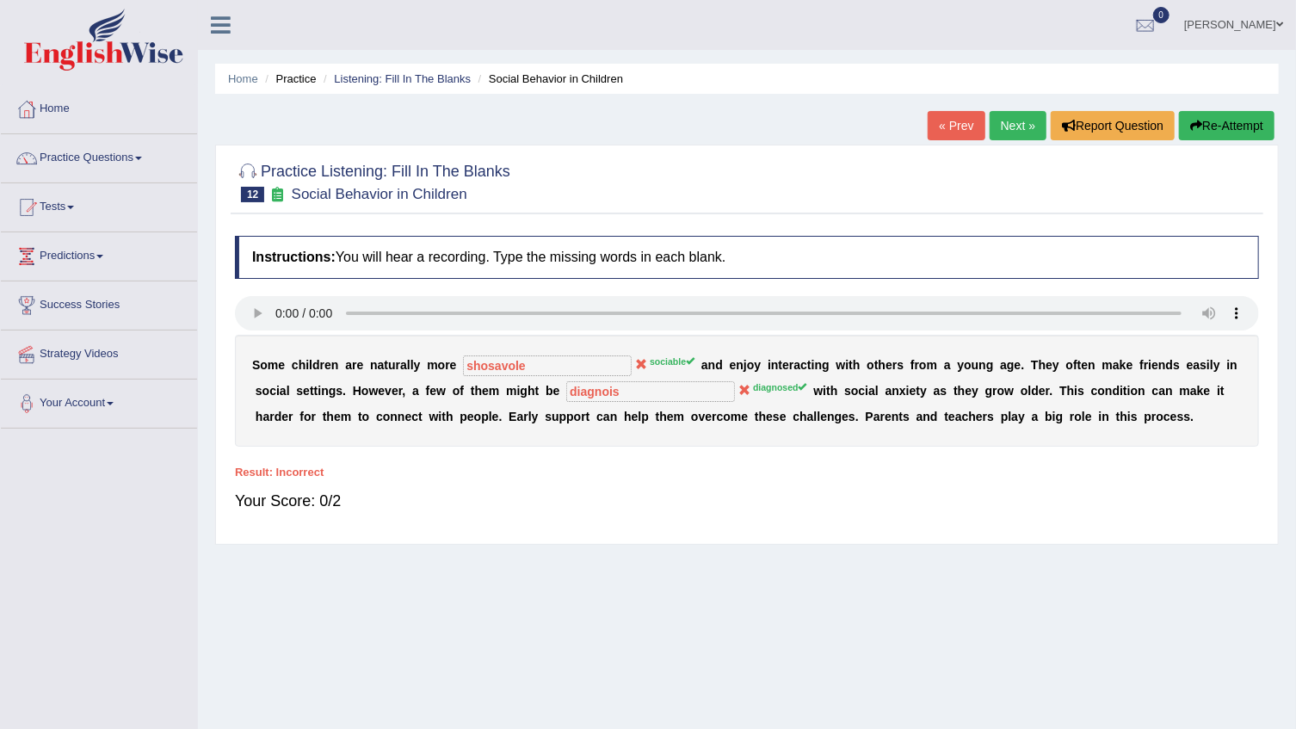
click at [1229, 121] on button "Re-Attempt" at bounding box center [1227, 125] width 96 height 29
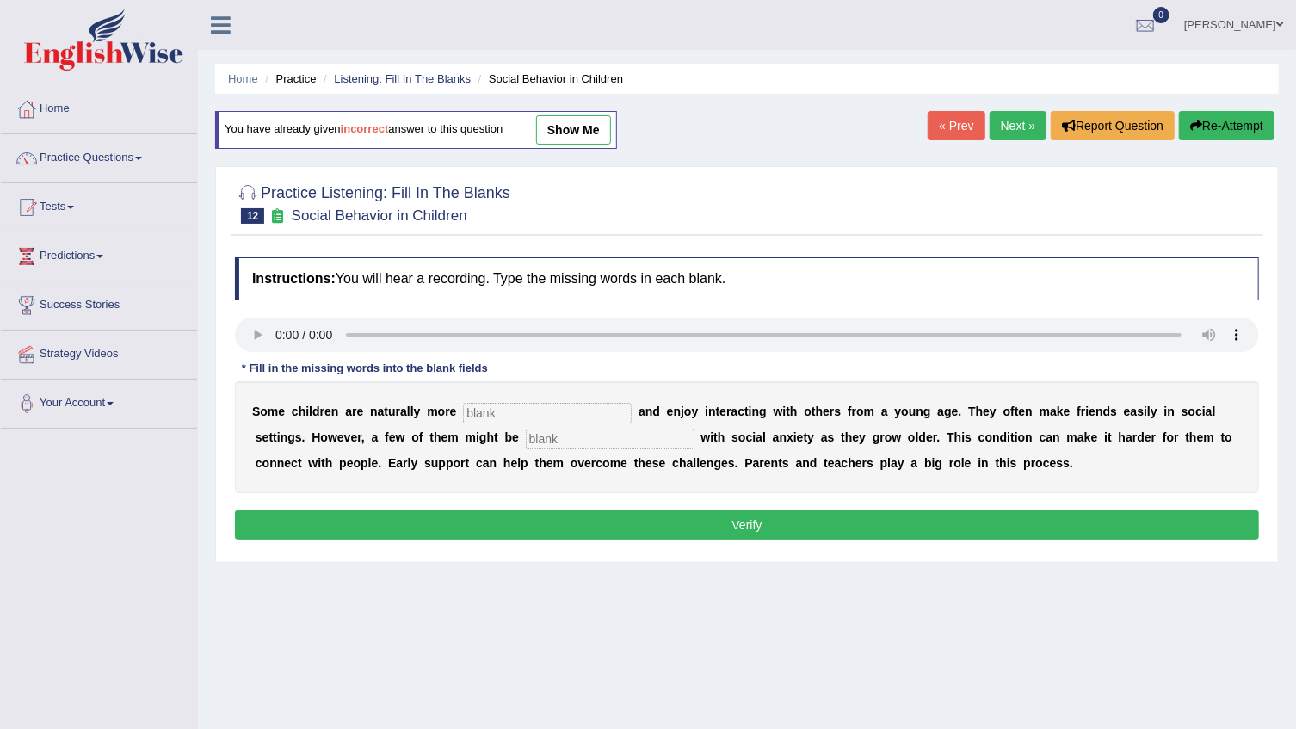
click at [471, 411] on input "text" at bounding box center [547, 413] width 169 height 21
type input "sociable"
click at [526, 438] on input "text" at bounding box center [610, 439] width 169 height 21
type input "diagnosed"
click at [534, 519] on button "Verify" at bounding box center [747, 524] width 1024 height 29
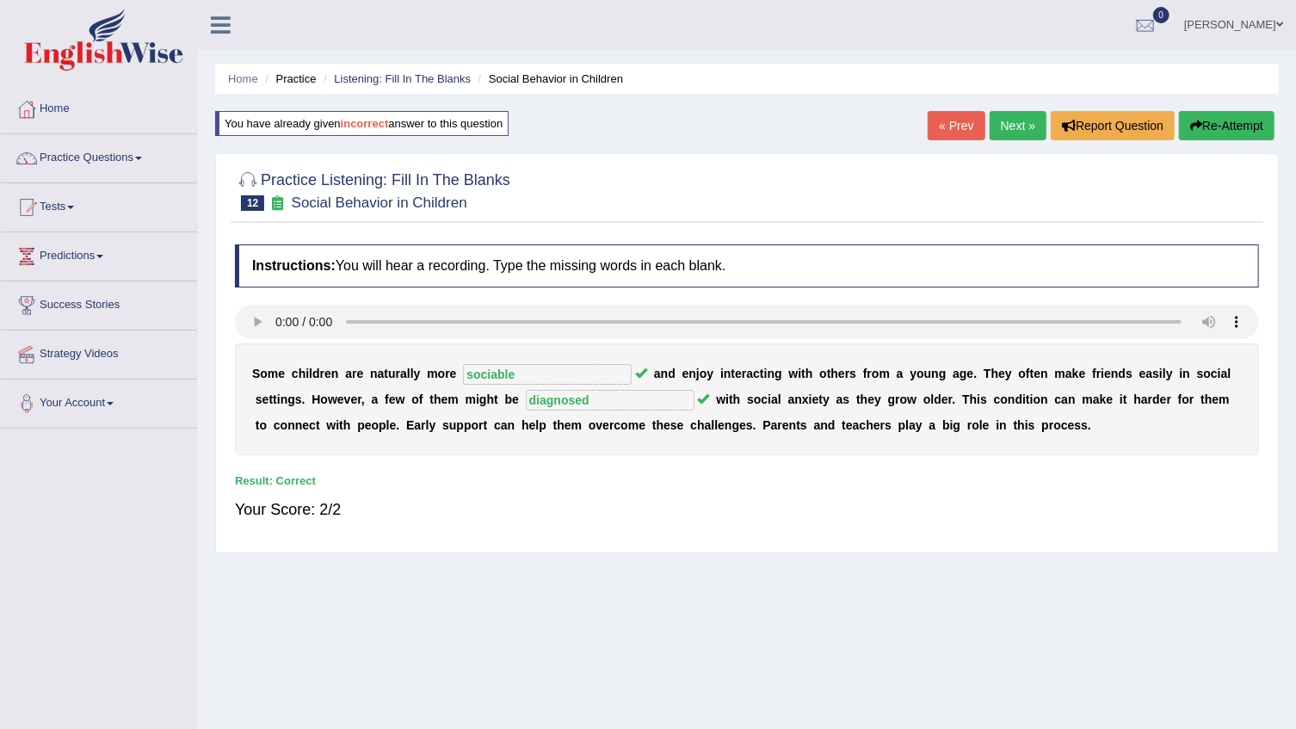
click at [1010, 135] on link "Next »" at bounding box center [1018, 125] width 57 height 29
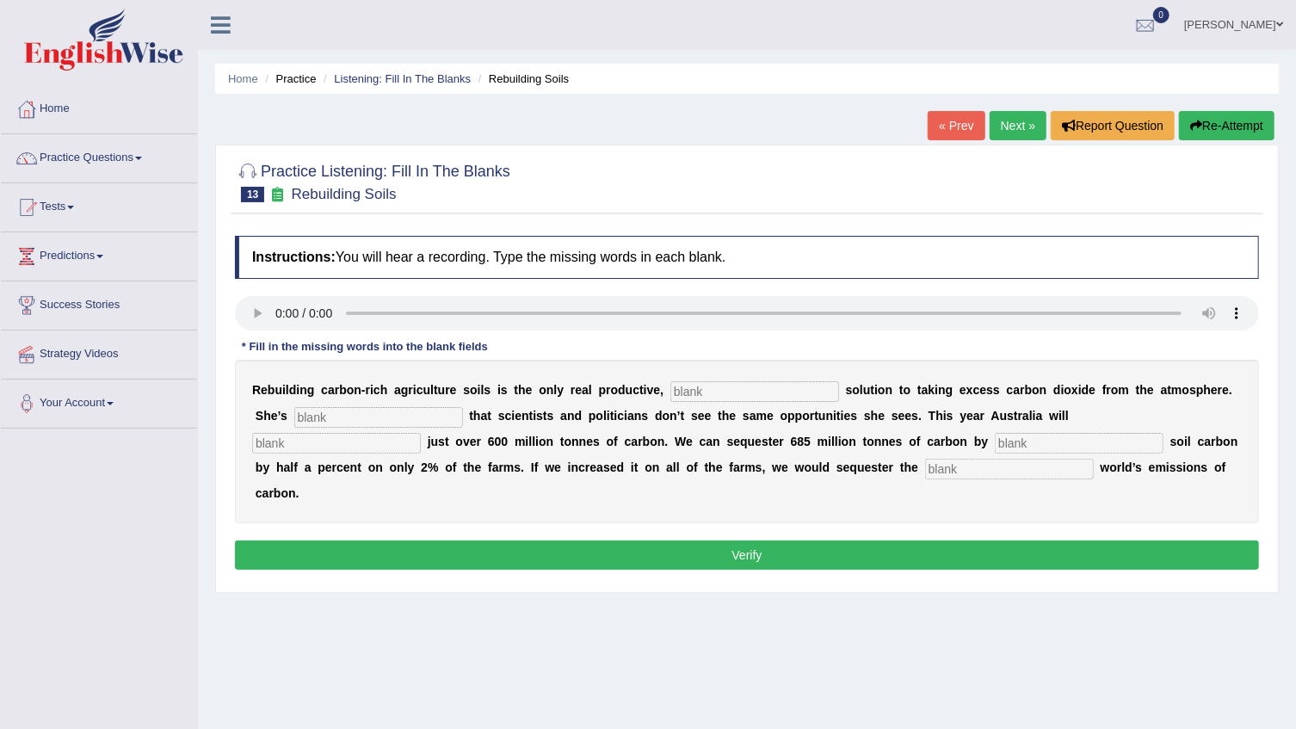
click at [702, 388] on input "text" at bounding box center [754, 391] width 169 height 21
type input "permanent"
click at [355, 426] on input "text" at bounding box center [378, 417] width 169 height 21
click at [294, 415] on input "text" at bounding box center [378, 417] width 169 height 21
click at [294, 419] on input "prustraited" at bounding box center [378, 417] width 169 height 21
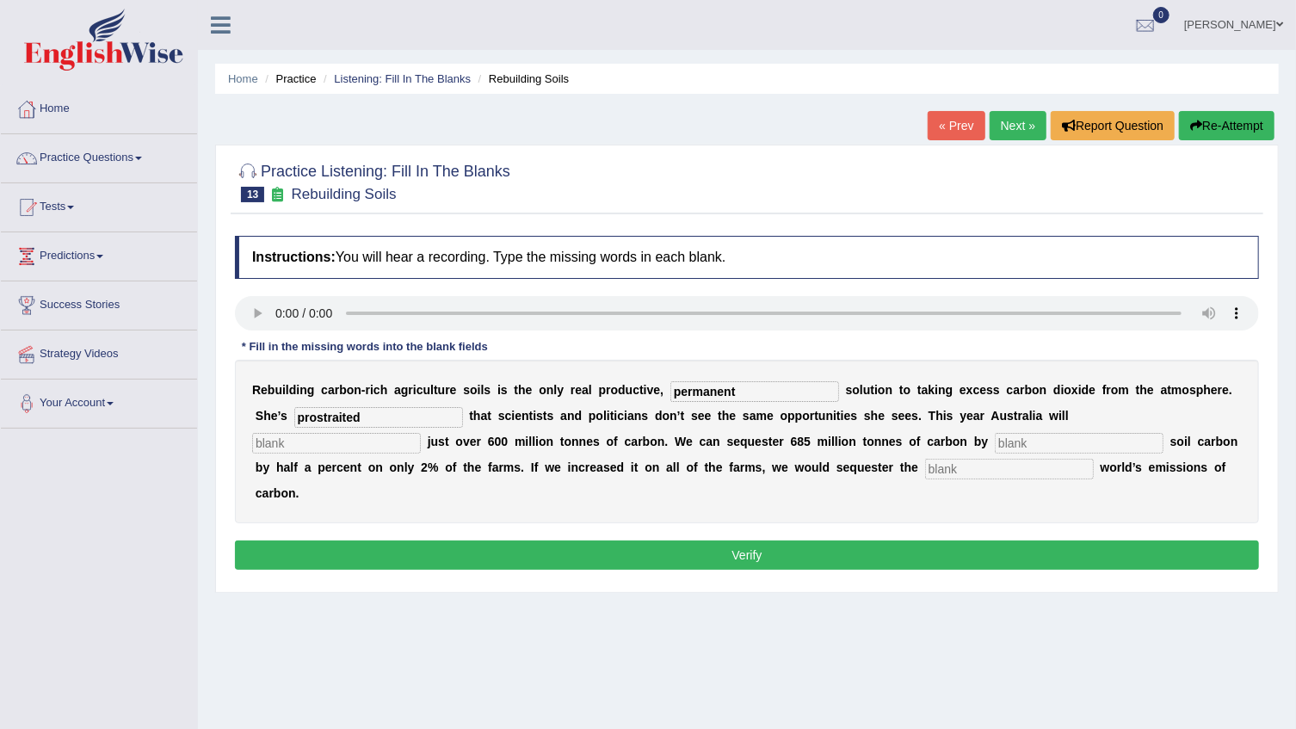
click at [314, 417] on input "prostraited" at bounding box center [378, 417] width 169 height 21
type input "prostraittied"
click at [421, 433] on input "text" at bounding box center [336, 443] width 169 height 21
type input "abmeet"
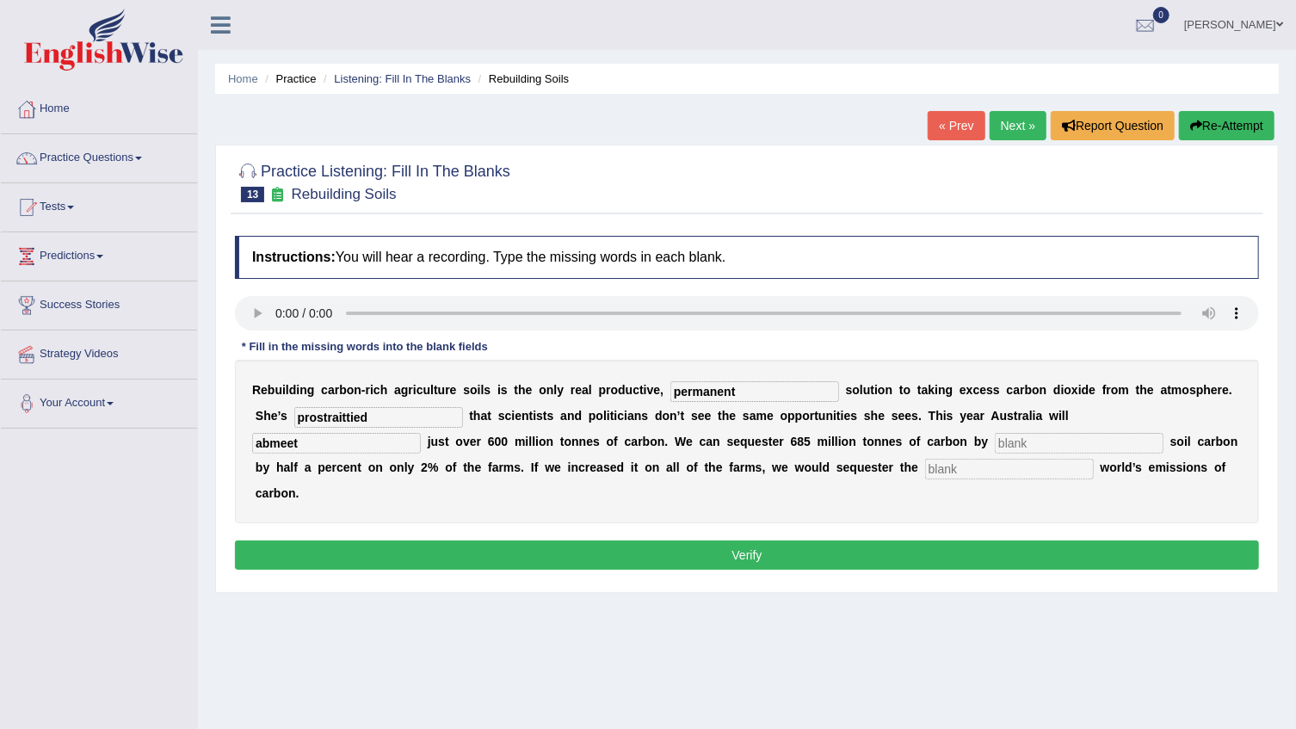
click at [995, 443] on input "text" at bounding box center [1079, 443] width 169 height 21
drag, startPoint x: 740, startPoint y: 437, endPoint x: 739, endPoint y: 450, distance: 12.9
click at [995, 450] on input "text" at bounding box center [1079, 443] width 169 height 21
click at [995, 446] on input "incriasing" at bounding box center [1079, 443] width 169 height 21
type input "increasing"
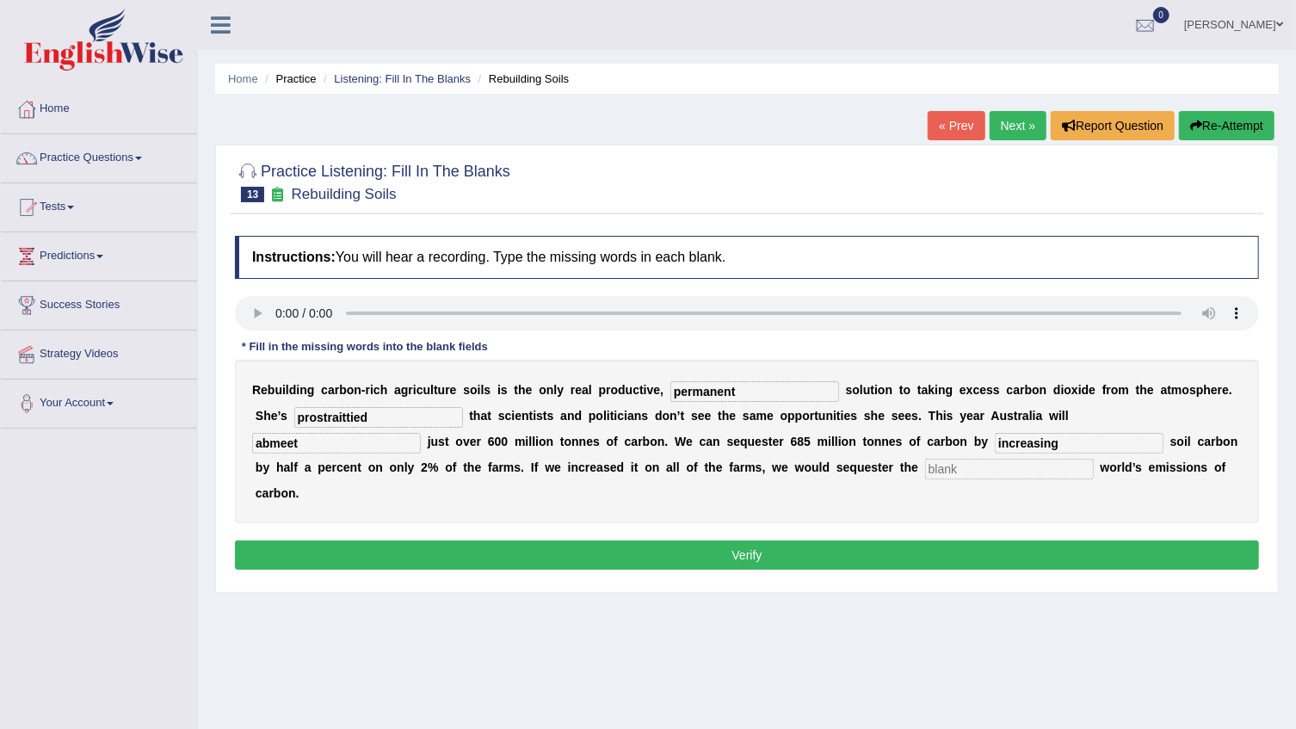
click at [925, 470] on input "text" at bounding box center [1009, 469] width 169 height 21
type input "whole"
click at [676, 540] on button "Verify" at bounding box center [747, 554] width 1024 height 29
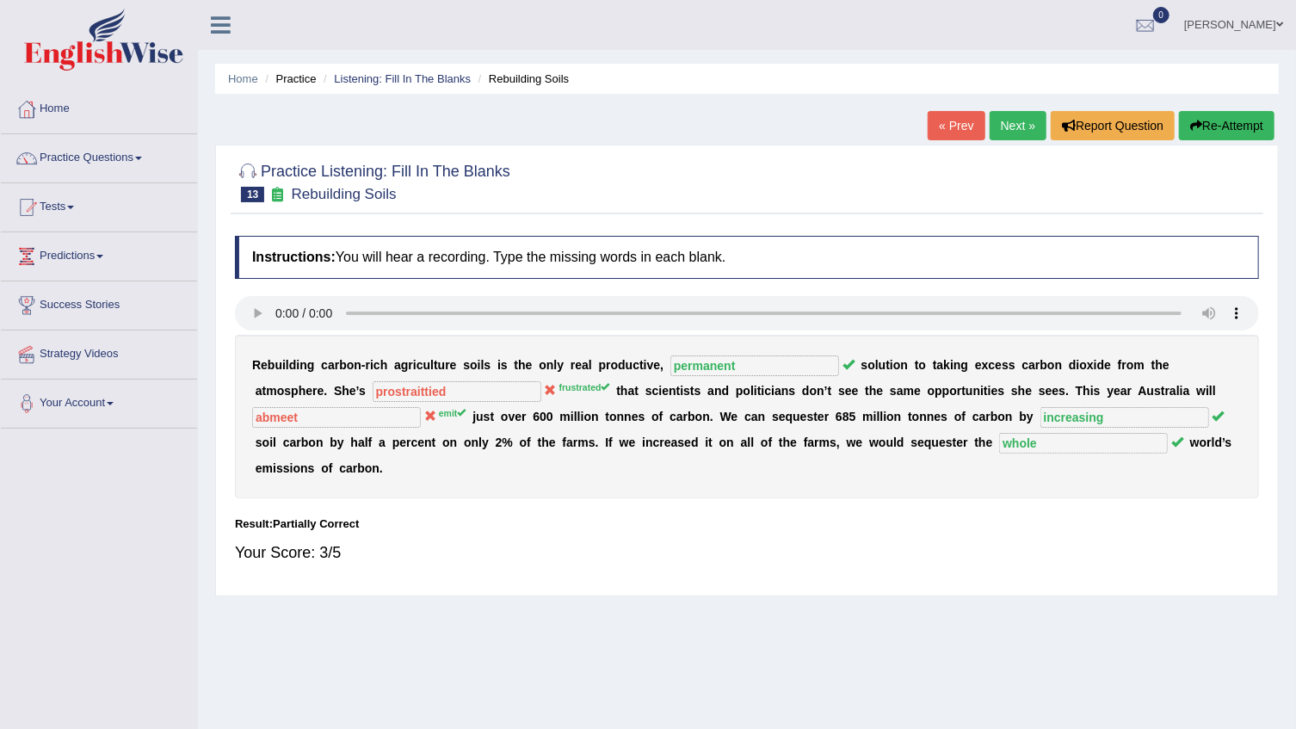
click at [1233, 114] on button "Re-Attempt" at bounding box center [1227, 125] width 96 height 29
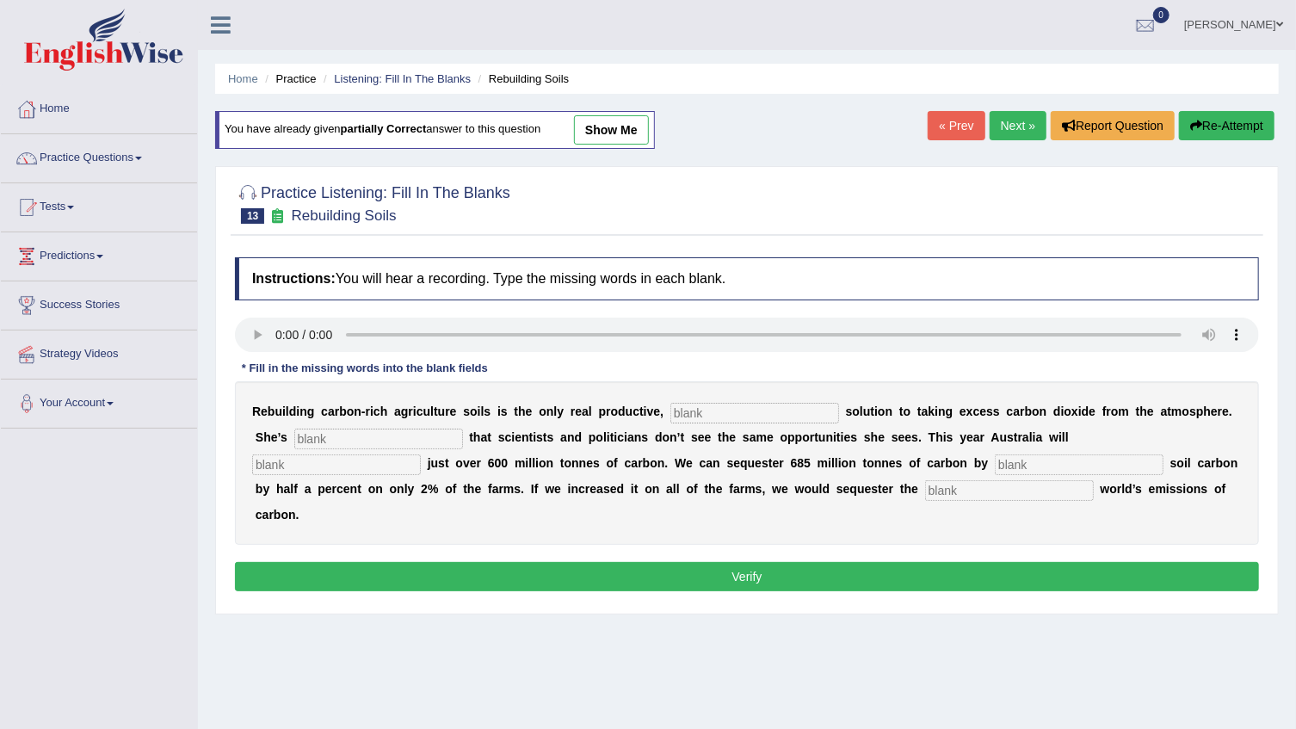
click at [678, 410] on input "text" at bounding box center [754, 413] width 169 height 21
click at [724, 403] on input "text" at bounding box center [754, 413] width 169 height 21
type input "permanent"
click at [336, 442] on input "text" at bounding box center [378, 439] width 169 height 21
click at [363, 429] on input "text" at bounding box center [378, 439] width 169 height 21
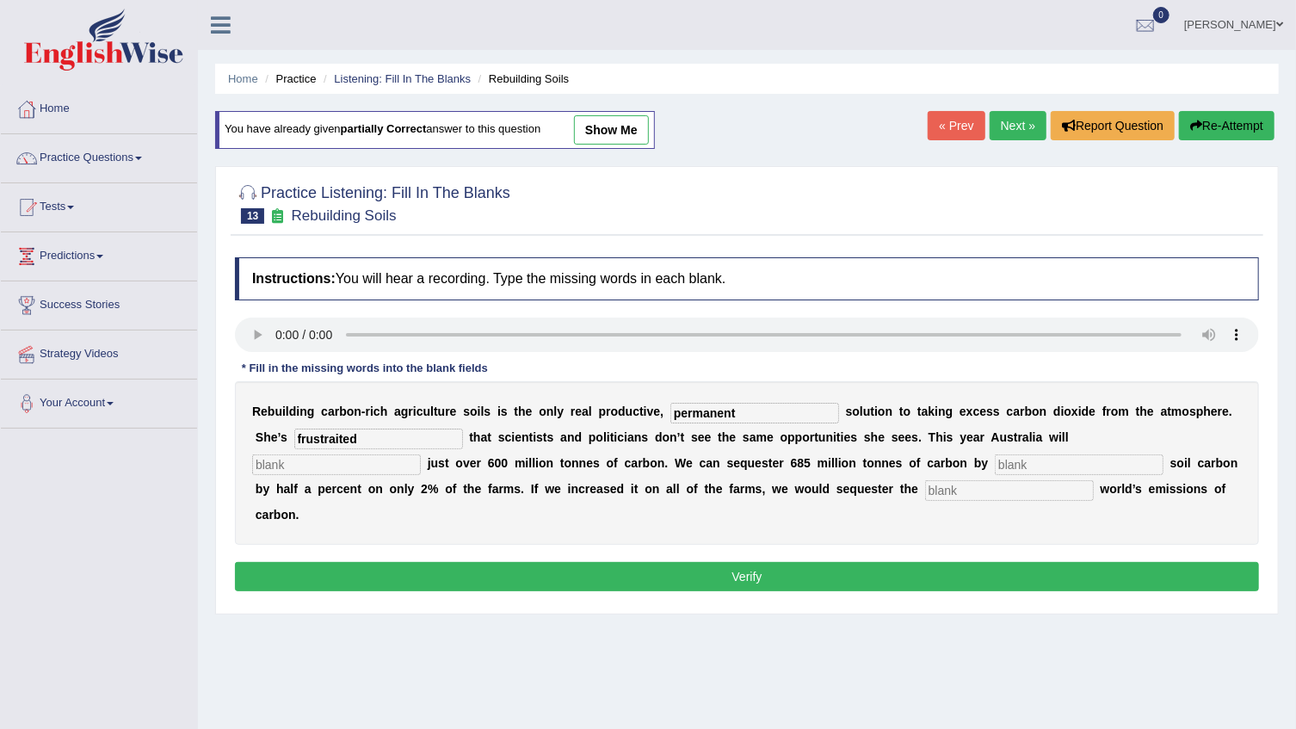
type input "frustraited"
click at [421, 454] on input "text" at bounding box center [336, 464] width 169 height 21
type input "amet"
click at [995, 470] on input "text" at bounding box center [1079, 464] width 169 height 21
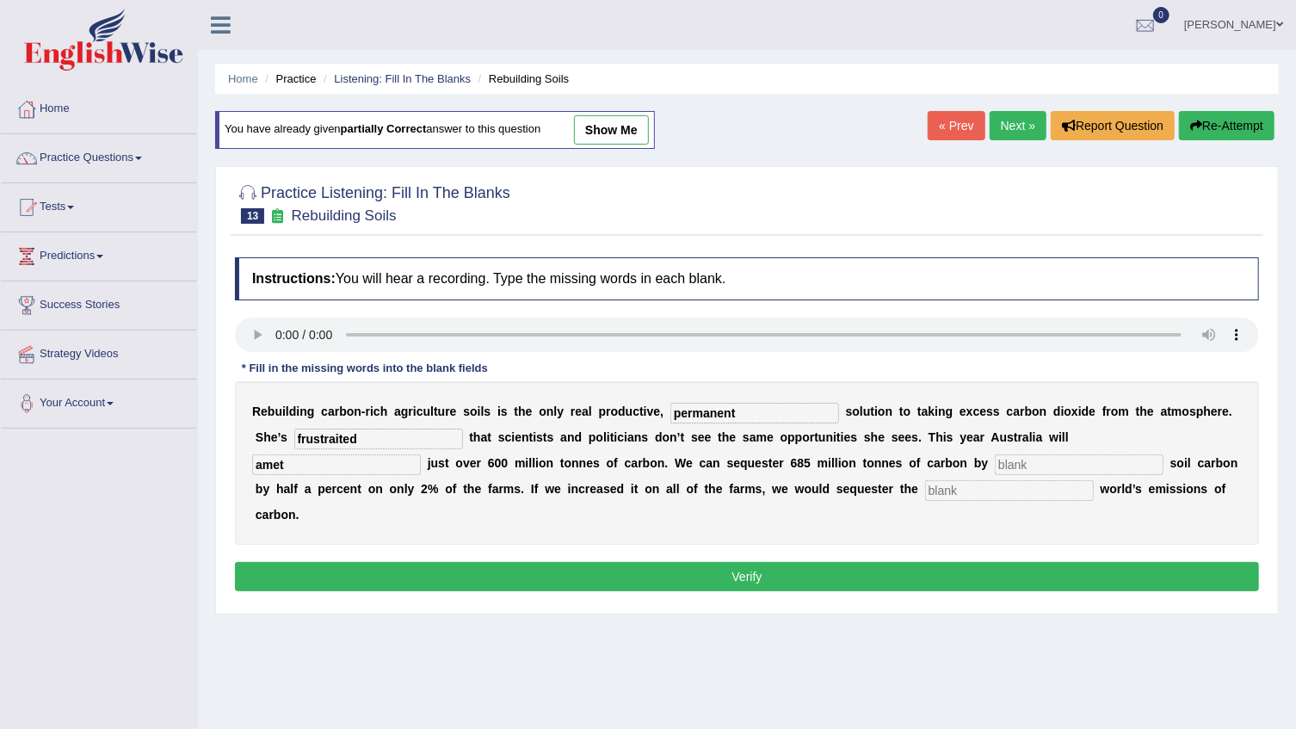
click at [925, 491] on input "text" at bounding box center [1009, 490] width 169 height 21
type input "whole"
click at [995, 466] on input "text" at bounding box center [1079, 464] width 169 height 21
click at [995, 466] on input "increrasing" at bounding box center [1079, 464] width 169 height 21
type input "increasing"
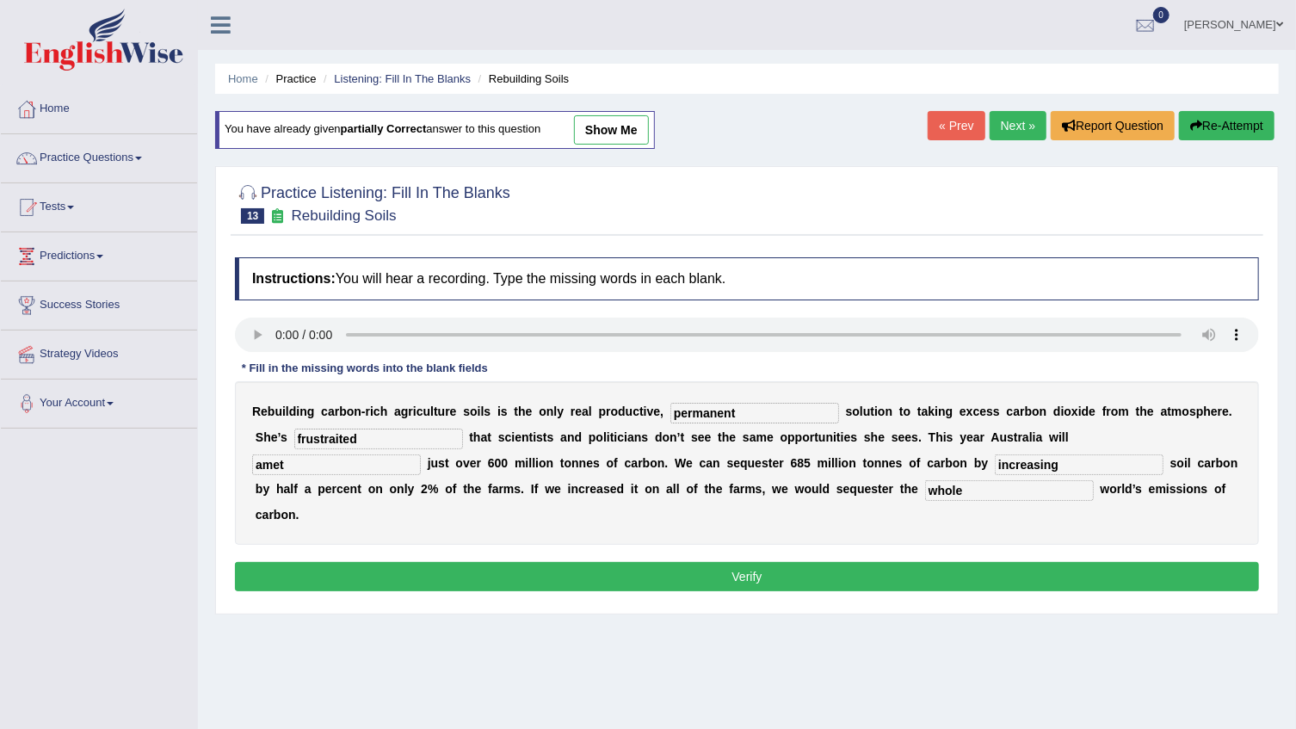
click at [722, 562] on button "Verify" at bounding box center [747, 576] width 1024 height 29
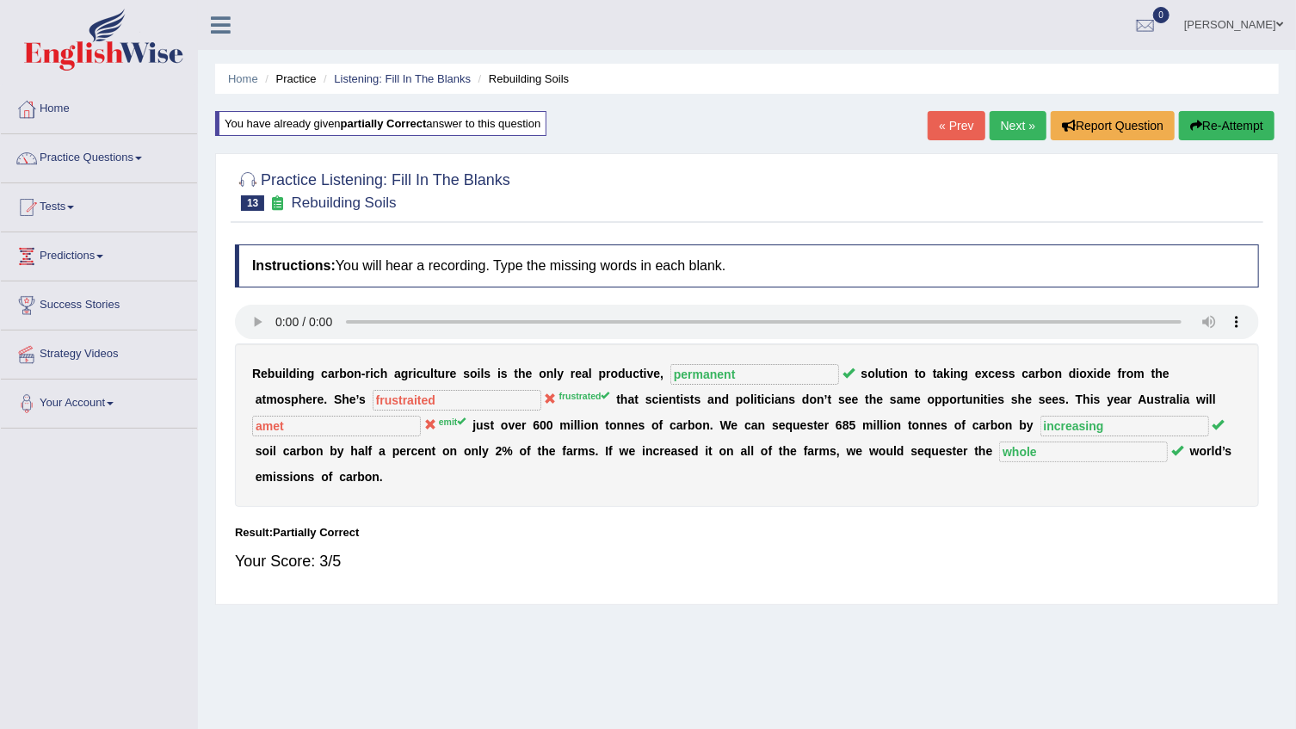
click at [1013, 127] on link "Next »" at bounding box center [1018, 125] width 57 height 29
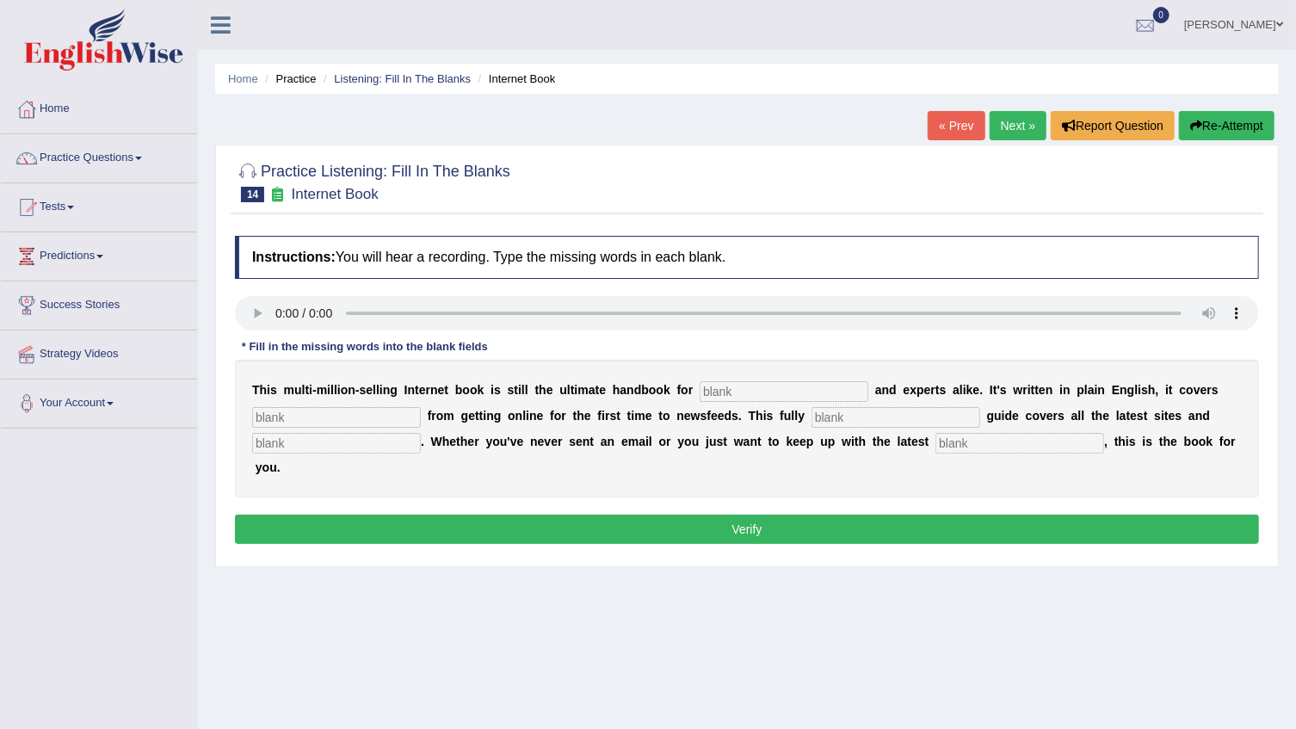
click at [742, 390] on input "text" at bounding box center [784, 391] width 169 height 21
type input "nobases"
click at [812, 415] on input "text" at bounding box center [896, 417] width 169 height 21
click at [812, 420] on input "revise" at bounding box center [896, 417] width 169 height 21
type input "reavise"
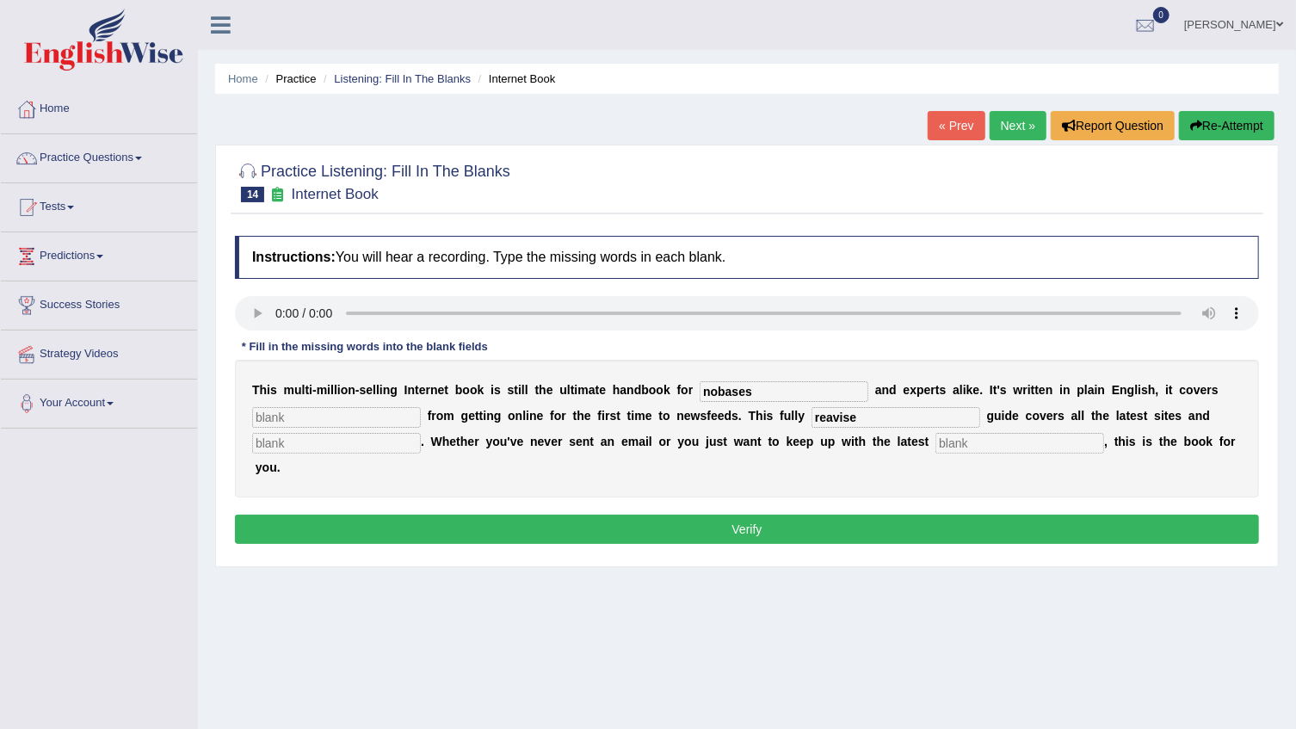
click at [300, 410] on input "text" at bounding box center [336, 417] width 169 height 21
type input "everything"
click at [324, 448] on input "text" at bounding box center [336, 443] width 169 height 21
type input "creasses"
click at [935, 449] on input "text" at bounding box center [1019, 443] width 169 height 21
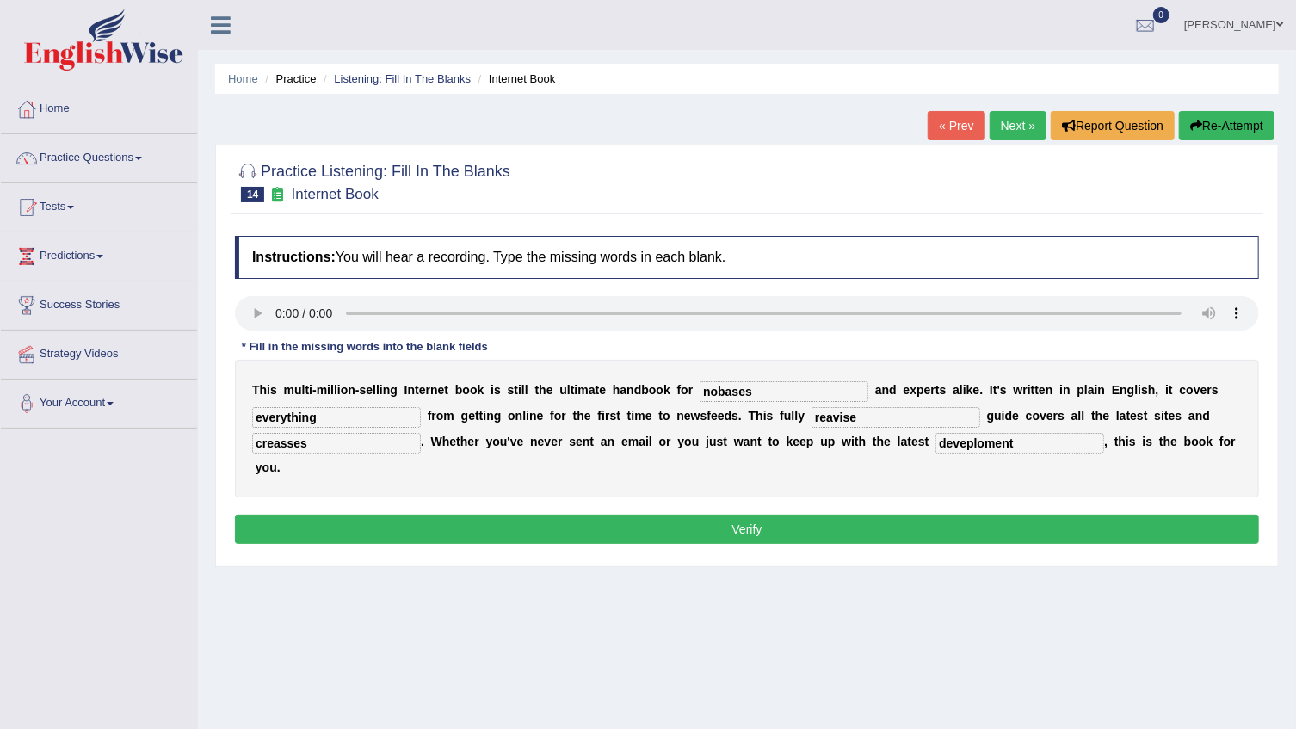
type input "deveploment"
click at [887, 515] on button "Verify" at bounding box center [747, 529] width 1024 height 29
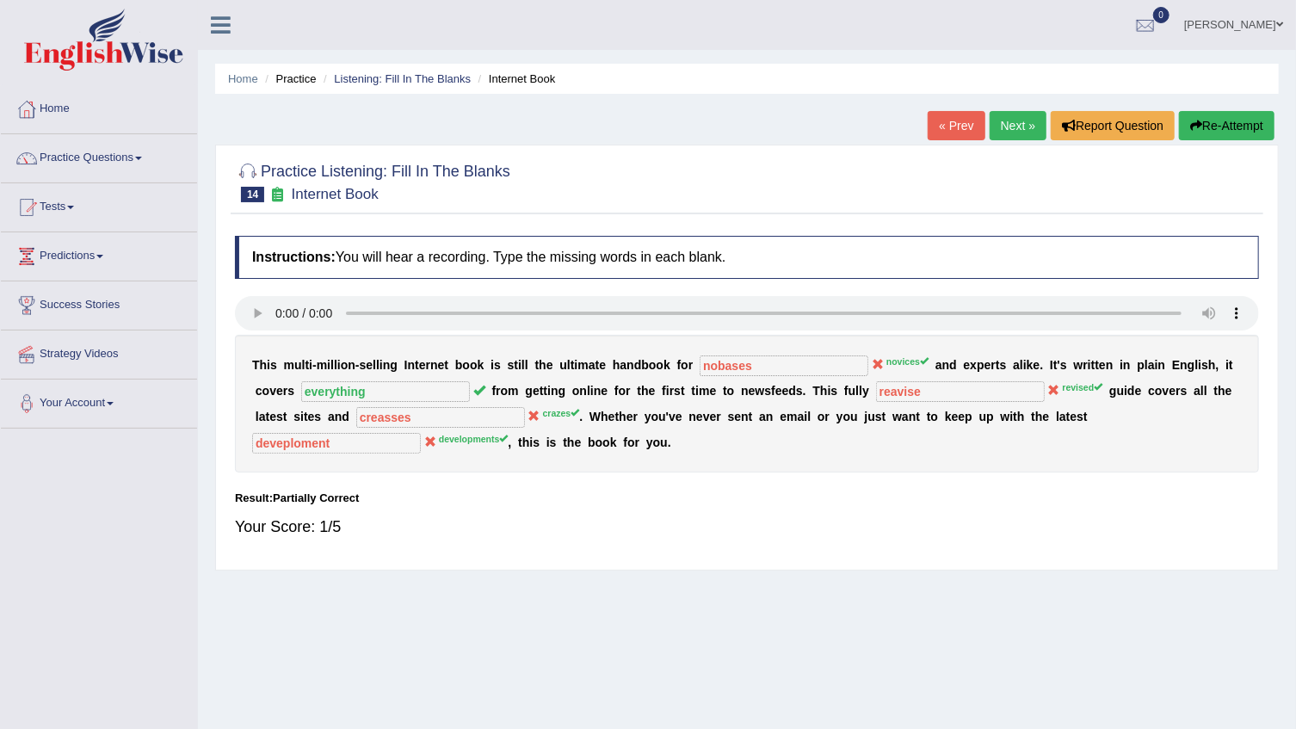
click at [1017, 124] on link "Next »" at bounding box center [1018, 125] width 57 height 29
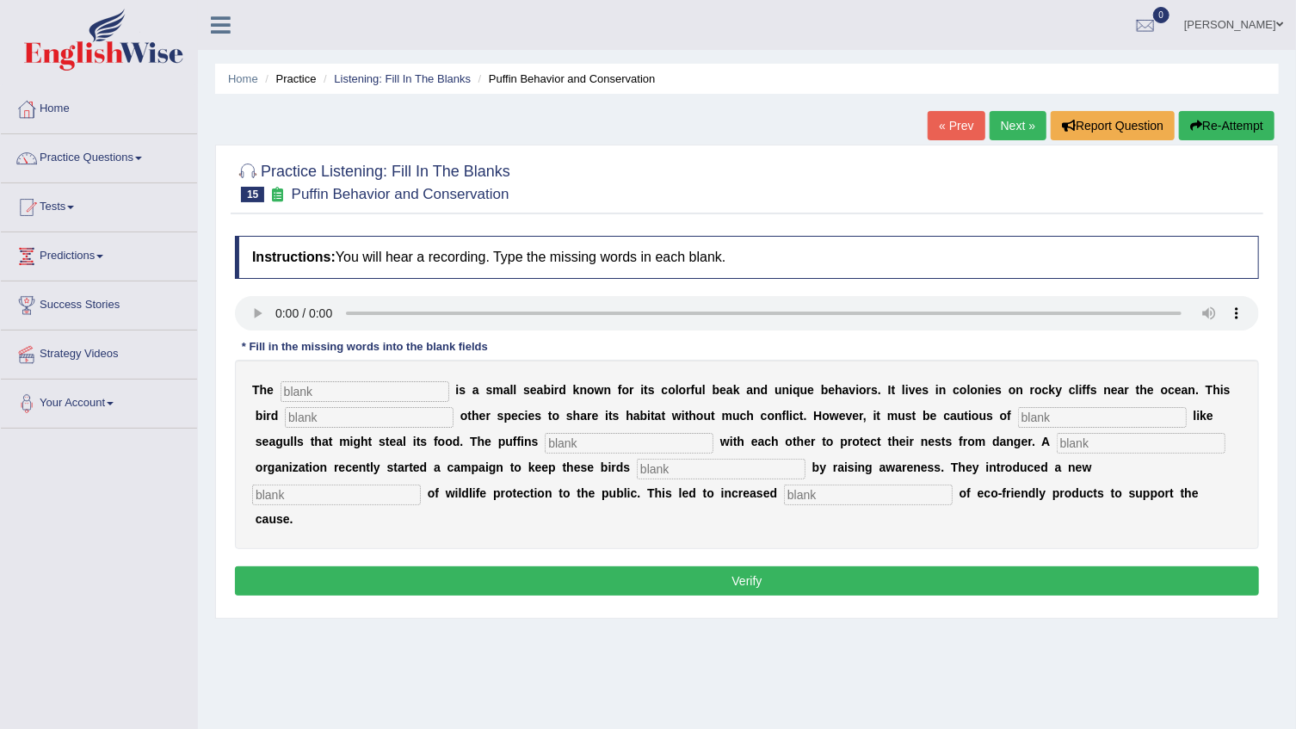
click at [311, 382] on input "text" at bounding box center [365, 391] width 169 height 21
click at [290, 390] on input "popen" at bounding box center [365, 391] width 169 height 21
click at [343, 414] on input "text" at bounding box center [369, 417] width 169 height 21
click at [545, 448] on input "text" at bounding box center [629, 443] width 169 height 21
click at [334, 393] on input "phopen" at bounding box center [365, 391] width 169 height 21
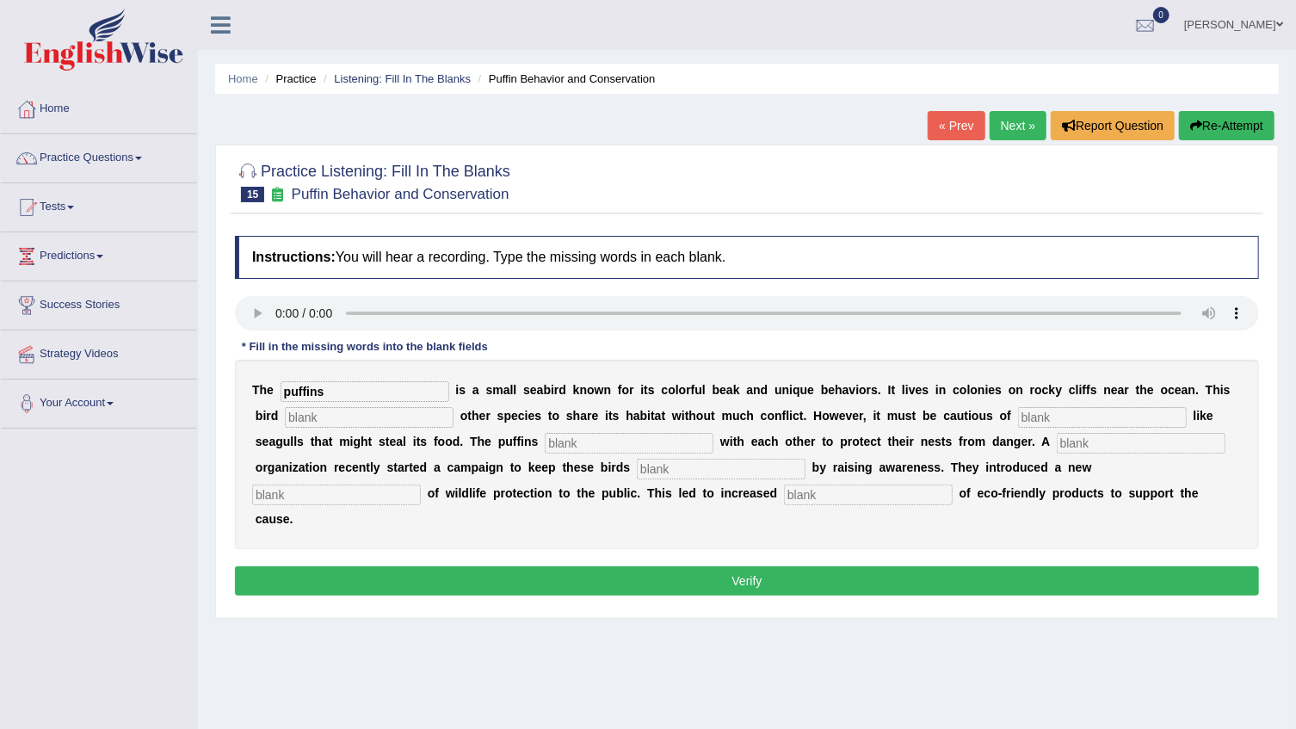
type input "puffins"
click at [784, 502] on input "text" at bounding box center [868, 494] width 169 height 21
click at [784, 496] on input "consucsion" at bounding box center [868, 494] width 169 height 21
type input "consacsion"
click at [330, 417] on input "text" at bounding box center [369, 417] width 169 height 21
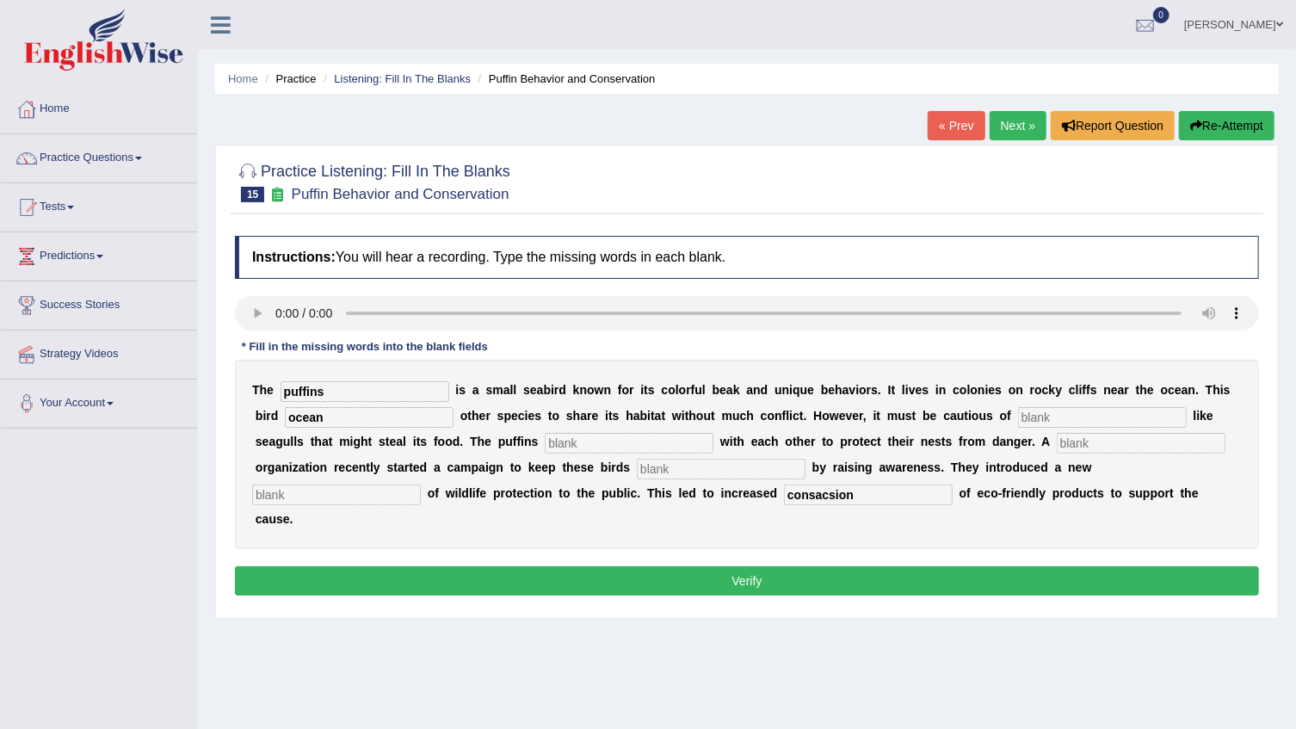
type input "ocean"
click at [1018, 414] on input "text" at bounding box center [1102, 417] width 169 height 21
click at [1018, 419] on input "text" at bounding box center [1102, 417] width 169 height 21
click at [1018, 421] on input "fredator" at bounding box center [1102, 417] width 169 height 21
drag, startPoint x: 948, startPoint y: 419, endPoint x: 978, endPoint y: 432, distance: 32.8
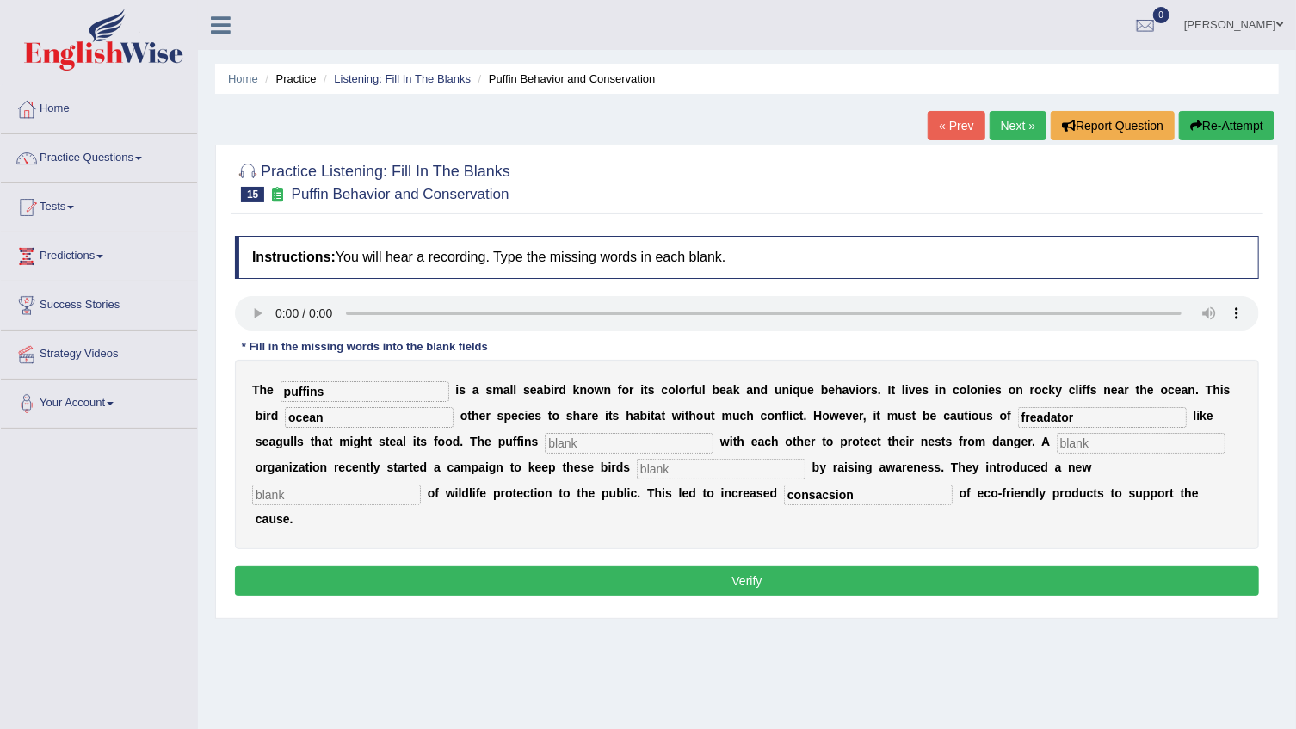
click at [1018, 420] on input "freadator" at bounding box center [1102, 417] width 169 height 21
type input "friadator"
click at [336, 421] on input "ocean" at bounding box center [369, 417] width 169 height 21
type input "o"
type input "allowed"
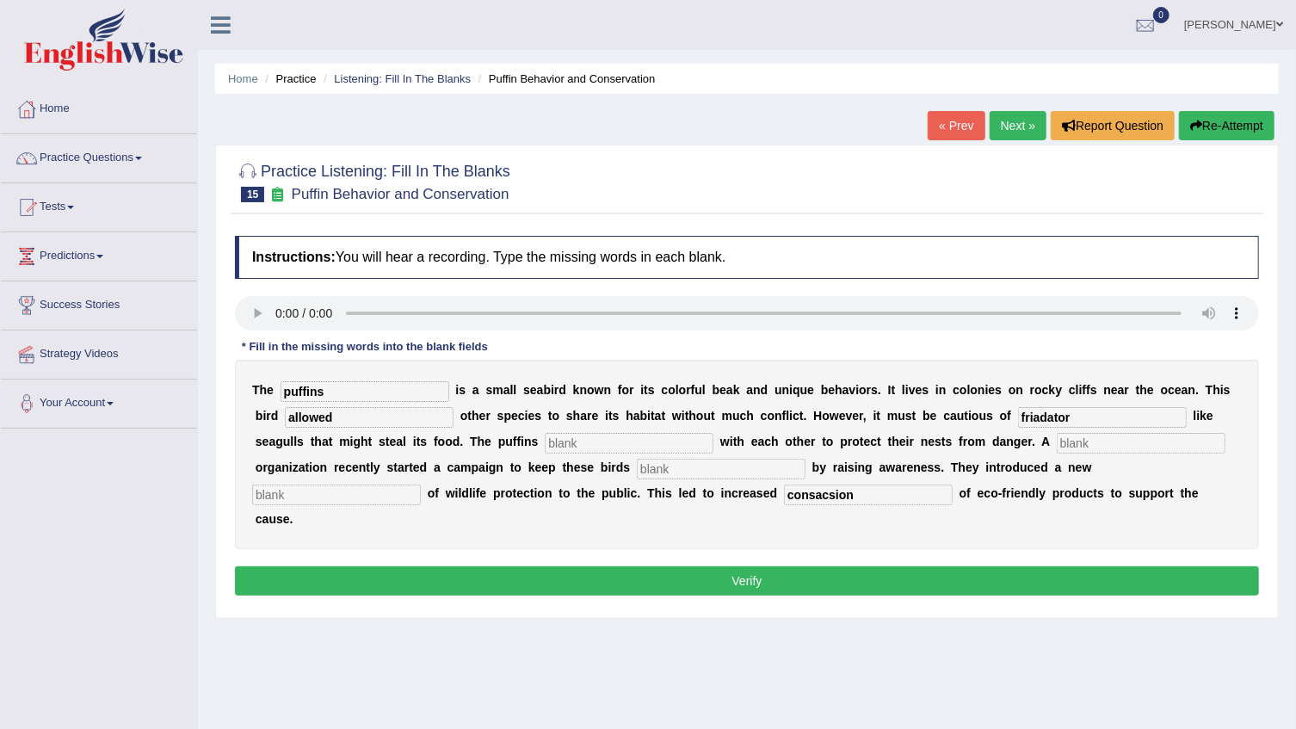
click at [545, 438] on input "text" at bounding box center [629, 443] width 169 height 21
click at [1057, 441] on input "text" at bounding box center [1141, 443] width 169 height 21
click at [1057, 442] on input "corporate" at bounding box center [1141, 443] width 169 height 21
type input "curporate"
click at [545, 448] on input "text" at bounding box center [629, 443] width 169 height 21
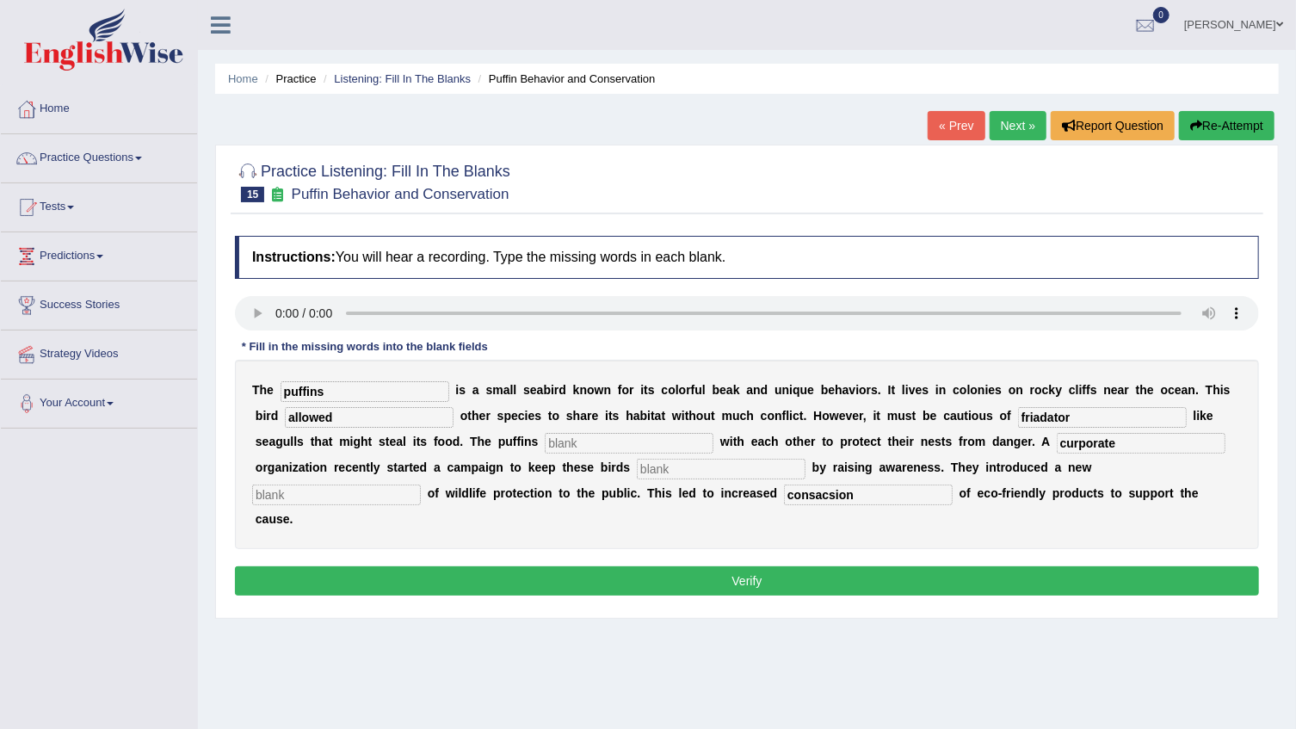
type input "o"
type input "cooperate"
click at [1057, 443] on input "curporate" at bounding box center [1141, 443] width 169 height 21
click at [637, 472] on input "text" at bounding box center [721, 469] width 169 height 21
type input "safe"
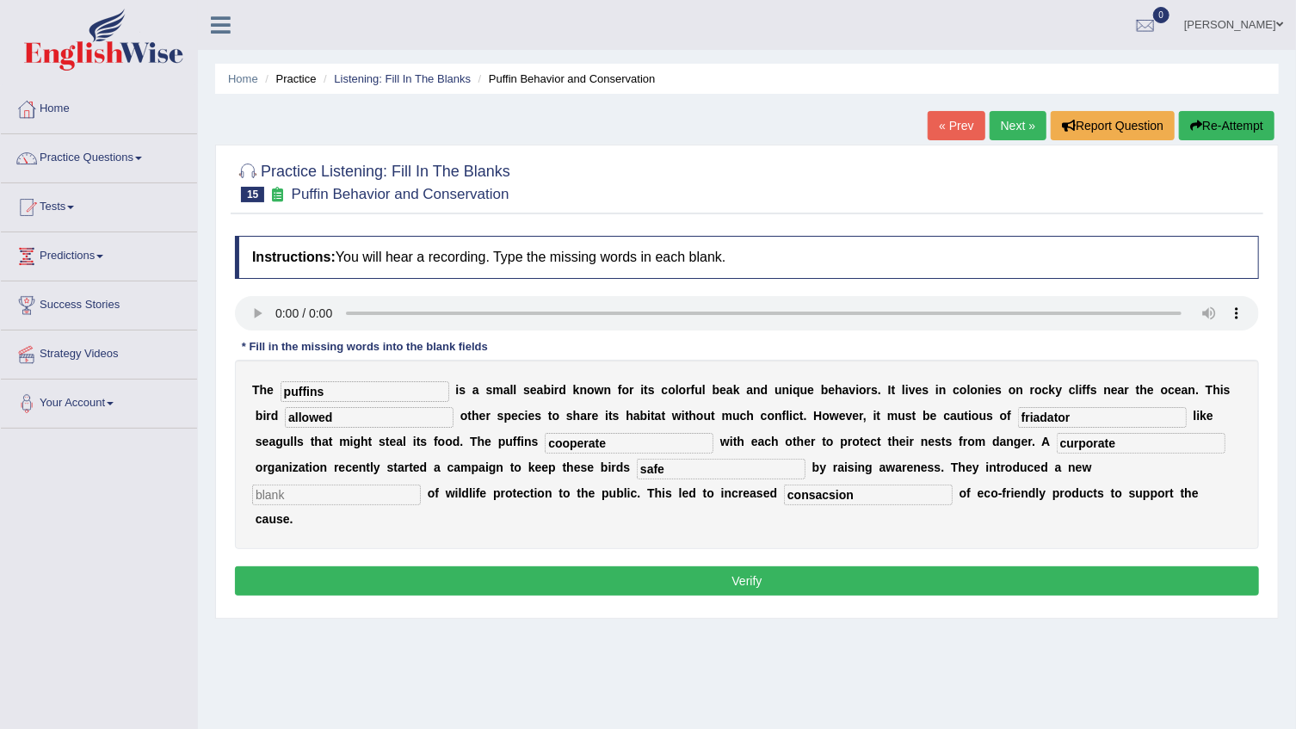
click at [421, 484] on input "text" at bounding box center [336, 494] width 169 height 21
click at [421, 484] on input "consamsion" at bounding box center [336, 494] width 169 height 21
type input "consapsion"
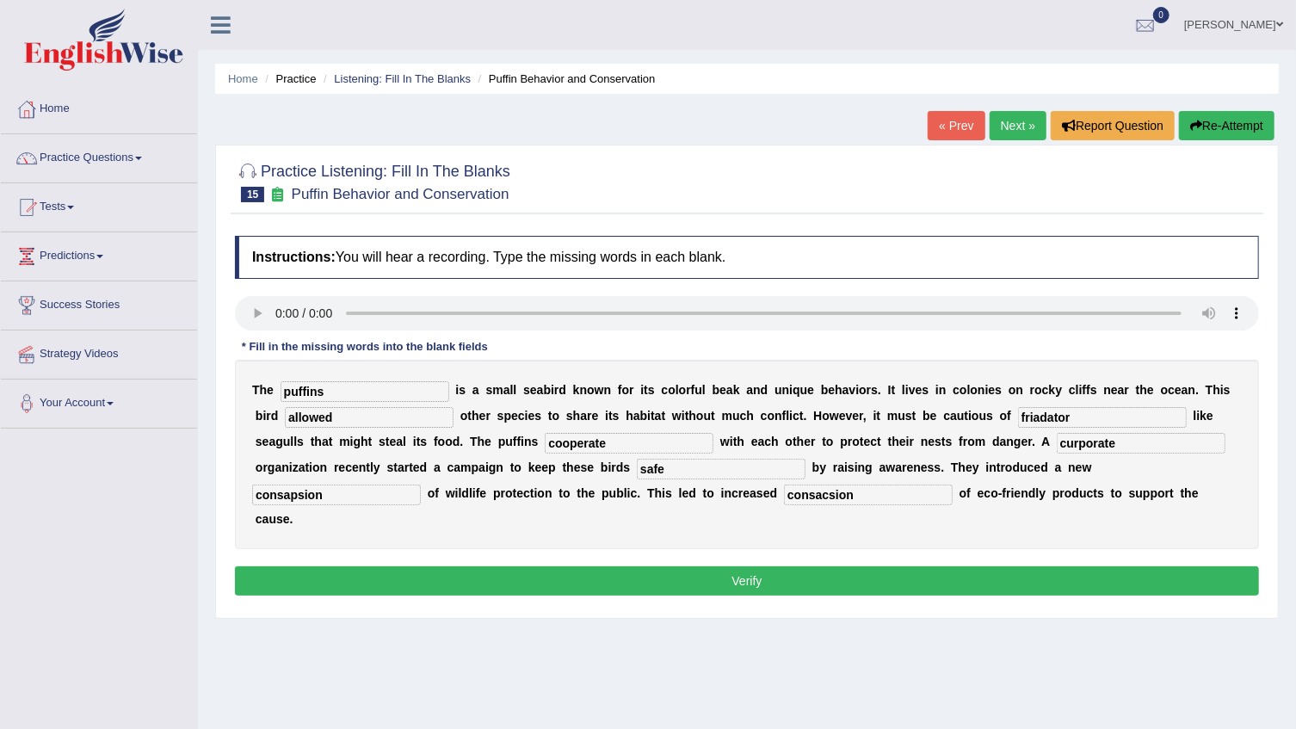
click at [515, 566] on button "Verify" at bounding box center [747, 580] width 1024 height 29
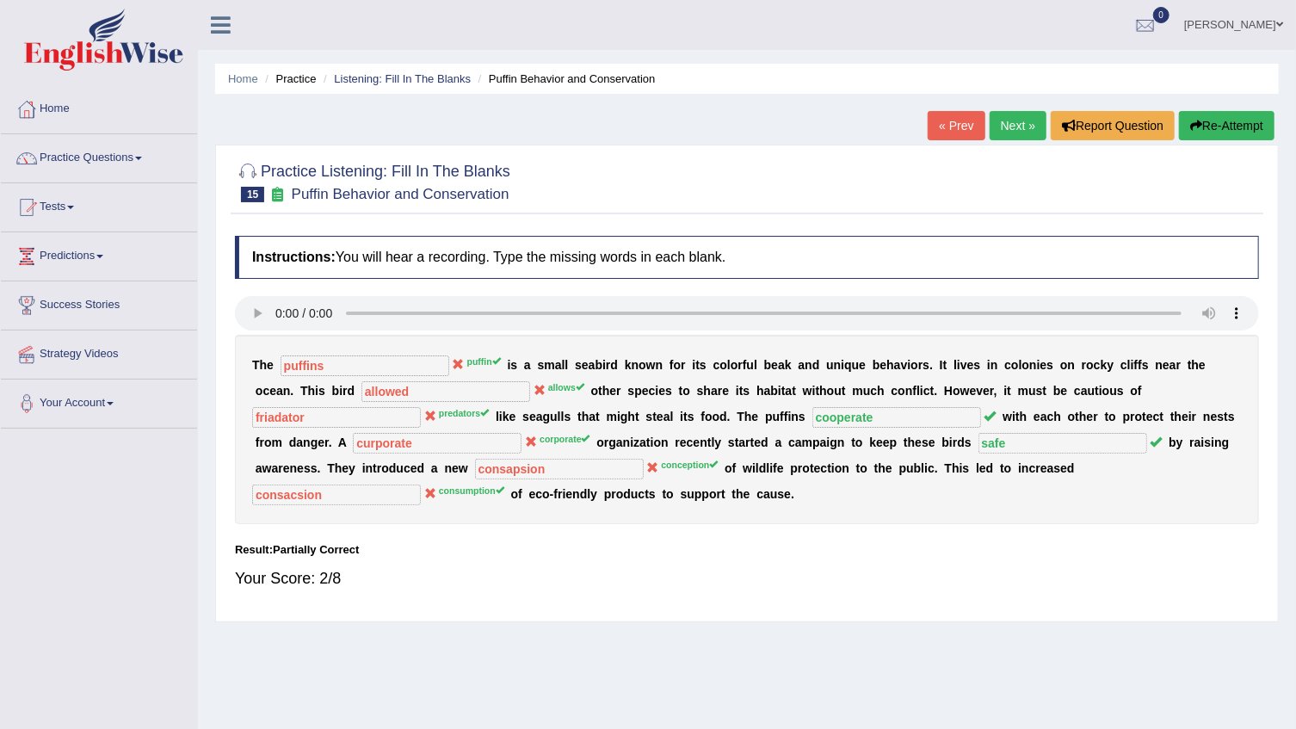
click at [1034, 131] on link "Next »" at bounding box center [1018, 125] width 57 height 29
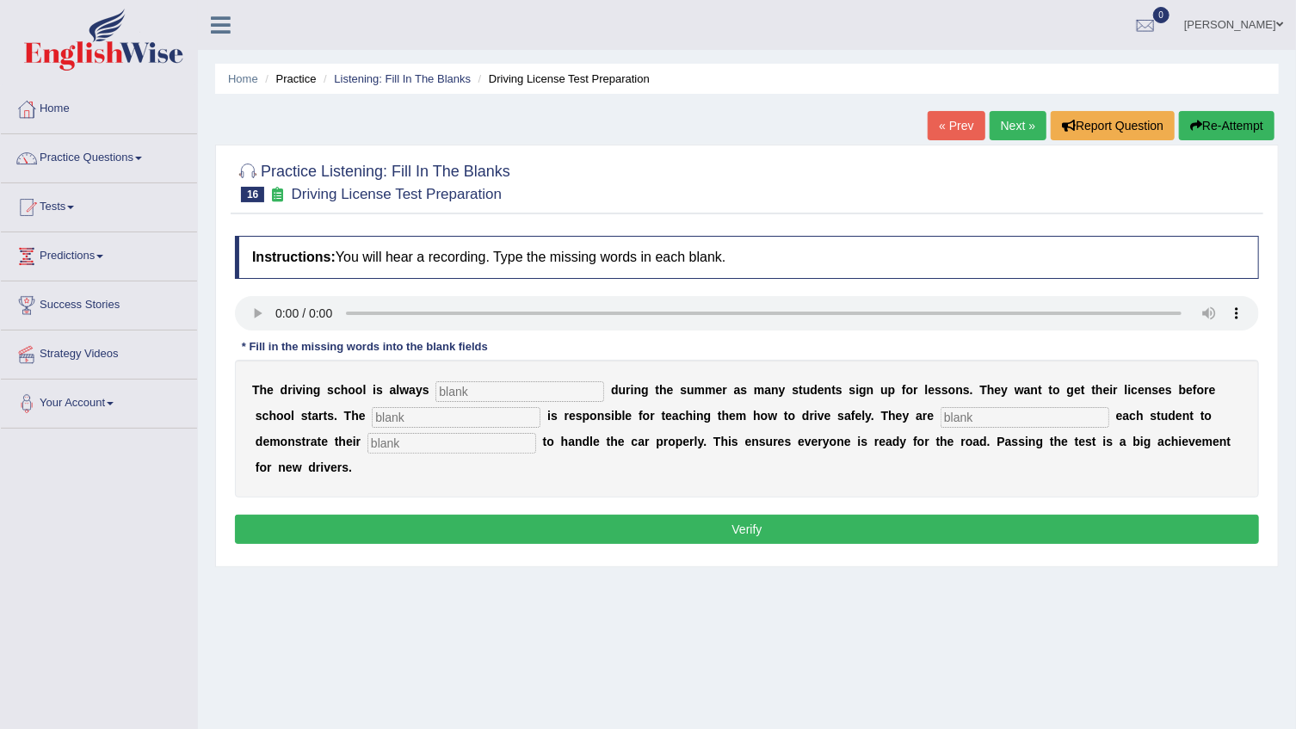
click at [470, 400] on input "text" at bounding box center [519, 391] width 169 height 21
type input "busy"
click at [372, 415] on input "text" at bounding box center [456, 417] width 169 height 21
type input "instractor"
click at [941, 416] on input "text" at bounding box center [1025, 417] width 169 height 21
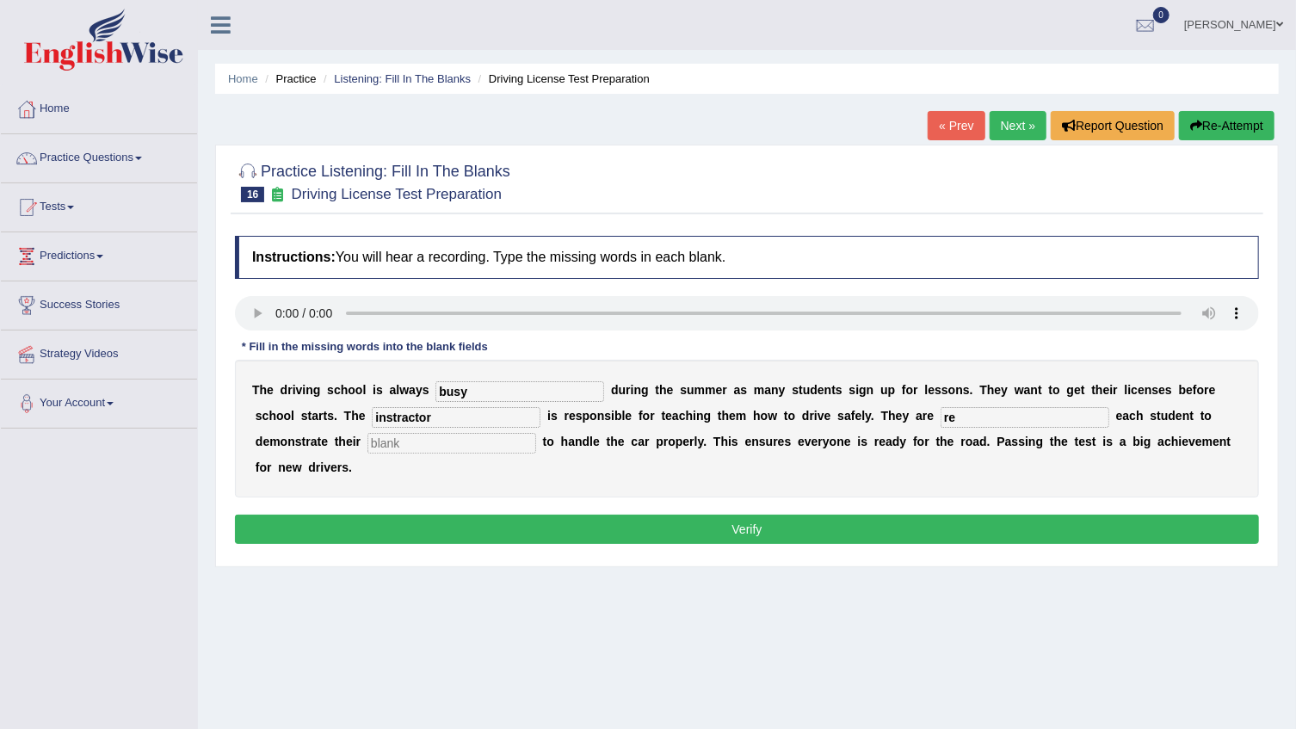
click at [941, 419] on input "re" at bounding box center [1025, 417] width 169 height 21
type input "requering"
click at [367, 444] on input "text" at bounding box center [451, 443] width 169 height 21
click at [367, 440] on input "text" at bounding box center [451, 443] width 169 height 21
type input "ability"
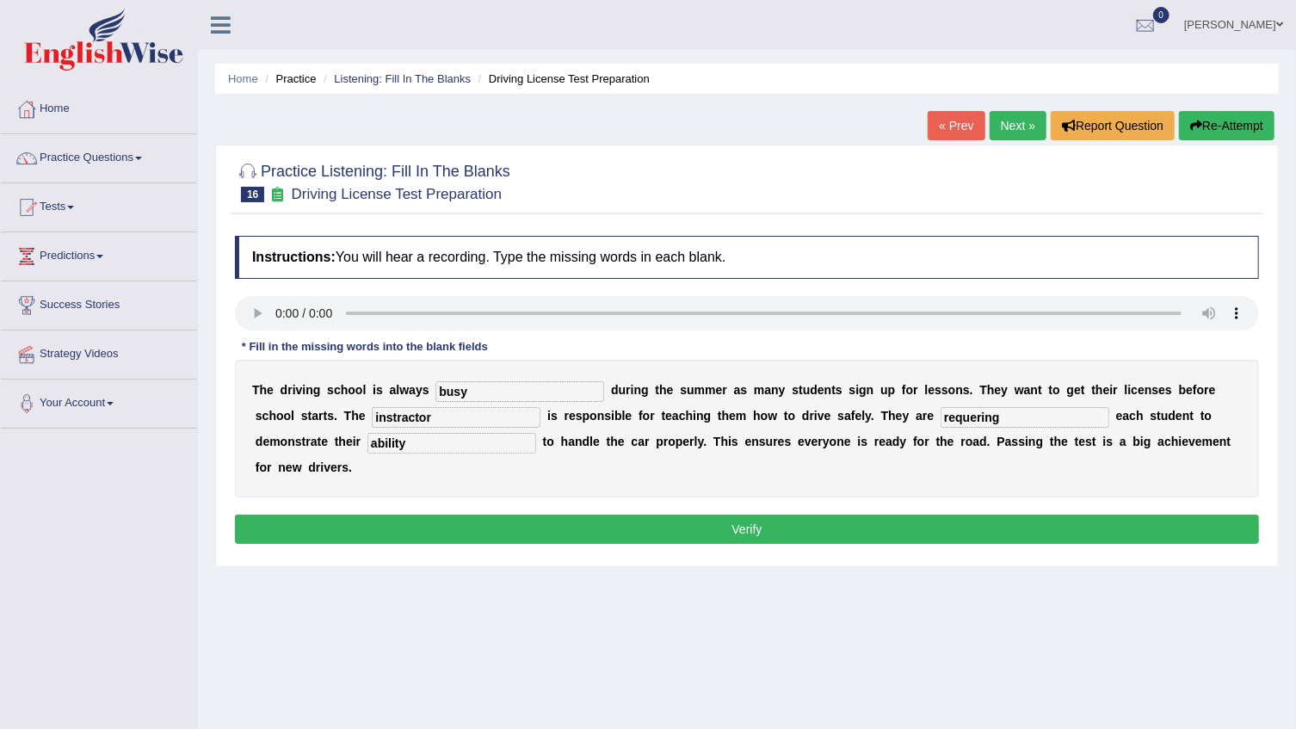
click at [745, 515] on button "Verify" at bounding box center [747, 529] width 1024 height 29
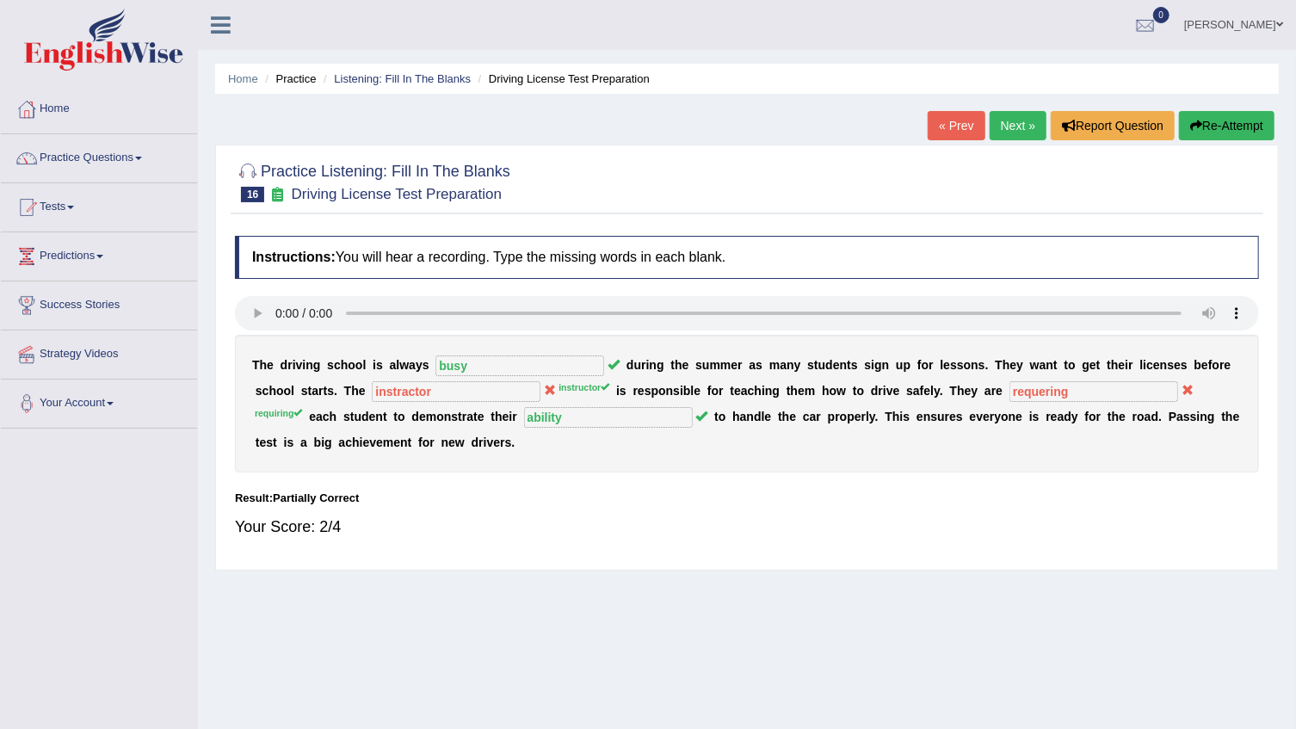
click at [1008, 115] on link "Next »" at bounding box center [1018, 125] width 57 height 29
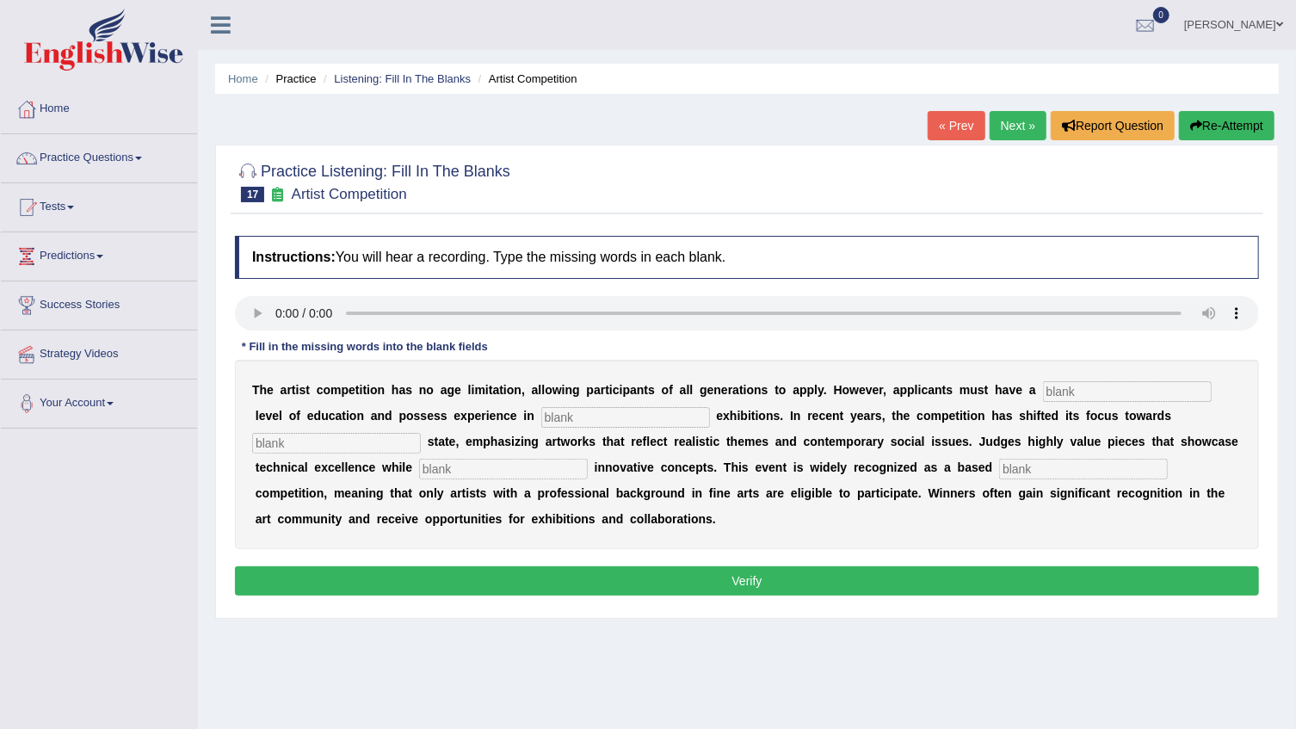
click at [541, 419] on input "text" at bounding box center [625, 417] width 169 height 21
click at [1087, 385] on input "text" at bounding box center [1127, 391] width 169 height 21
type input "graduate"
click at [541, 418] on input "text" at bounding box center [625, 417] width 169 height 21
click at [541, 421] on input "text" at bounding box center [625, 417] width 169 height 21
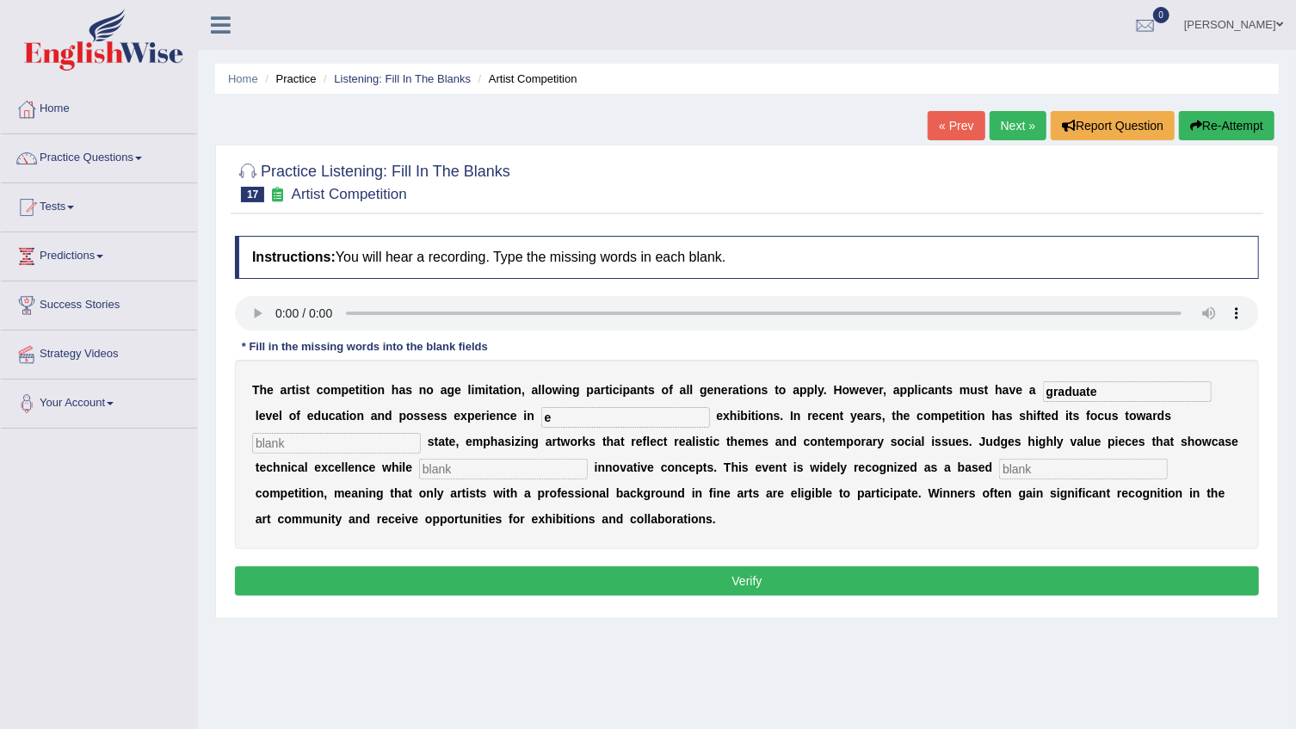
type input "e"
click at [419, 468] on input "text" at bounding box center [503, 469] width 169 height 21
click at [722, 338] on div "Instructions: You will hear a recording. Type the missing words in each blank. …" at bounding box center [747, 418] width 1033 height 382
click at [419, 477] on input "text" at bounding box center [503, 469] width 169 height 21
click at [419, 468] on input "corporating" at bounding box center [503, 469] width 169 height 21
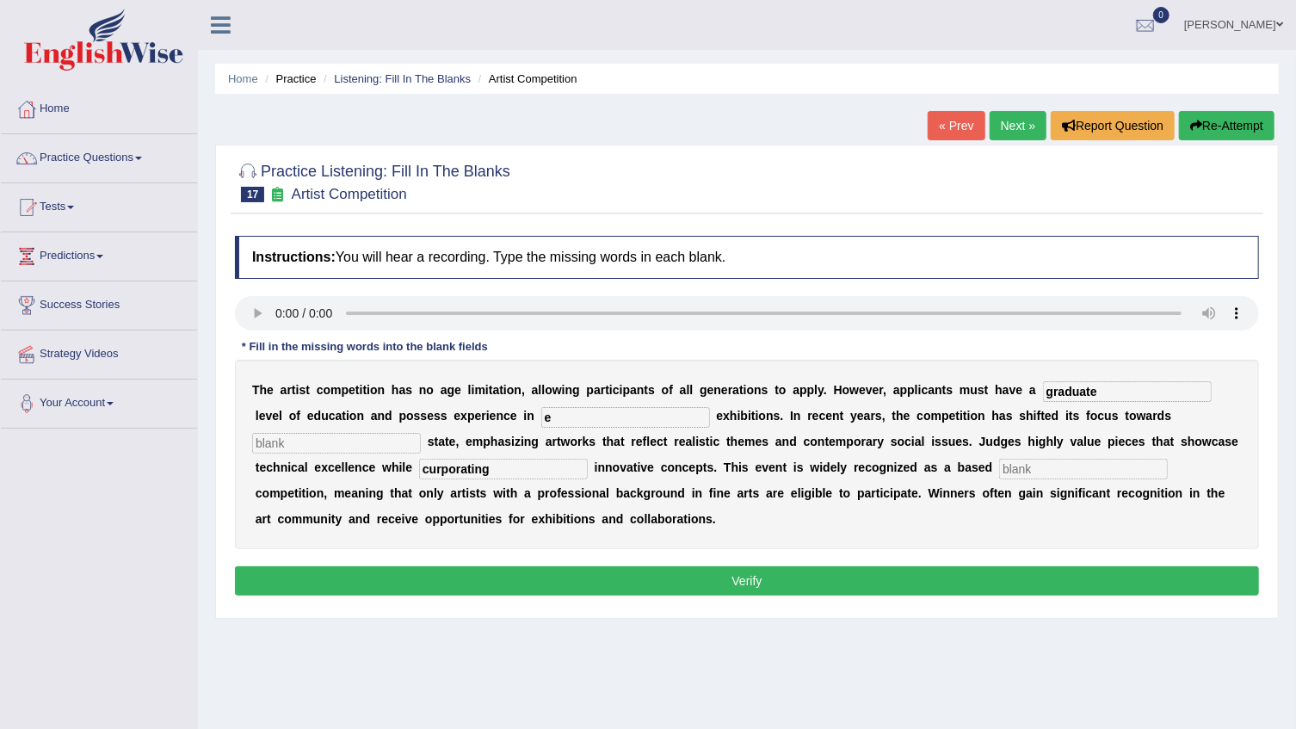
type input "curporating"
click at [999, 471] on input "text" at bounding box center [1083, 469] width 169 height 21
click at [999, 465] on input "text" at bounding box center [1083, 469] width 169 height 21
type input "propesion"
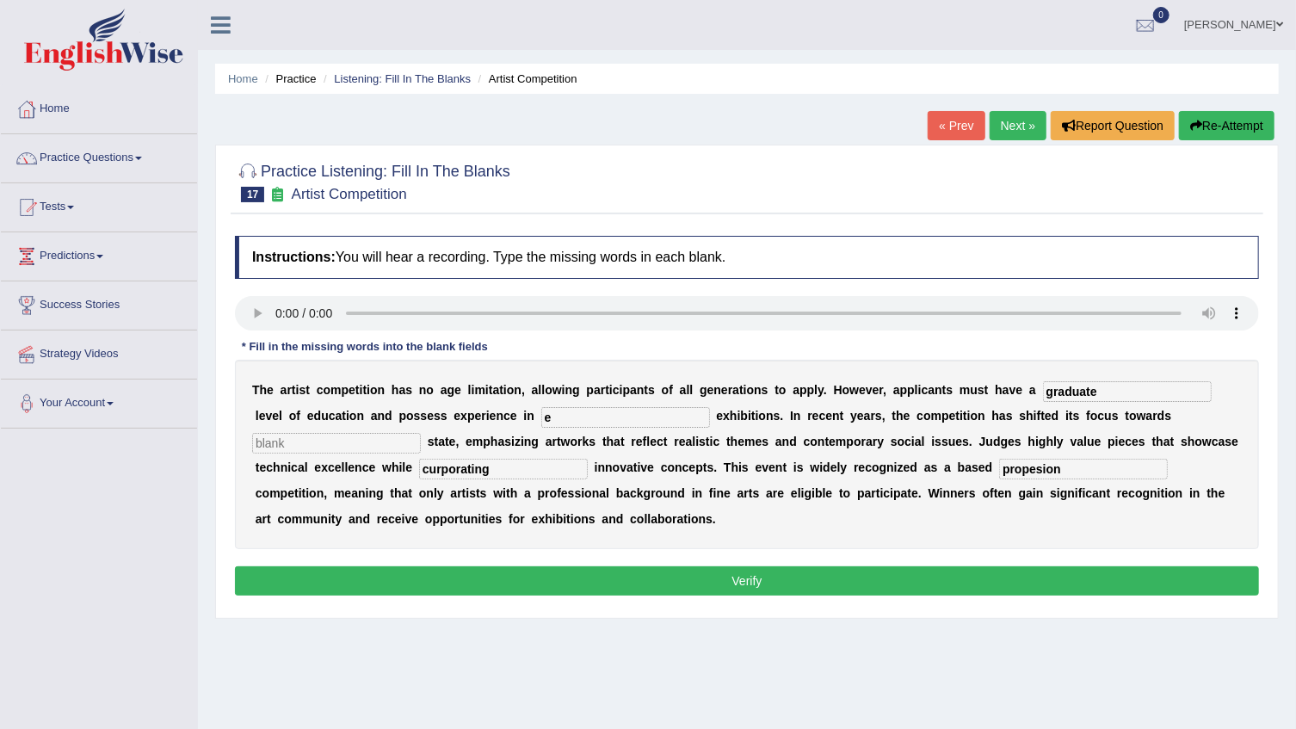
click at [541, 416] on input "e" at bounding box center [625, 417] width 169 height 21
click at [507, 447] on div "T h e a r t i s t c o m p e t i t i o n h a s n o a g e l i m i t a t i o n , a…" at bounding box center [747, 454] width 1024 height 189
type input "exculture"
click at [1067, 398] on input "graduate" at bounding box center [1127, 391] width 169 height 21
type input "graduated"
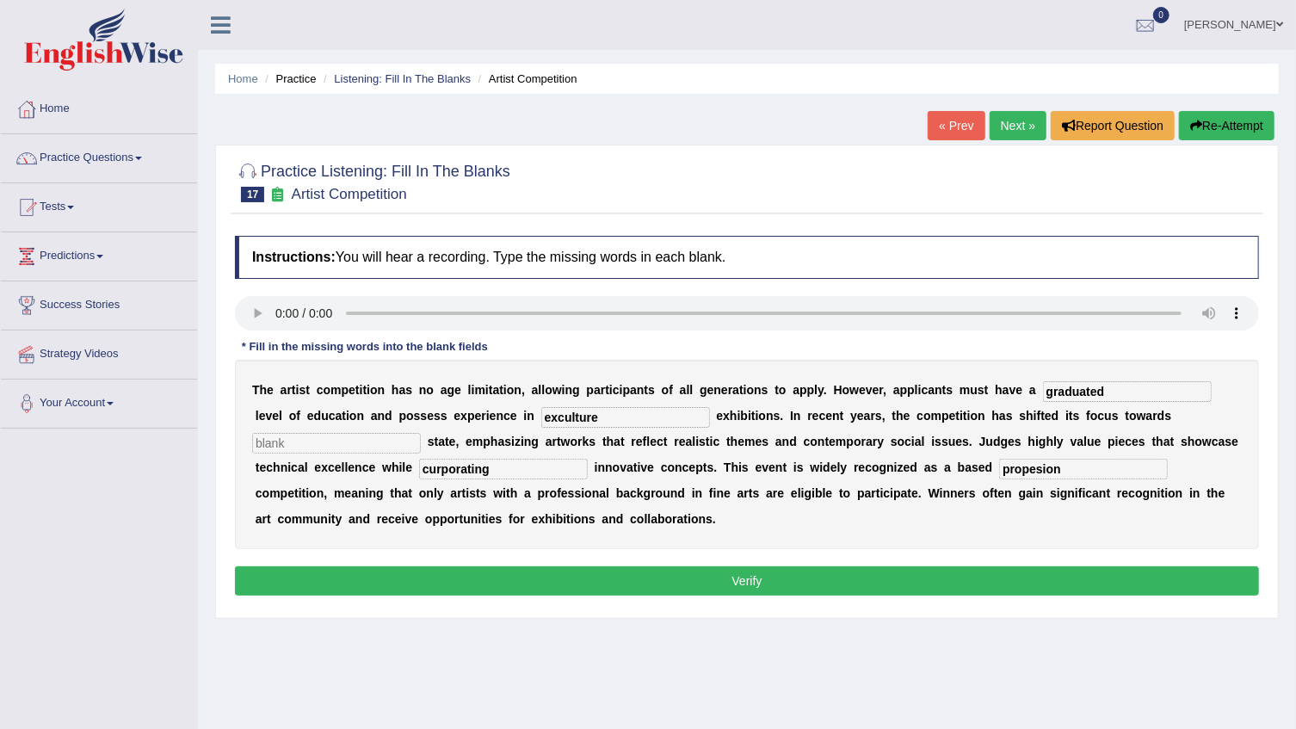
click at [421, 433] on input "text" at bounding box center [336, 443] width 169 height 21
type input "realstate"
click at [591, 570] on button "Verify" at bounding box center [747, 580] width 1024 height 29
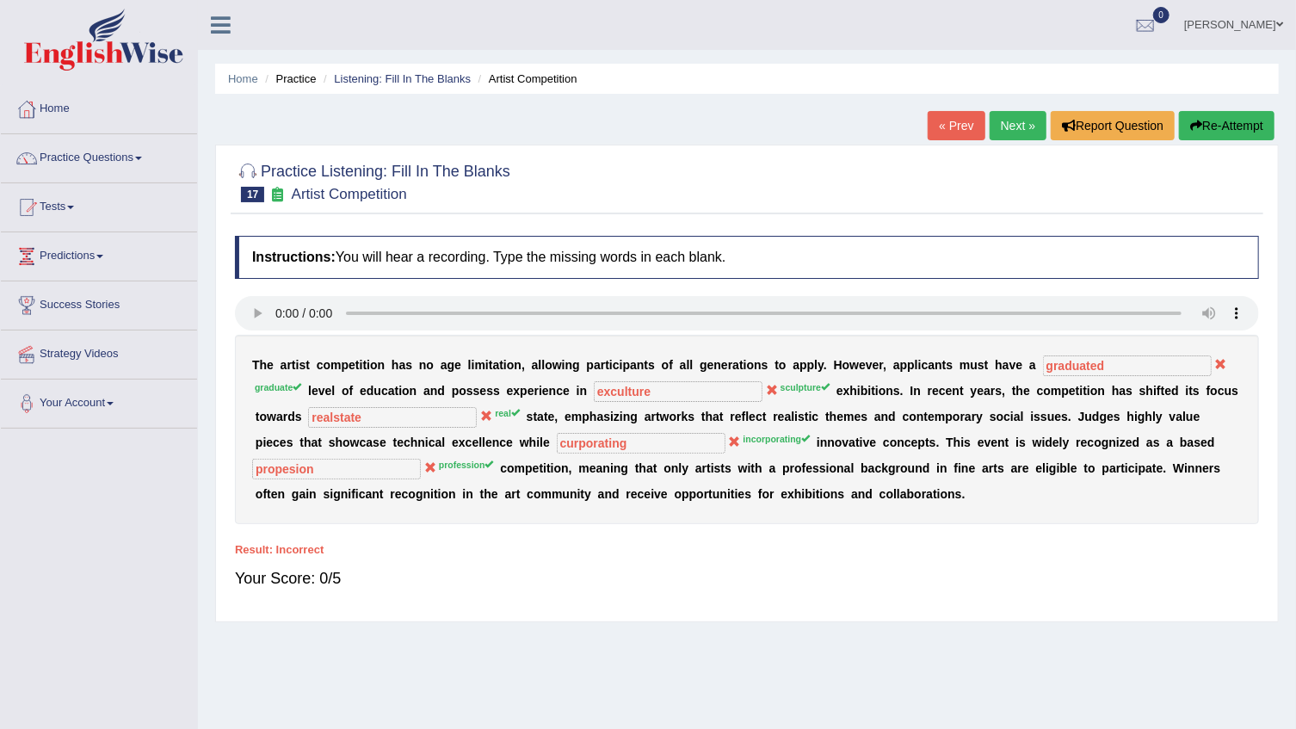
click at [1007, 113] on link "Next »" at bounding box center [1018, 125] width 57 height 29
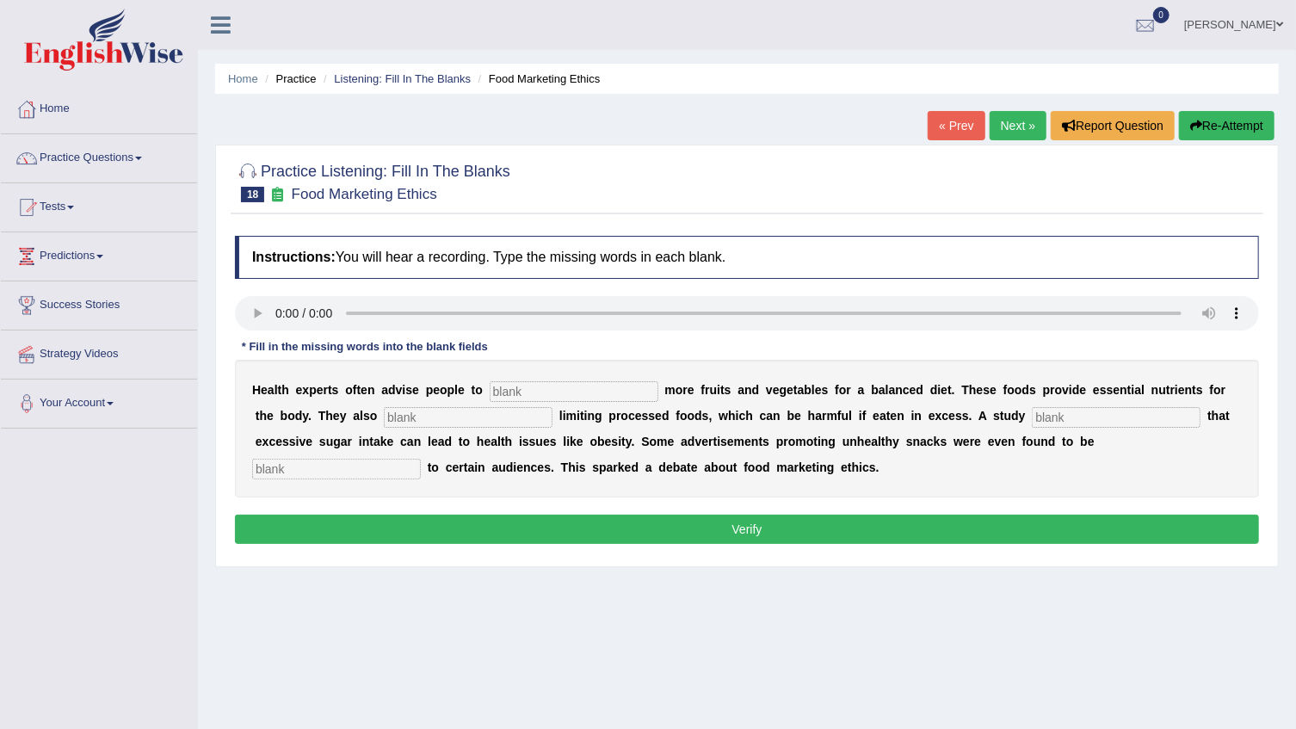
click at [537, 386] on input "text" at bounding box center [574, 391] width 169 height 21
type input "consum"
click at [405, 413] on input "text" at bounding box center [468, 417] width 169 height 21
type input "recommended"
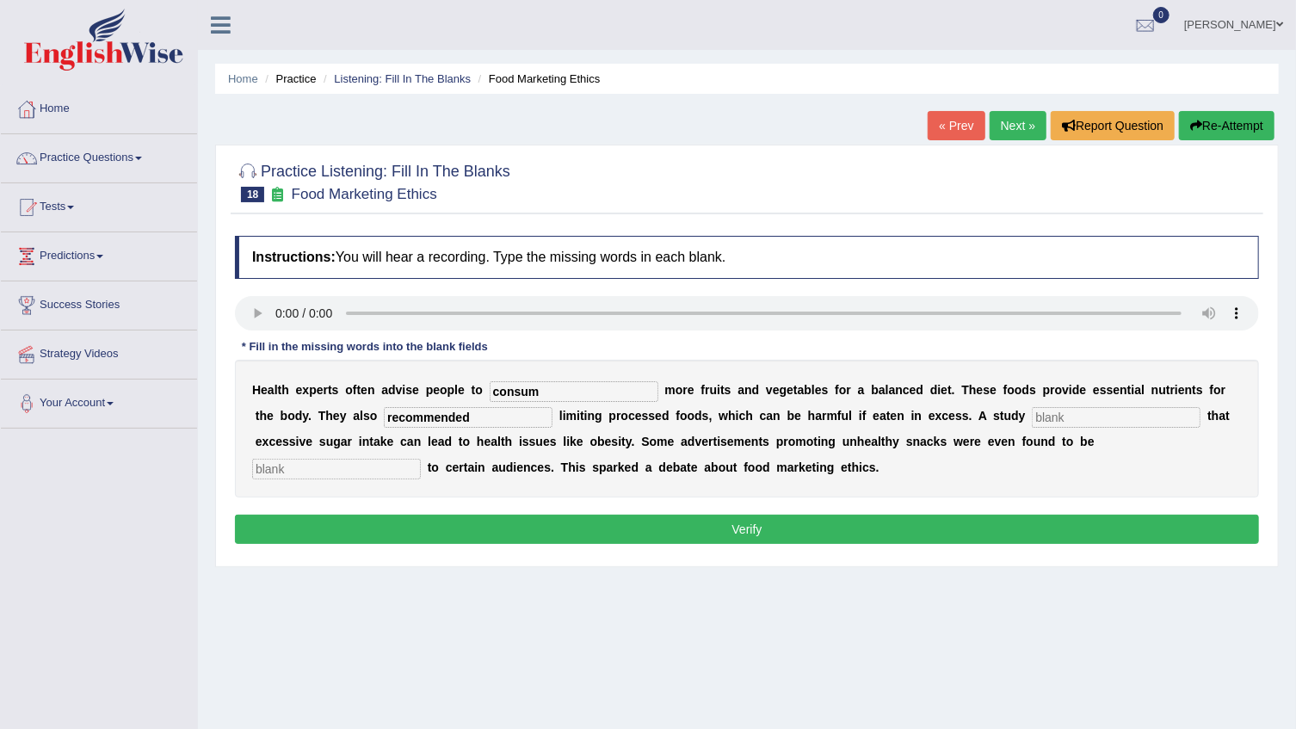
click at [1032, 412] on input "text" at bounding box center [1116, 417] width 169 height 21
type input "diagnose"
click at [534, 386] on input "consum" at bounding box center [574, 391] width 169 height 21
type input "consume"
click at [421, 459] on input "text" at bounding box center [336, 469] width 169 height 21
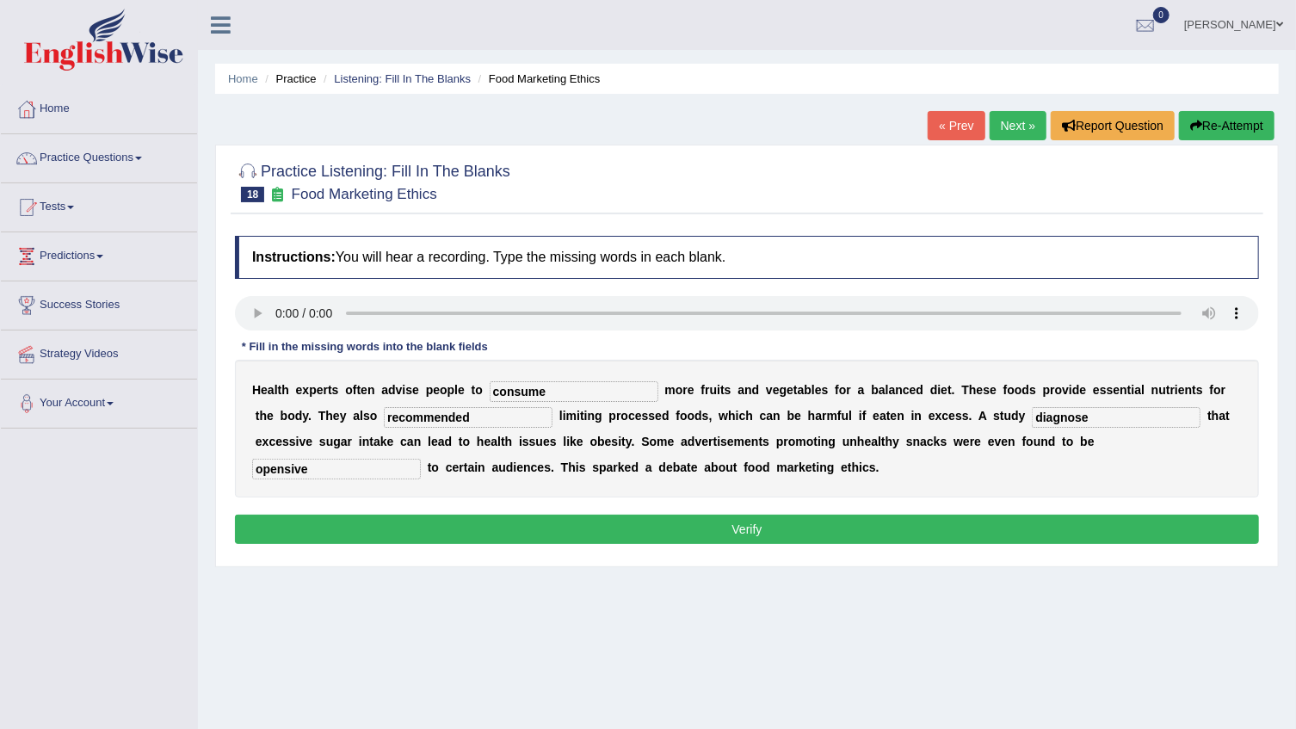
click at [421, 459] on input "opensive" at bounding box center [336, 469] width 169 height 21
type input "opensive"
click at [959, 525] on button "Verify" at bounding box center [747, 529] width 1024 height 29
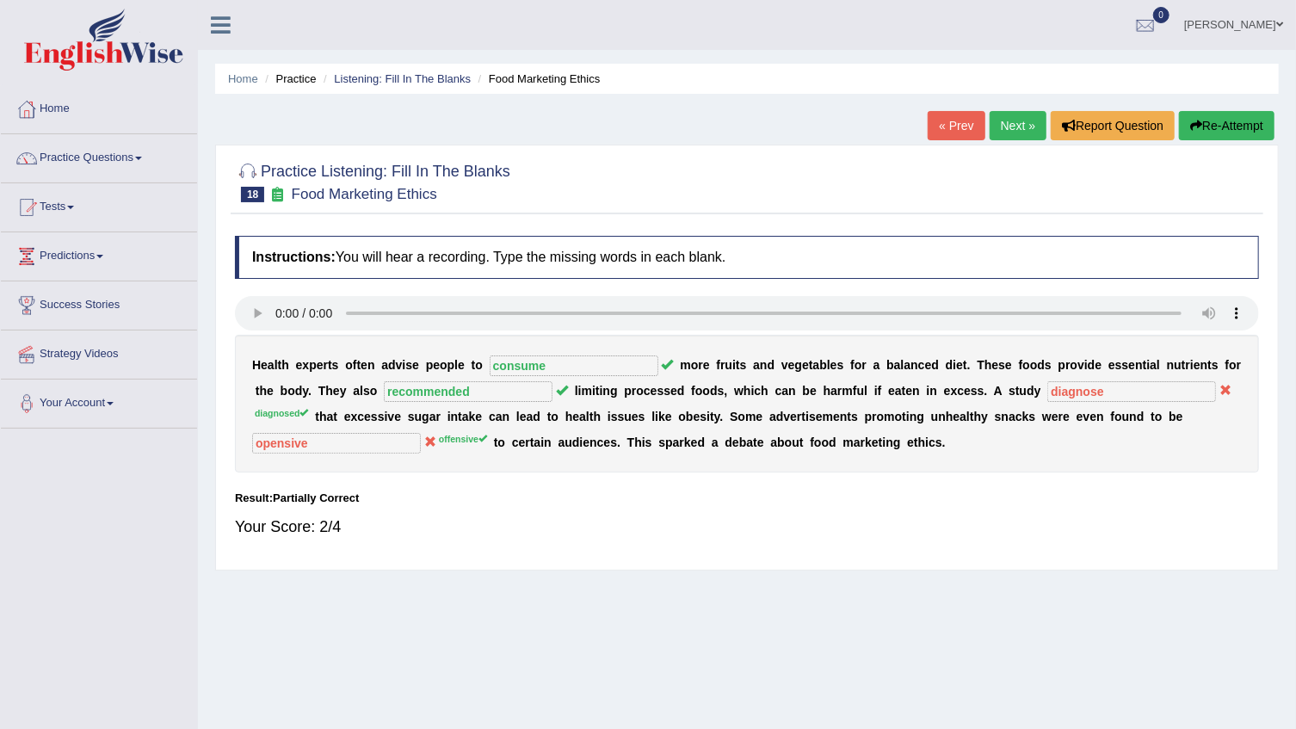
click at [998, 134] on link "Next »" at bounding box center [1018, 125] width 57 height 29
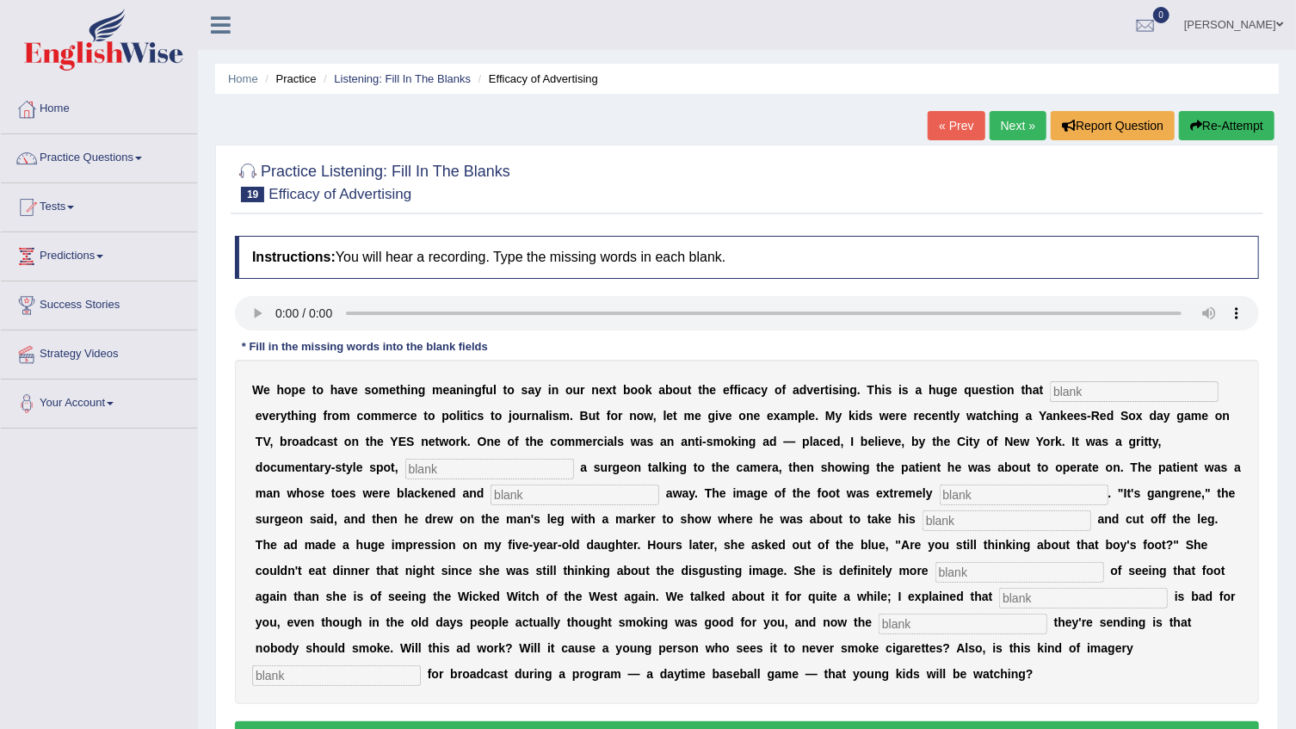
click at [1050, 386] on input "text" at bounding box center [1134, 391] width 169 height 21
type input "impact"
click at [297, 480] on div "W e h o p e t o h a v e s o m e t h i n g m e a n i n g f u l t o s a y i n o u…" at bounding box center [747, 532] width 1024 height 344
click at [405, 473] on input "text" at bounding box center [489, 469] width 169 height 21
type input "picturing"
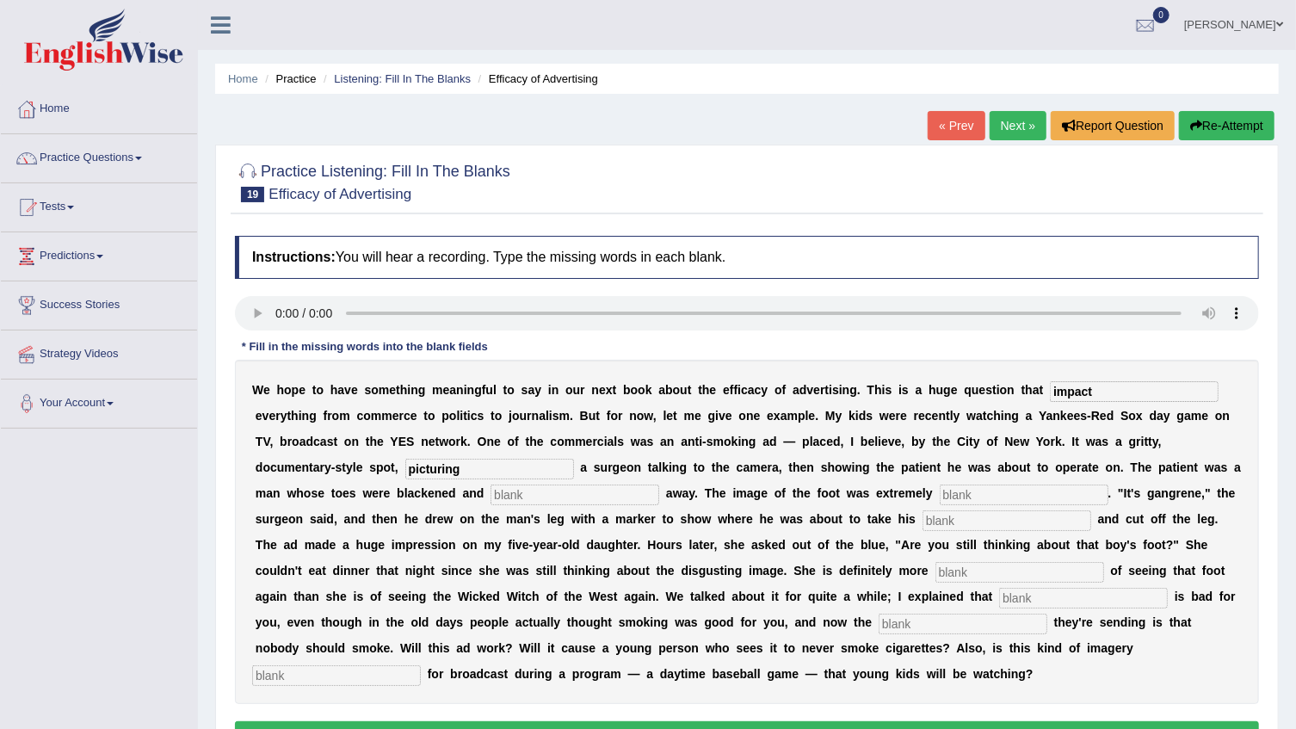
click at [626, 513] on b "a" at bounding box center [629, 519] width 7 height 14
click at [491, 489] on input "text" at bounding box center [575, 494] width 169 height 21
click at [491, 492] on input "text" at bounding box center [575, 494] width 169 height 21
type input "r"
type input "running"
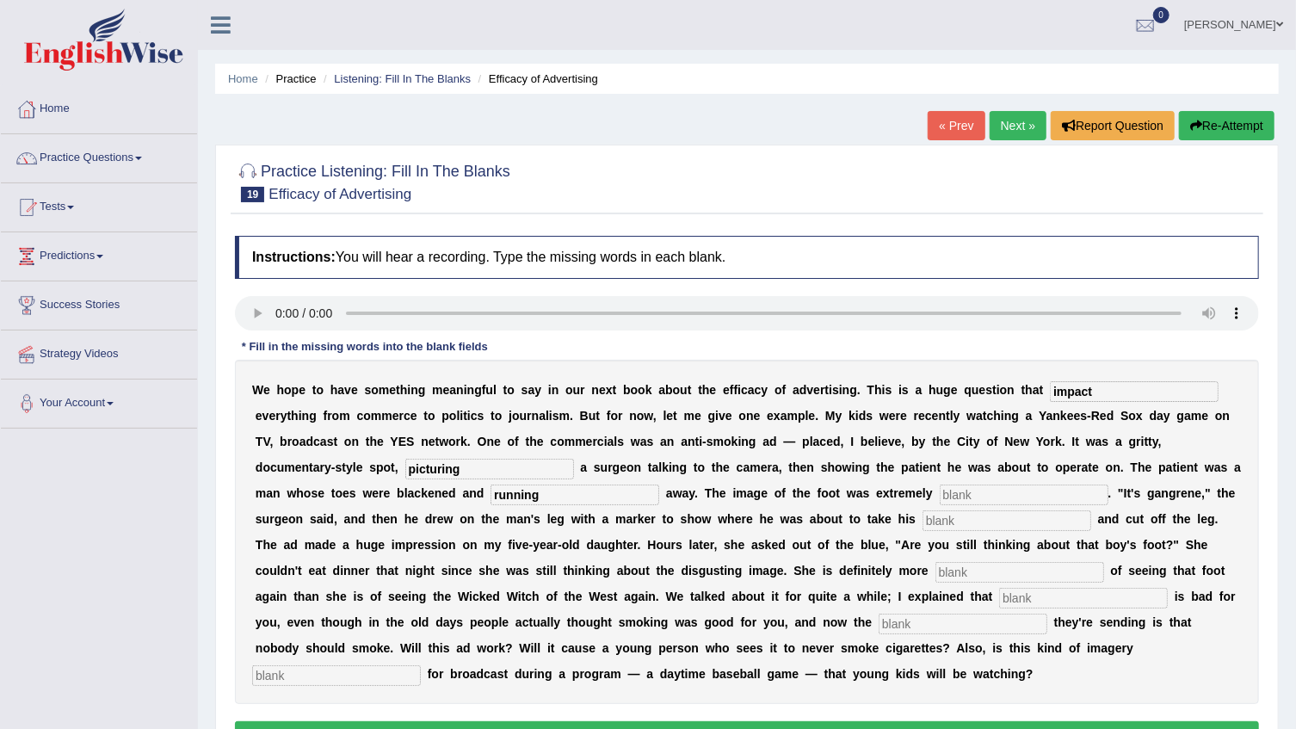
click at [940, 497] on input "text" at bounding box center [1024, 494] width 169 height 21
click at [940, 497] on input "discassting" at bounding box center [1024, 494] width 169 height 21
click at [940, 497] on input "discuasting" at bounding box center [1024, 494] width 169 height 21
type input "discusting"
click at [923, 518] on input "text" at bounding box center [1007, 520] width 169 height 21
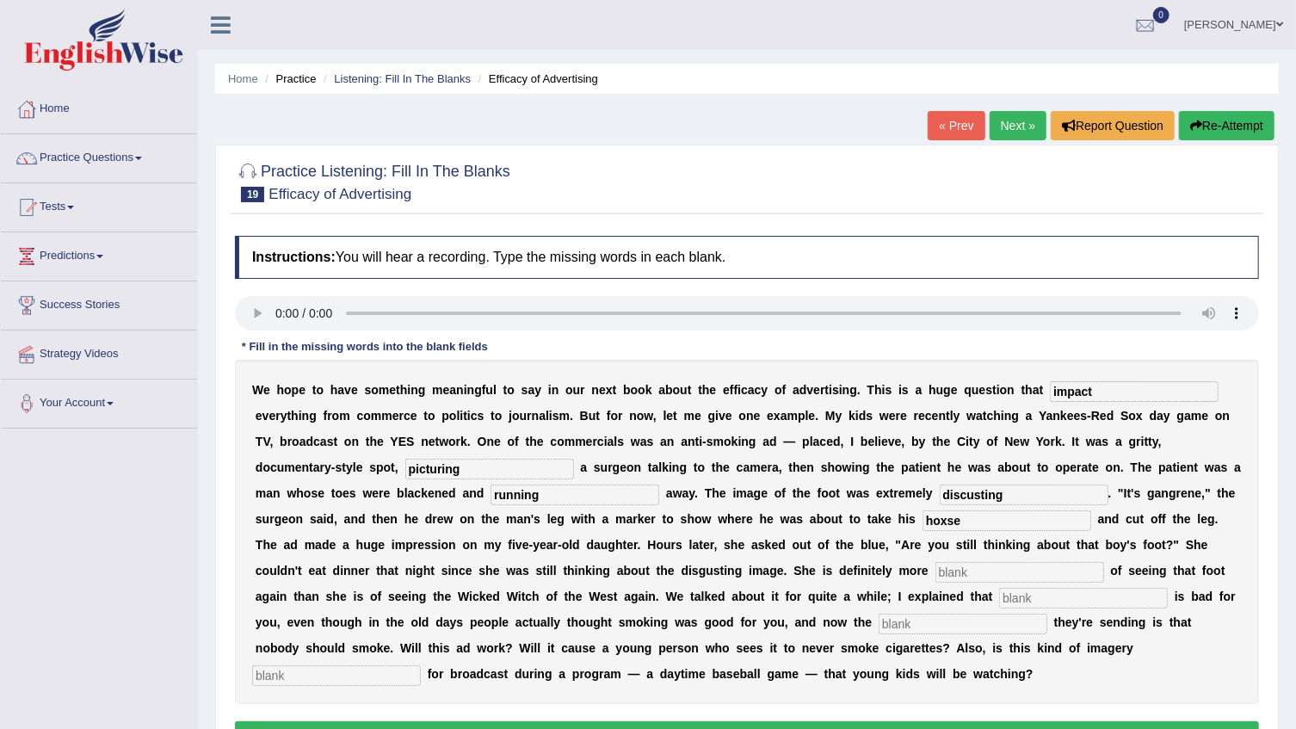
type input "hoxse"
click at [935, 570] on input "text" at bounding box center [1019, 572] width 169 height 21
click at [999, 601] on input "text" at bounding box center [1083, 598] width 169 height 21
type input "smoking"
click at [879, 626] on input "text" at bounding box center [963, 624] width 169 height 21
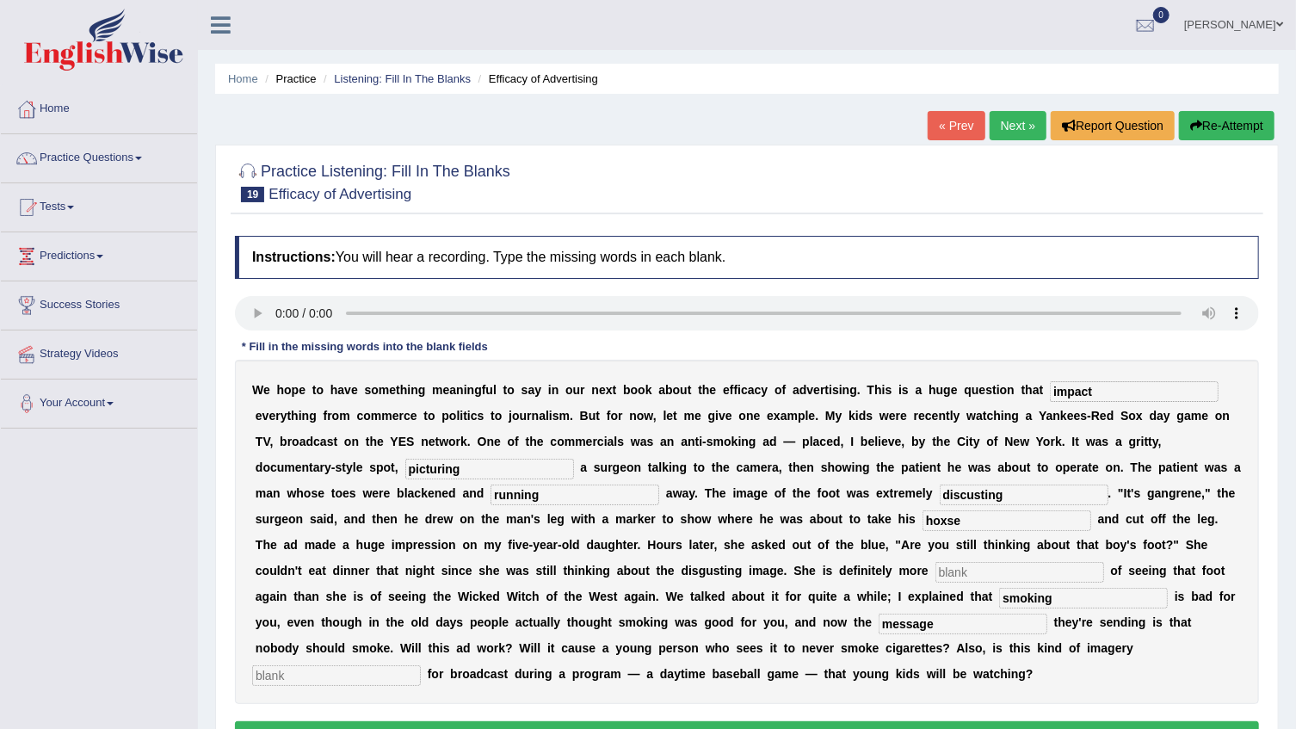
type input "message"
click at [421, 665] on input "text" at bounding box center [336, 675] width 169 height 21
type input "appropreate"
click at [935, 577] on input "text" at bounding box center [1019, 572] width 169 height 21
click at [935, 570] on input "text" at bounding box center [1019, 572] width 169 height 21
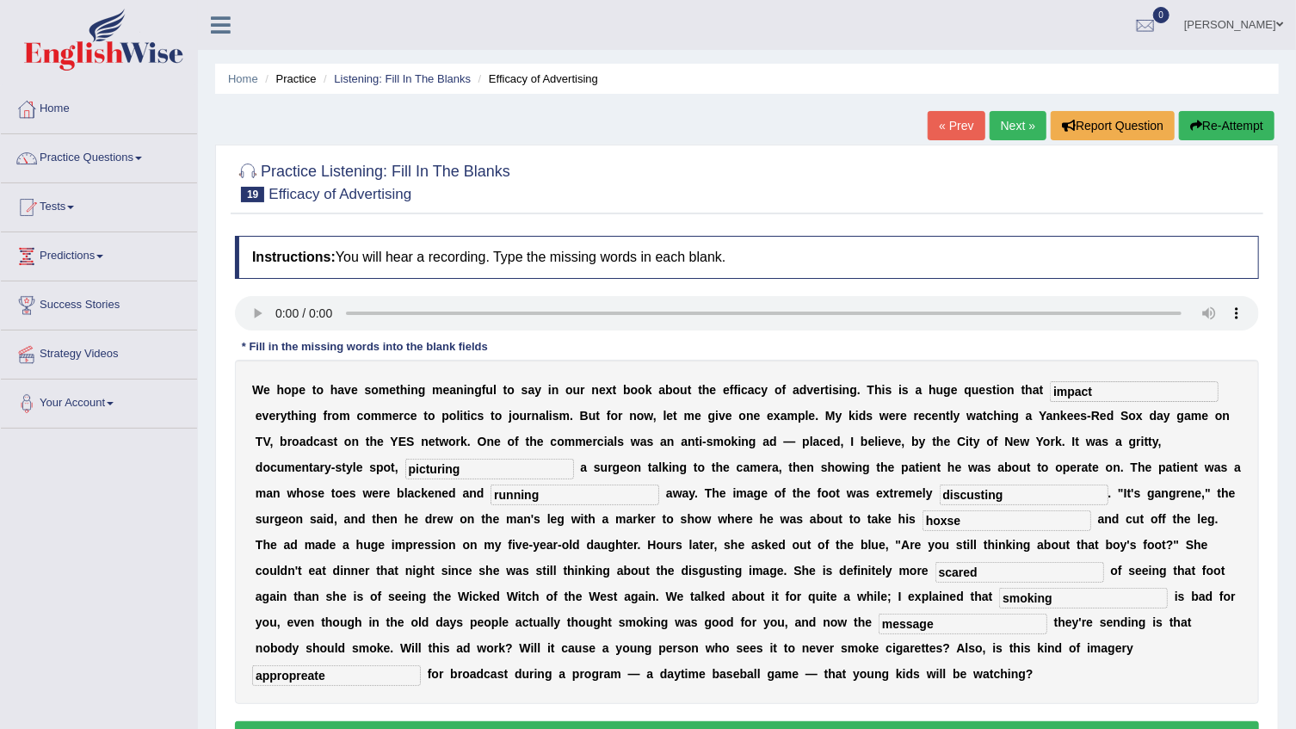
type input "scared"
click at [661, 721] on button "Verify" at bounding box center [747, 735] width 1024 height 29
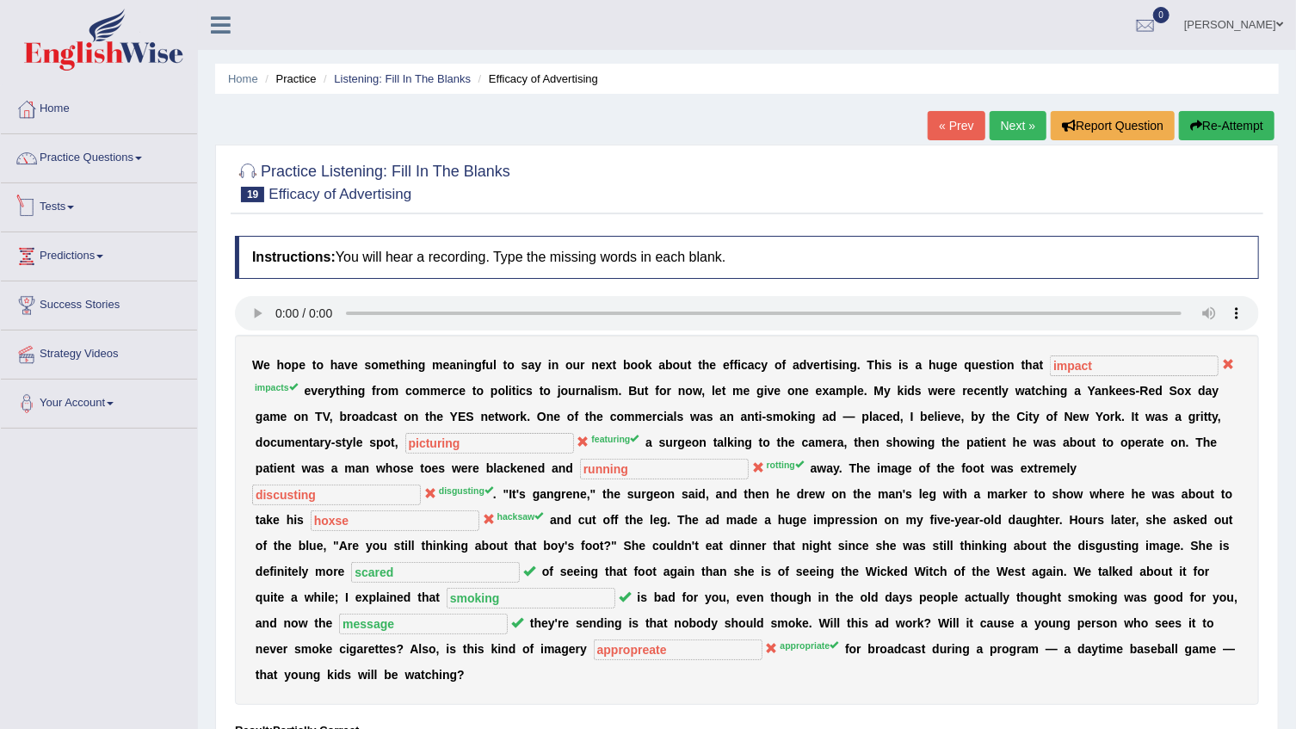
click at [79, 170] on link "Practice Questions" at bounding box center [99, 155] width 196 height 43
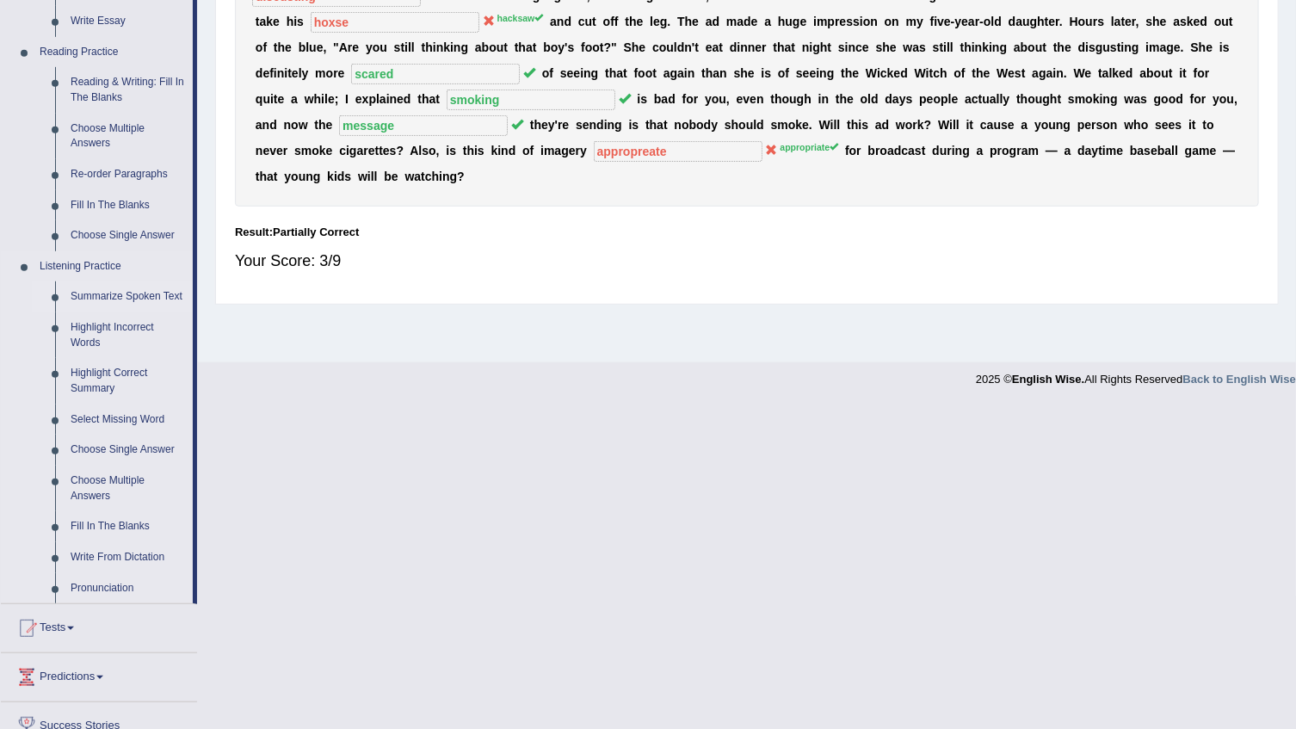
scroll to position [618, 0]
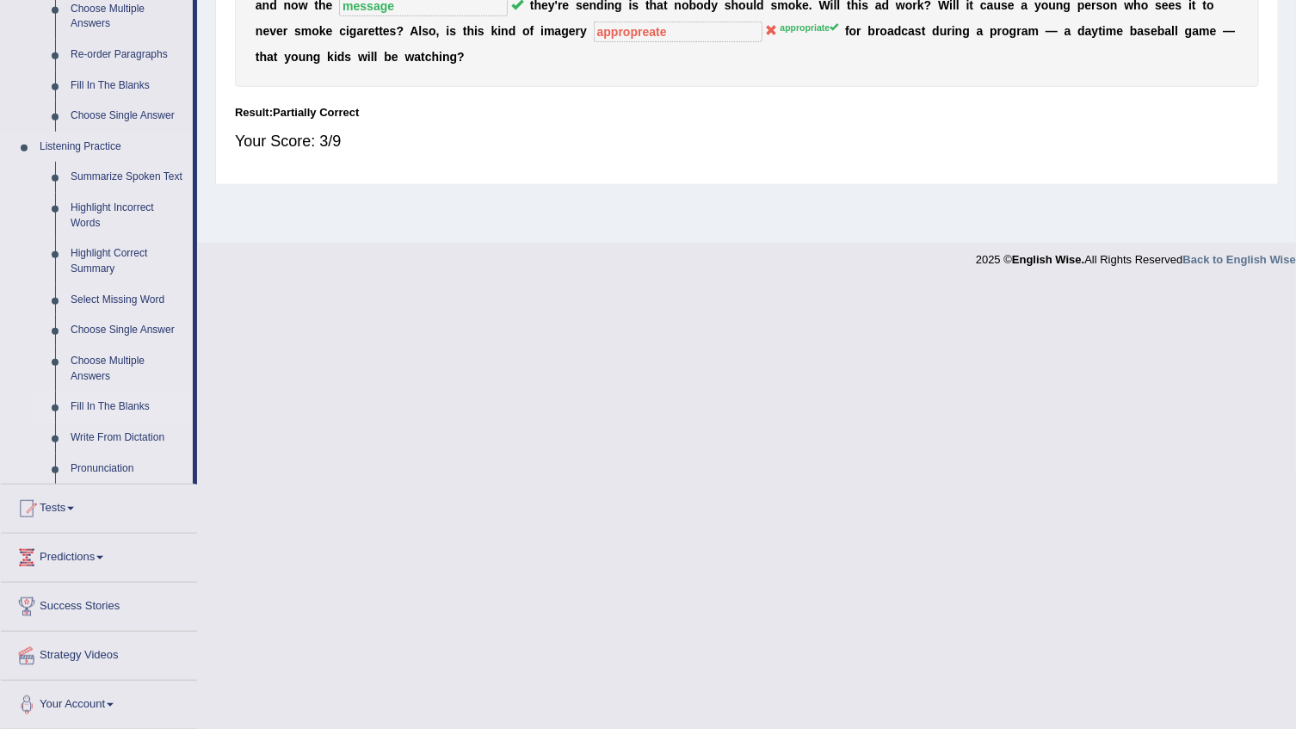
click at [111, 410] on link "Fill In The Blanks" at bounding box center [128, 407] width 130 height 31
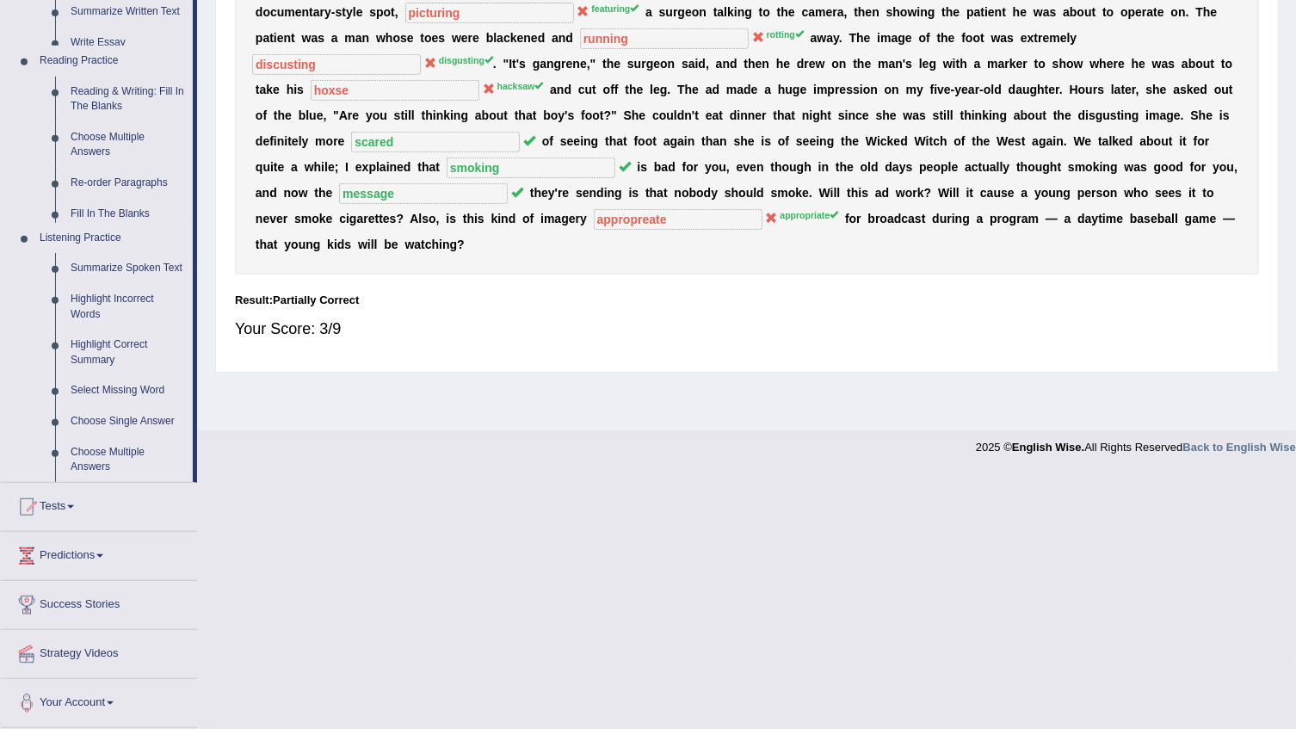
scroll to position [174, 0]
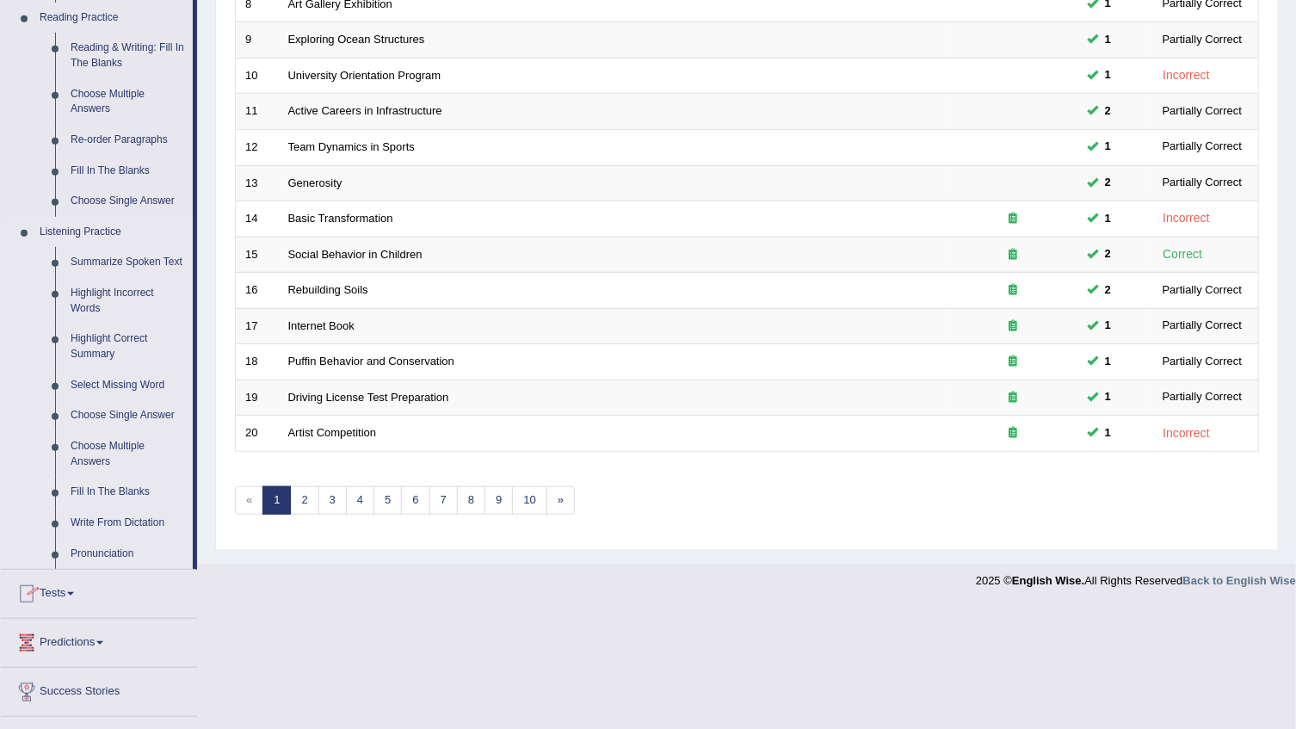
scroll to position [618, 0]
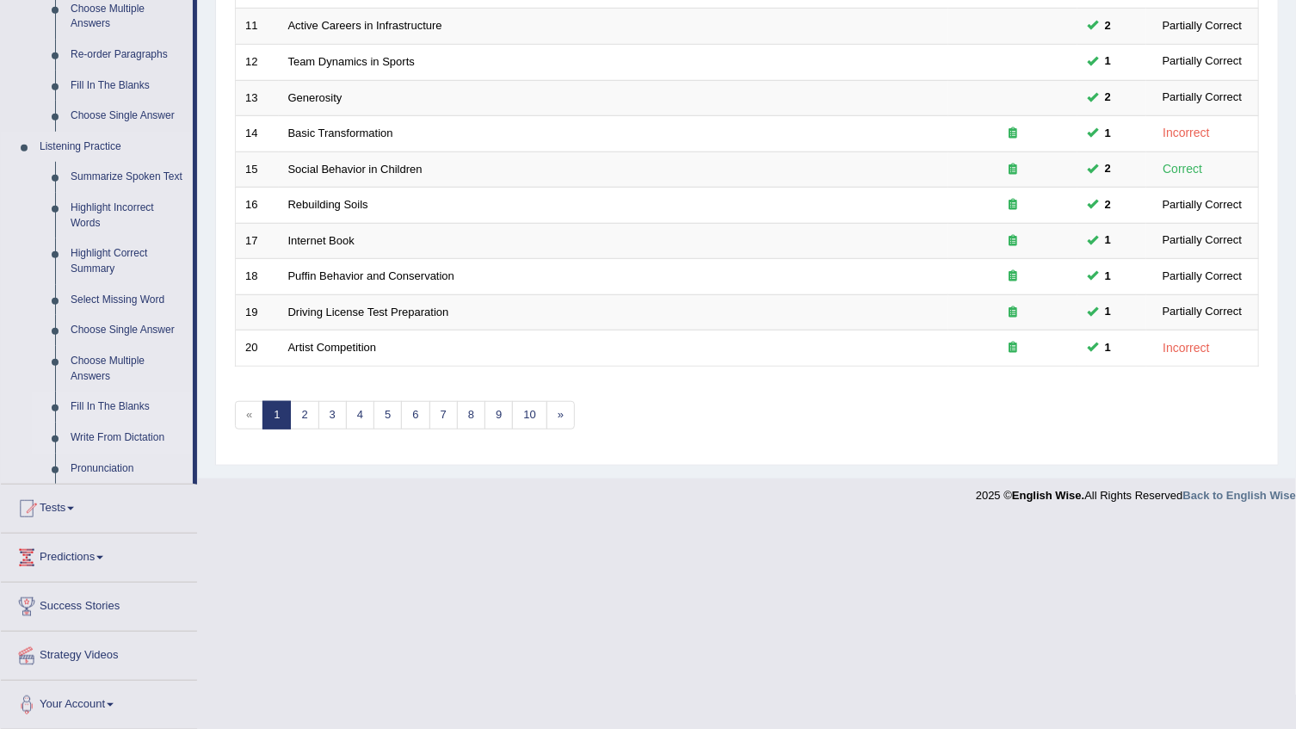
click at [127, 440] on link "Write From Dictation" at bounding box center [128, 438] width 130 height 31
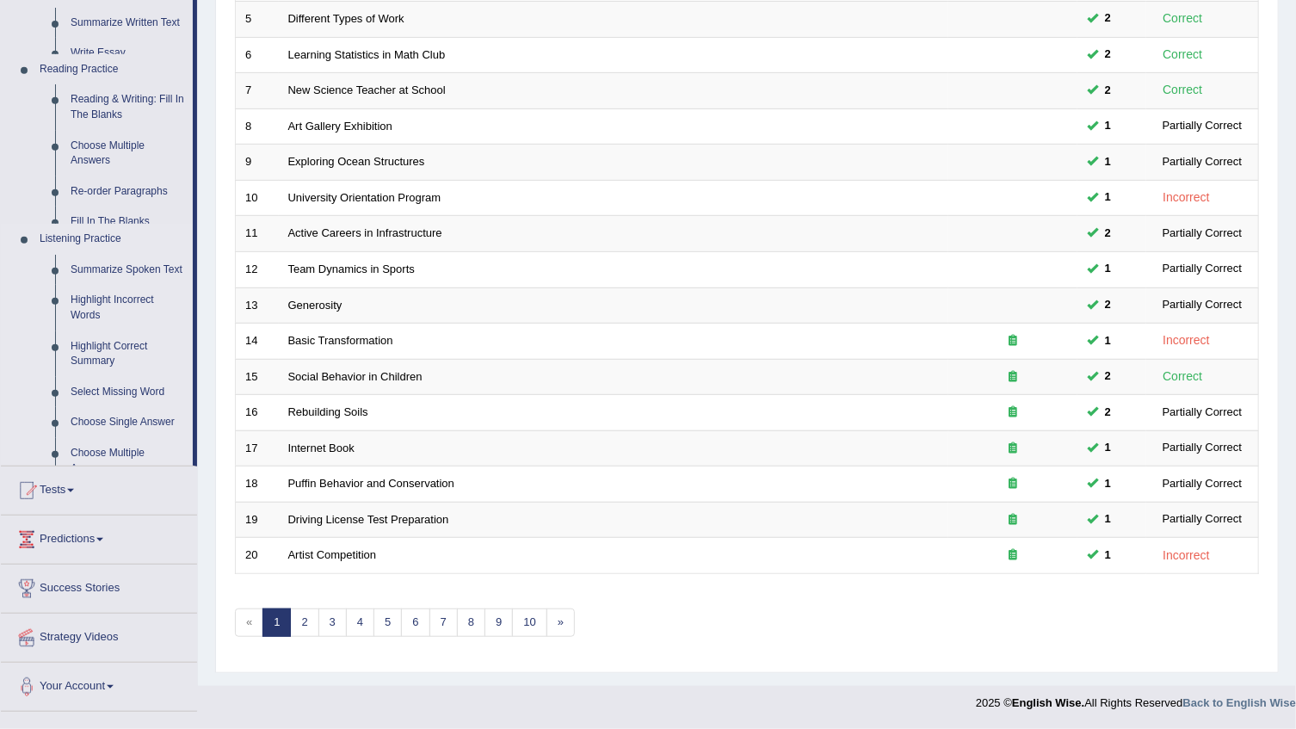
scroll to position [408, 0]
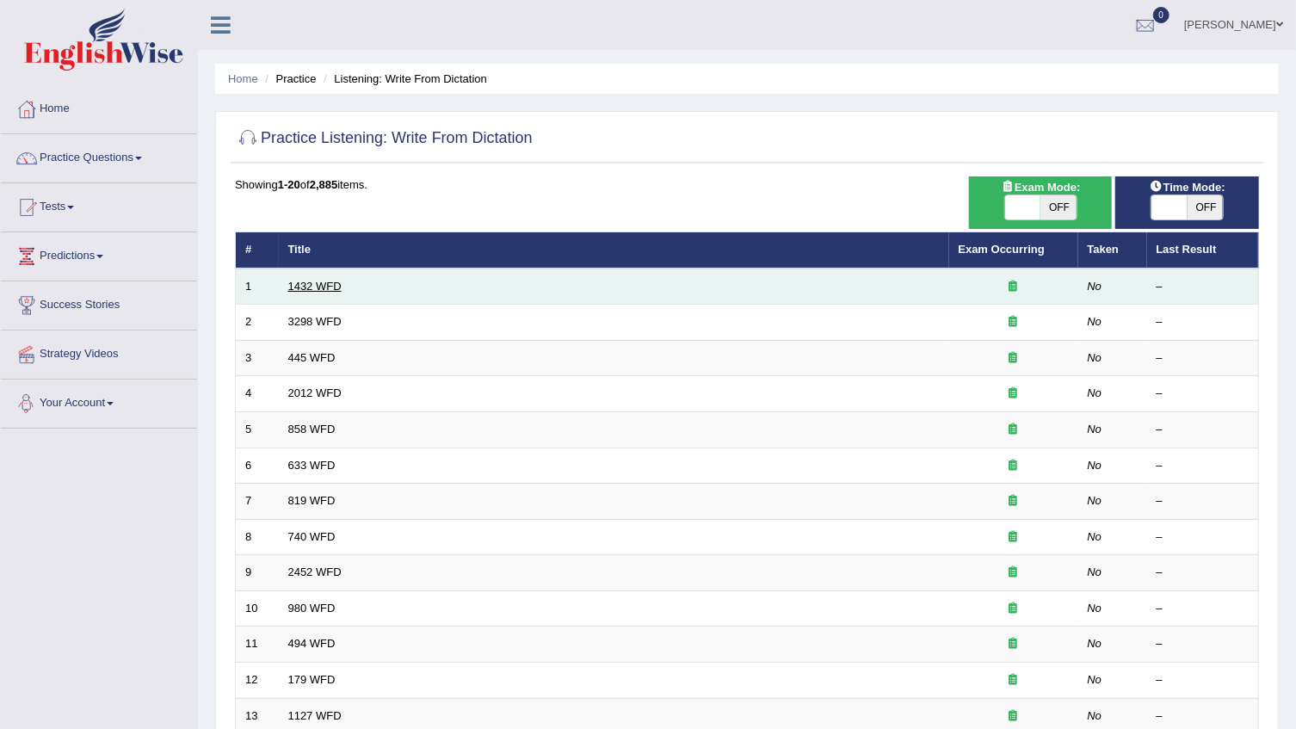
click at [301, 281] on link "1432 WFD" at bounding box center [314, 286] width 53 height 13
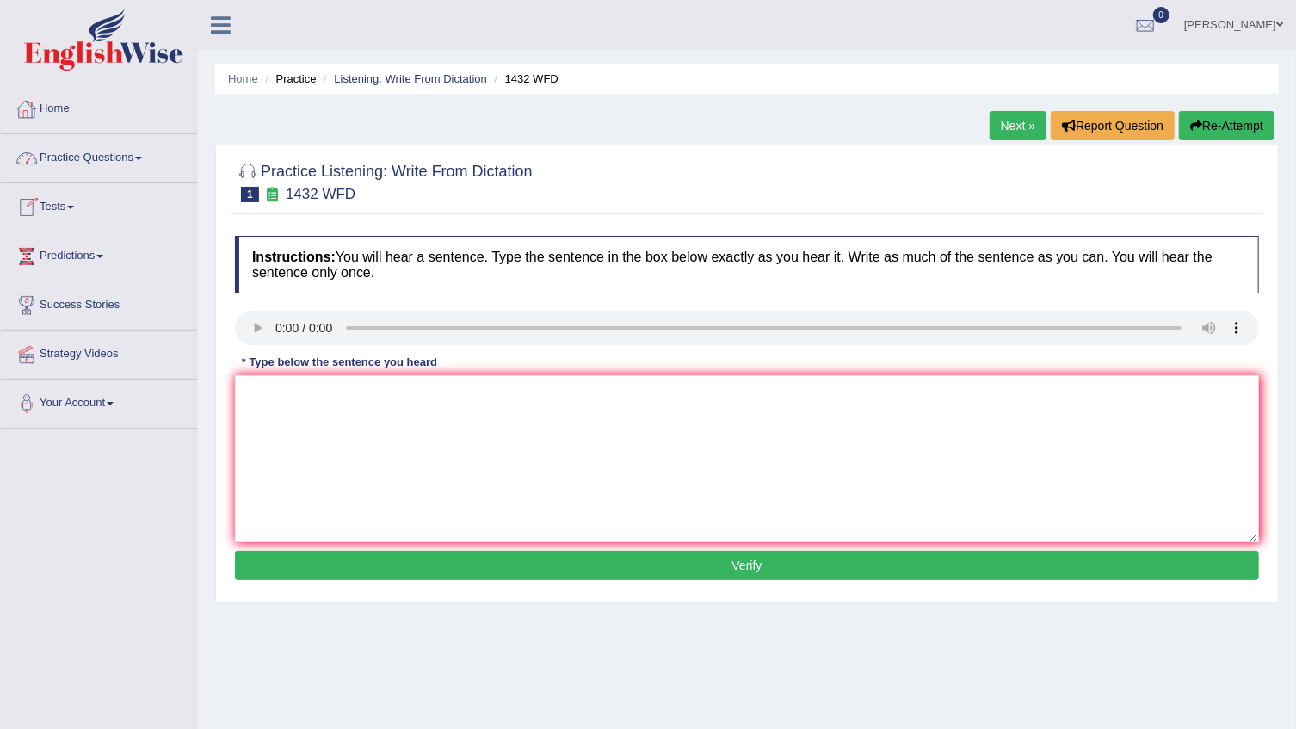
click at [27, 102] on div at bounding box center [27, 109] width 26 height 26
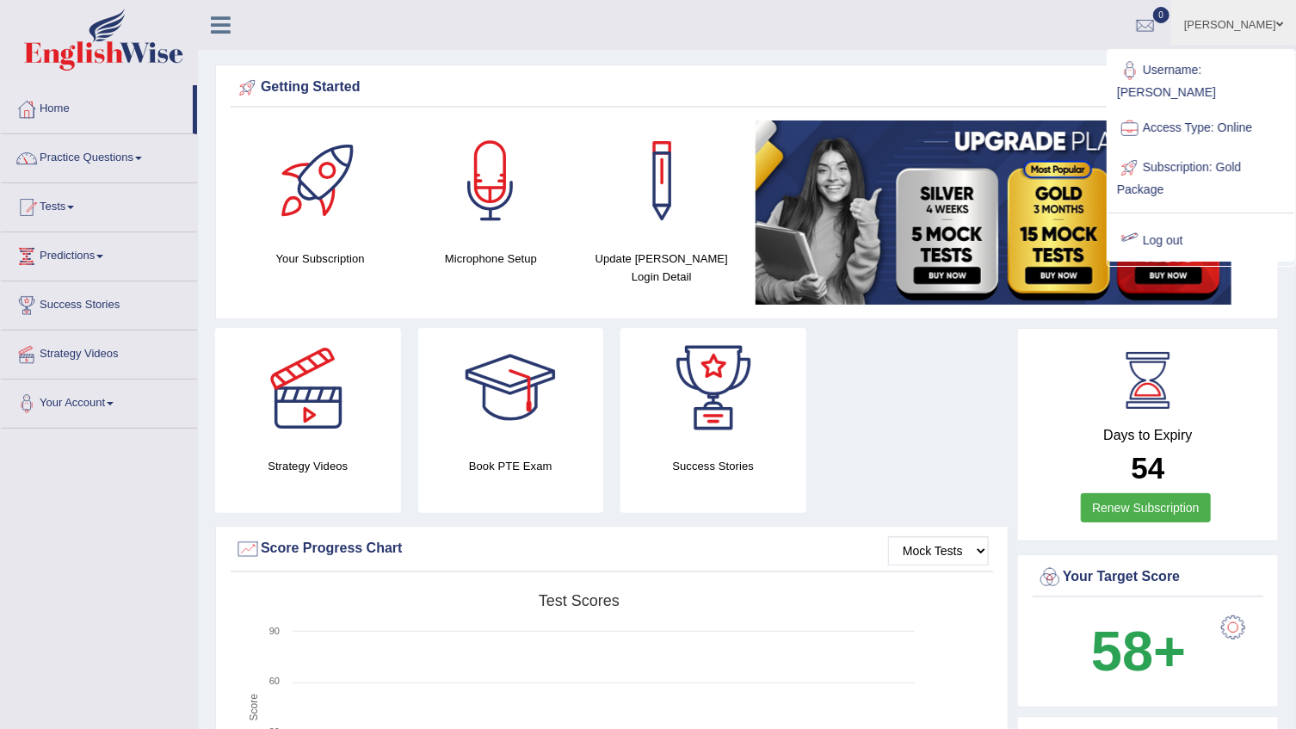
click at [1174, 221] on link "Log out" at bounding box center [1201, 241] width 186 height 40
